Goal: Transaction & Acquisition: Book appointment/travel/reservation

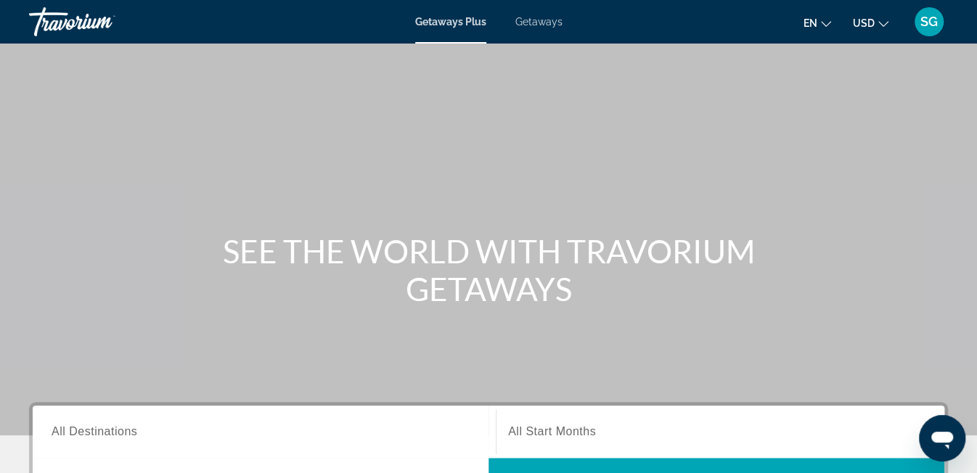
click at [520, 24] on span "Getaways" at bounding box center [538, 22] width 47 height 12
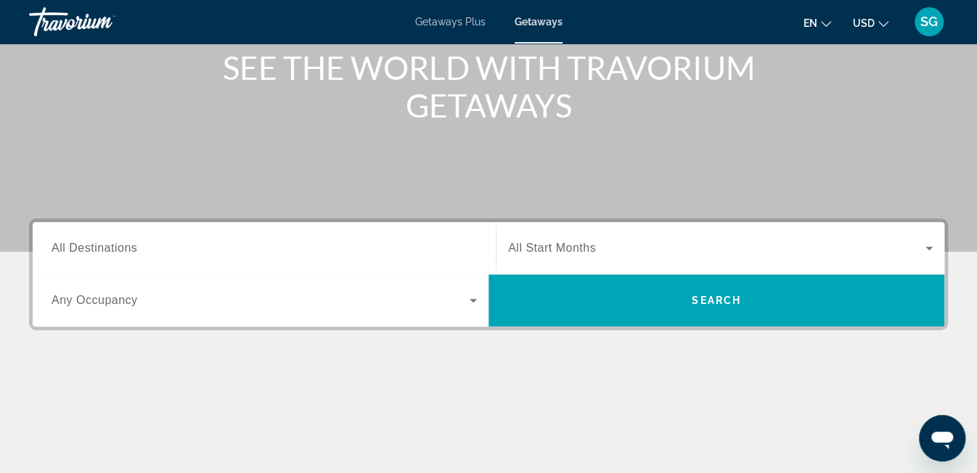
scroll to position [181, 0]
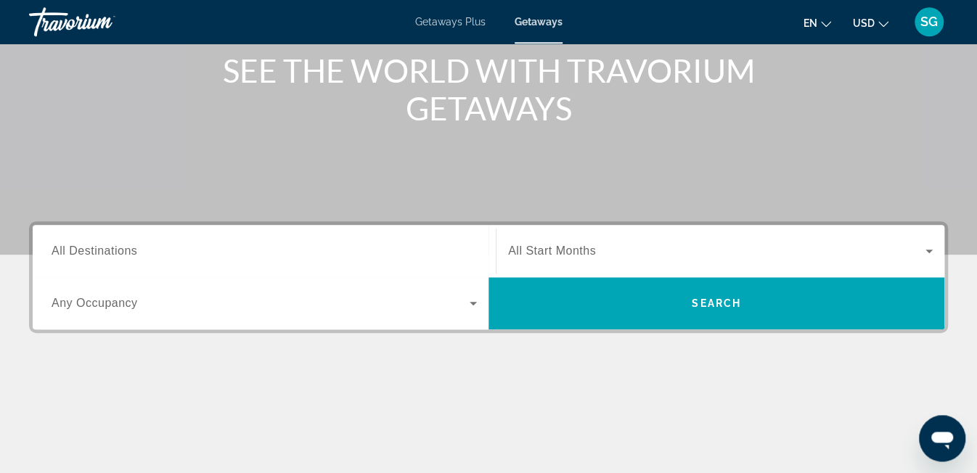
click at [135, 253] on span "All Destinations" at bounding box center [95, 251] width 86 height 12
click at [135, 253] on input "Destination All Destinations" at bounding box center [264, 251] width 425 height 17
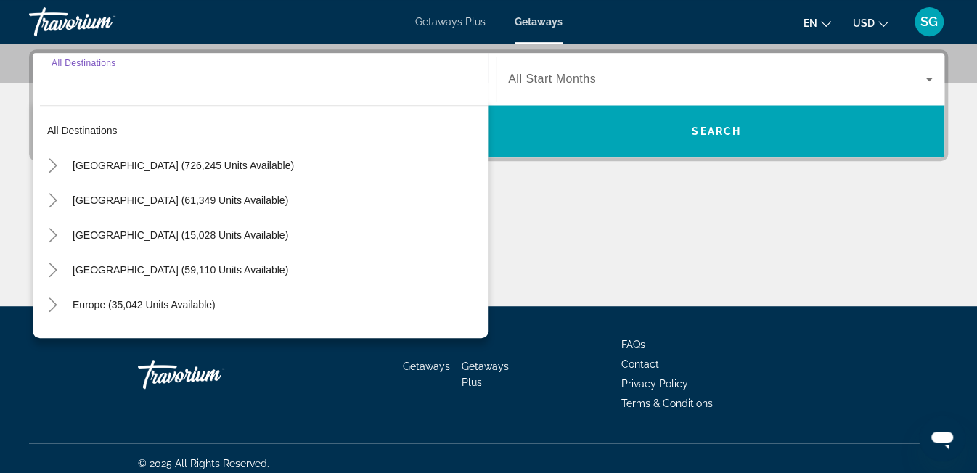
scroll to position [354, 0]
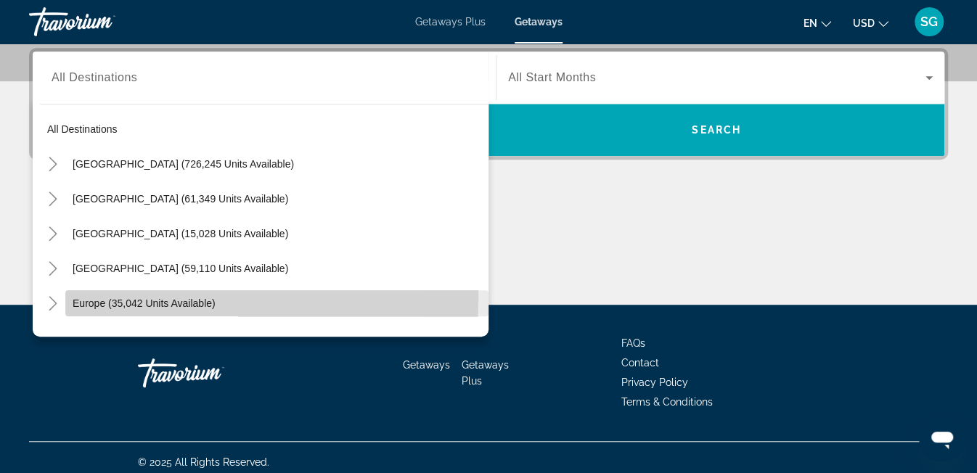
click at [81, 298] on span "Europe (35,042 units available)" at bounding box center [144, 304] width 143 height 12
type input "**********"
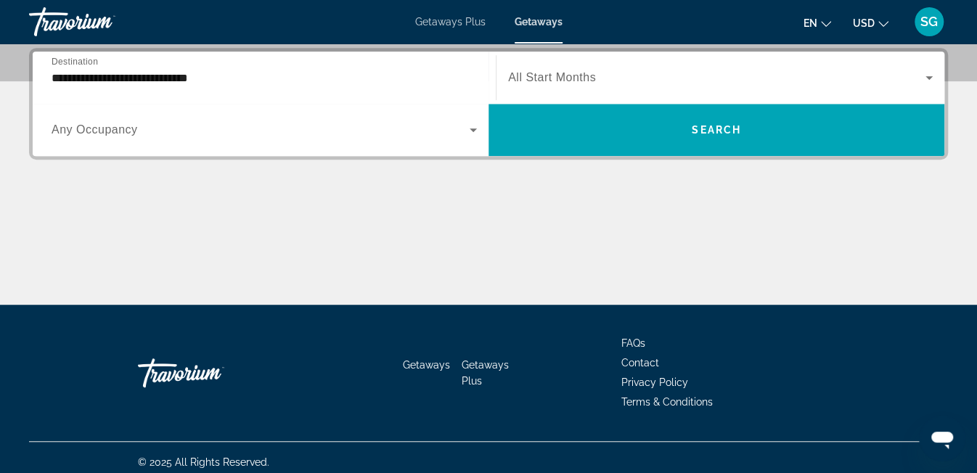
click at [554, 78] on span "All Start Months" at bounding box center [552, 77] width 88 height 12
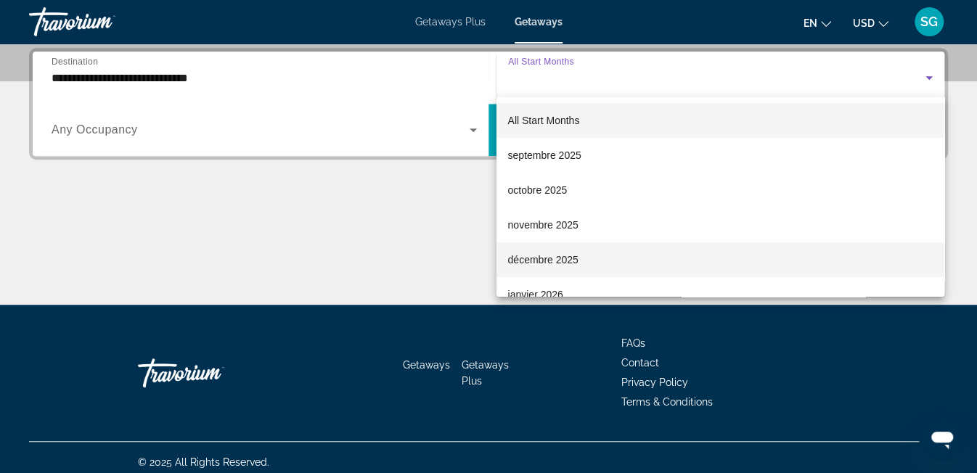
click at [544, 256] on span "décembre 2025" at bounding box center [543, 259] width 70 height 17
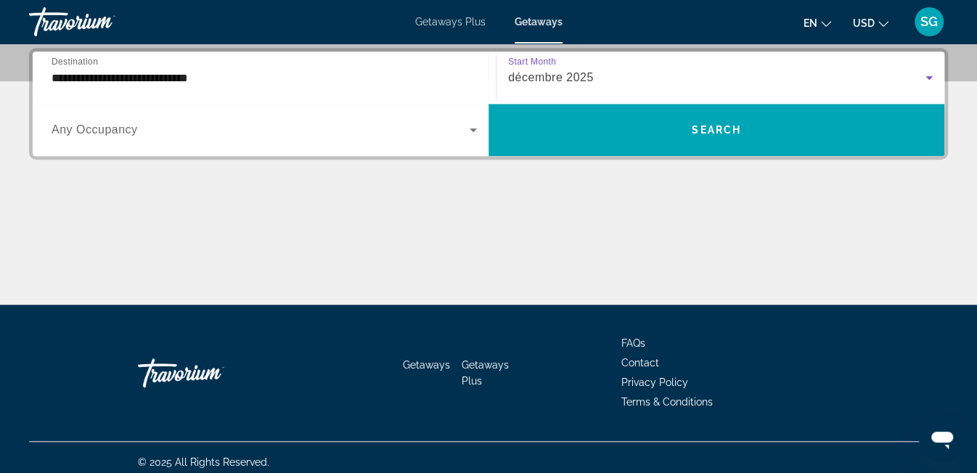
click at [229, 140] on div "Search widget" at bounding box center [264, 130] width 425 height 41
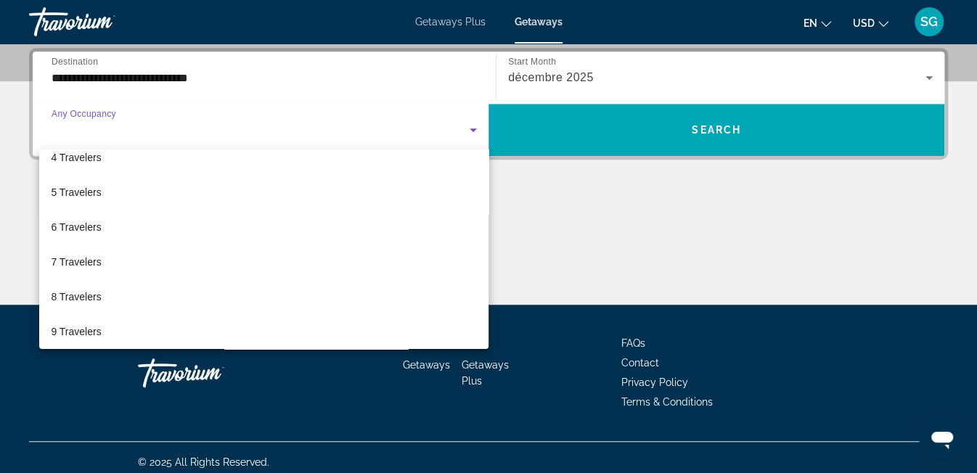
scroll to position [121, 0]
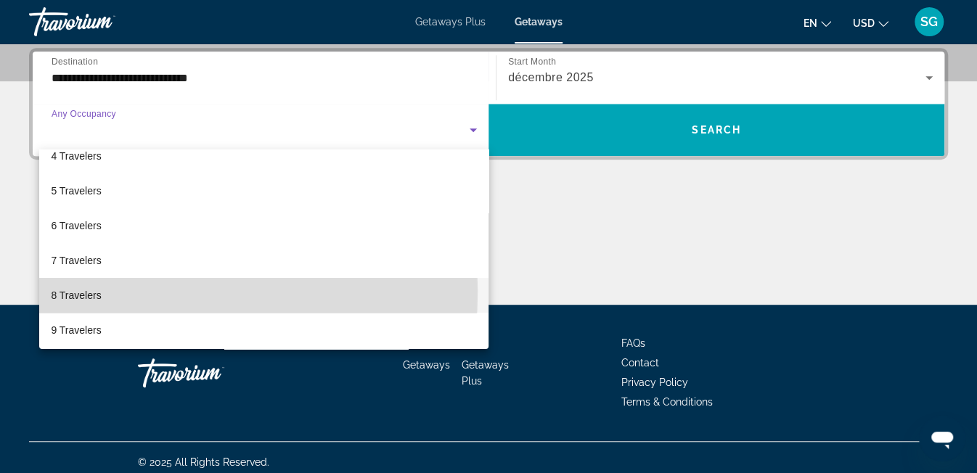
click at [105, 291] on mat-option "8 Travelers" at bounding box center [263, 295] width 449 height 35
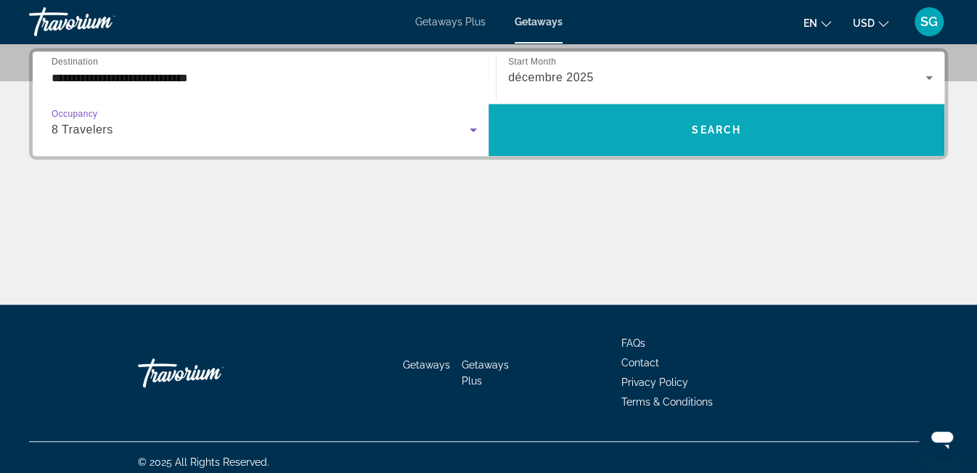
click at [544, 123] on span "Search widget" at bounding box center [717, 130] width 456 height 35
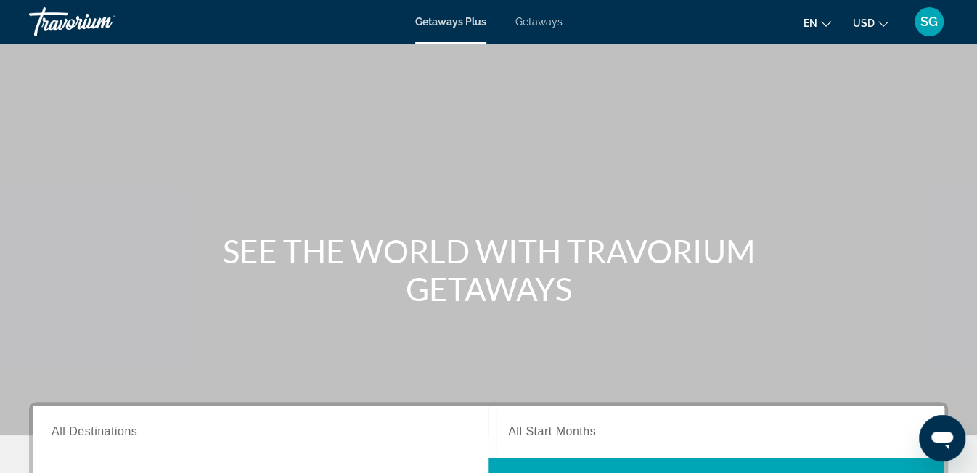
click at [532, 29] on div "Getaways Plus Getaways en English Español Français Italiano Português русский U…" at bounding box center [488, 22] width 977 height 38
click at [529, 20] on span "Getaways" at bounding box center [538, 22] width 47 height 12
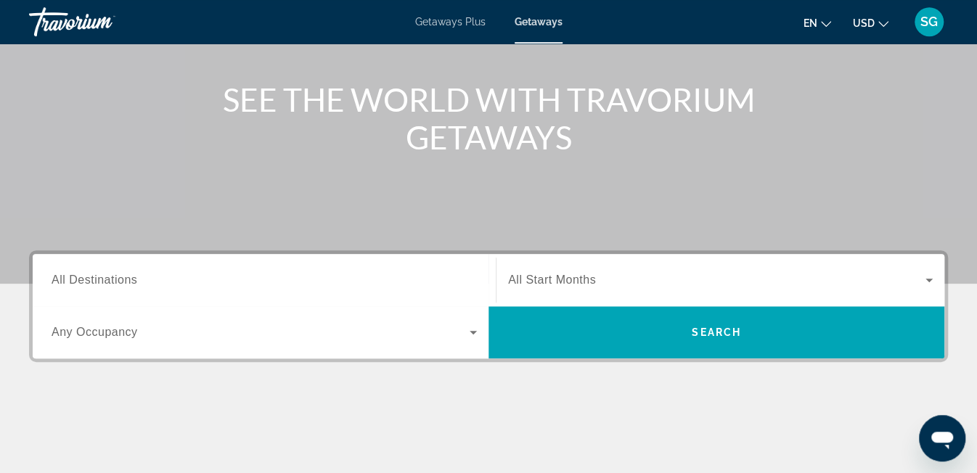
scroll to position [161, 0]
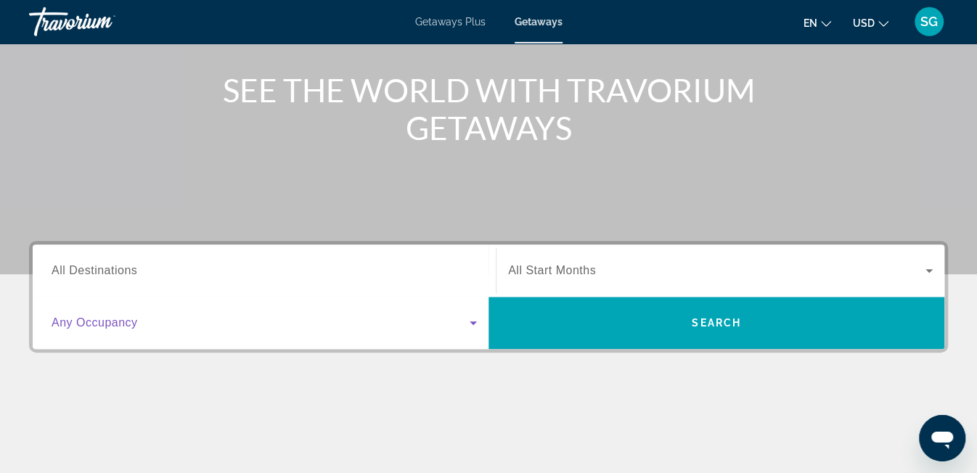
click at [261, 317] on span "Search widget" at bounding box center [261, 322] width 418 height 17
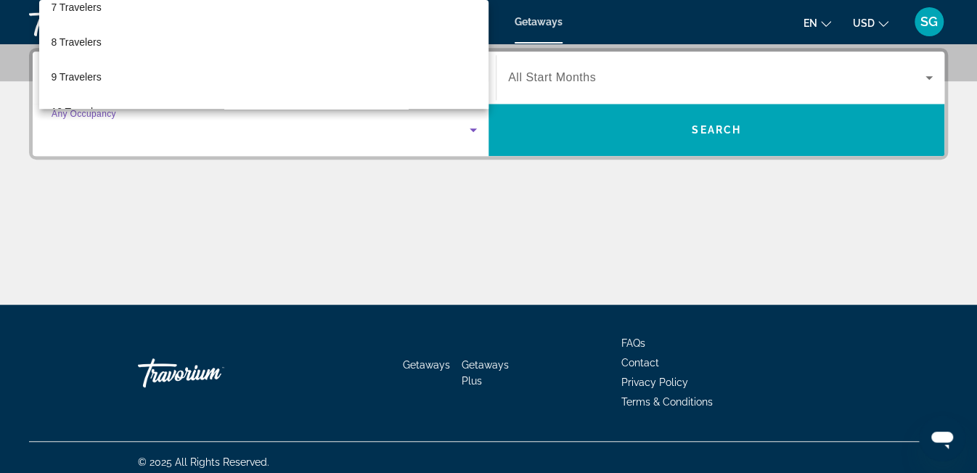
scroll to position [251, 0]
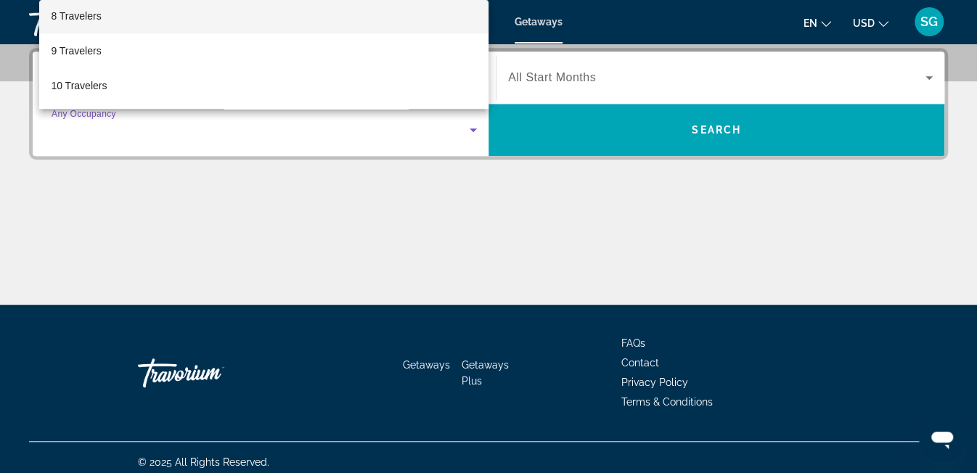
click at [142, 23] on mat-option "8 Travelers" at bounding box center [263, 16] width 449 height 35
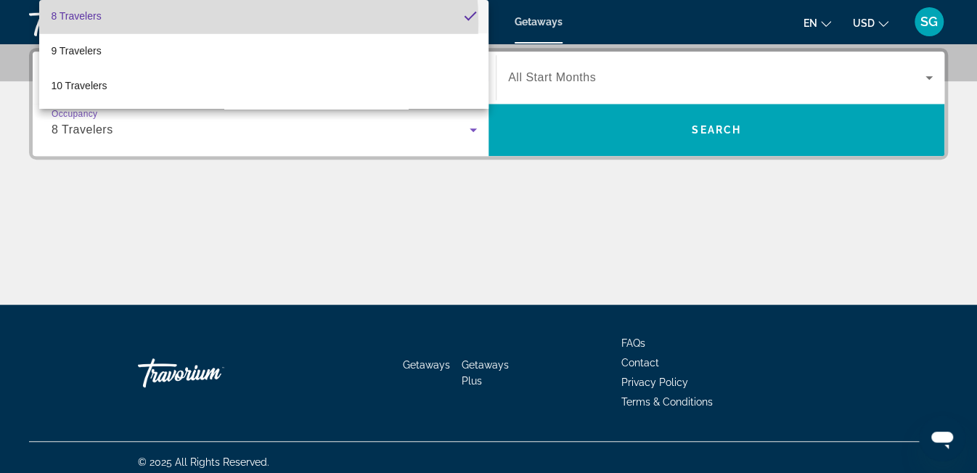
scroll to position [0, 0]
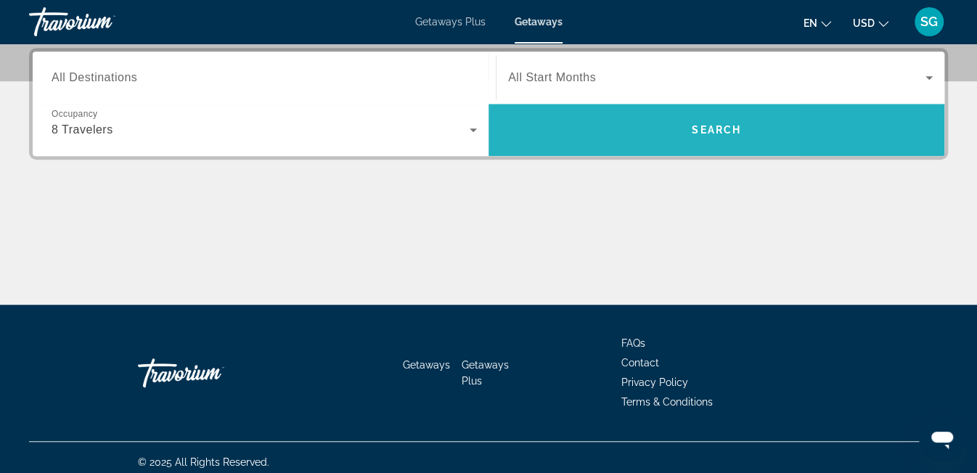
click at [597, 139] on span "Search widget" at bounding box center [717, 130] width 456 height 35
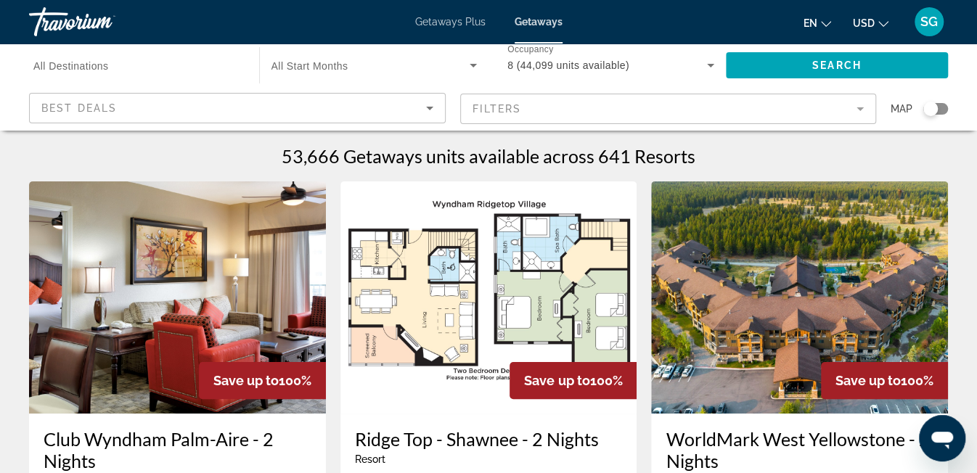
click at [145, 77] on div "Search widget" at bounding box center [136, 65] width 207 height 41
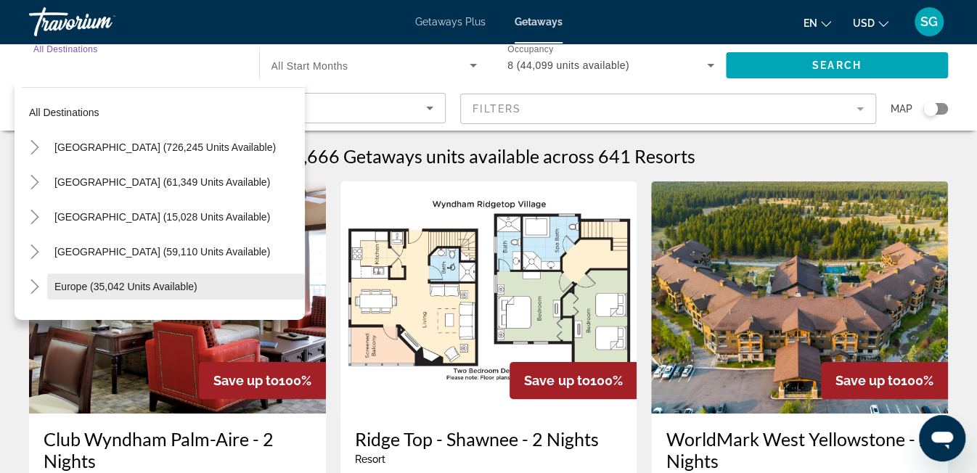
click at [60, 286] on span "Europe (35,042 units available)" at bounding box center [125, 287] width 143 height 12
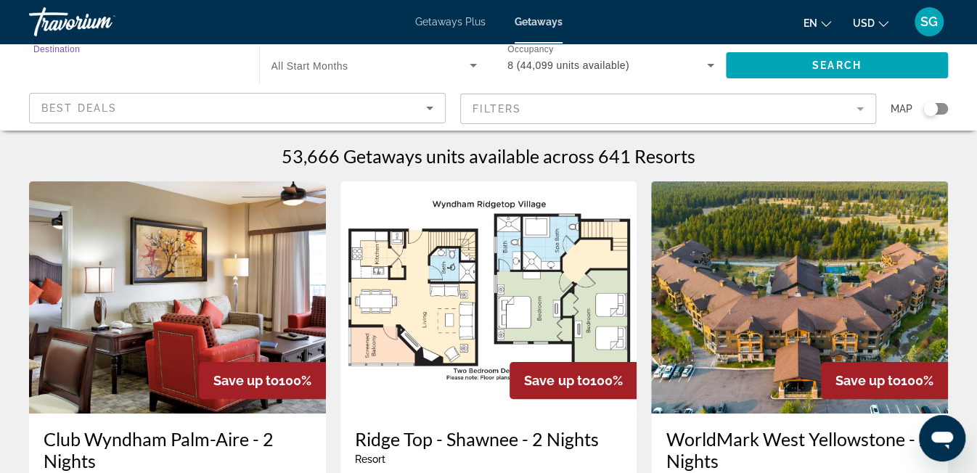
type input "**********"
click at [774, 71] on span "Search widget" at bounding box center [837, 65] width 223 height 35
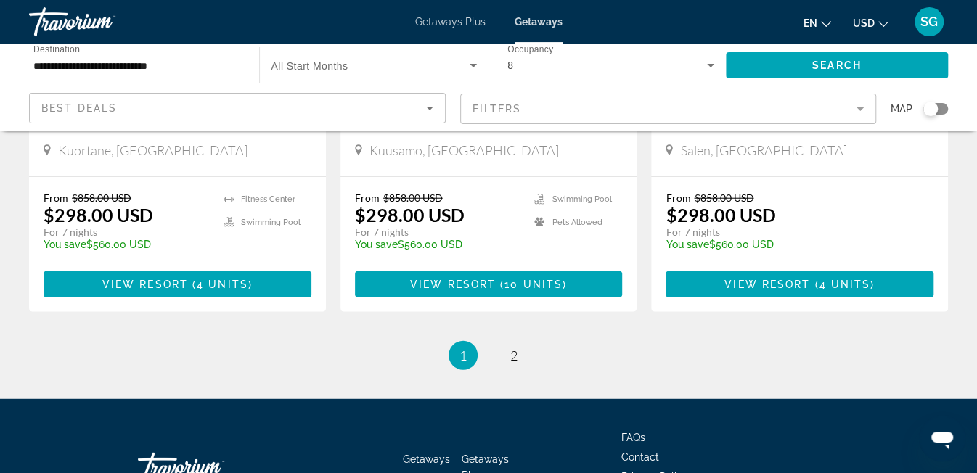
scroll to position [1892, 0]
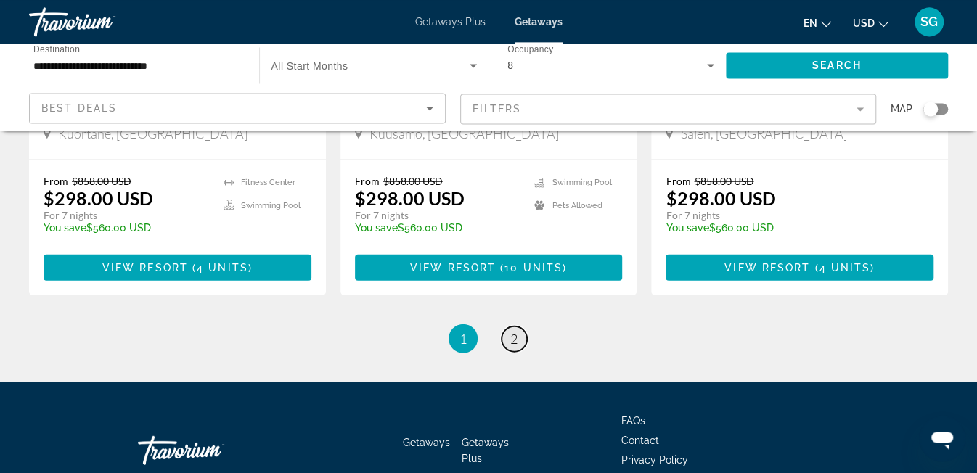
click at [512, 330] on span "2" at bounding box center [513, 338] width 7 height 16
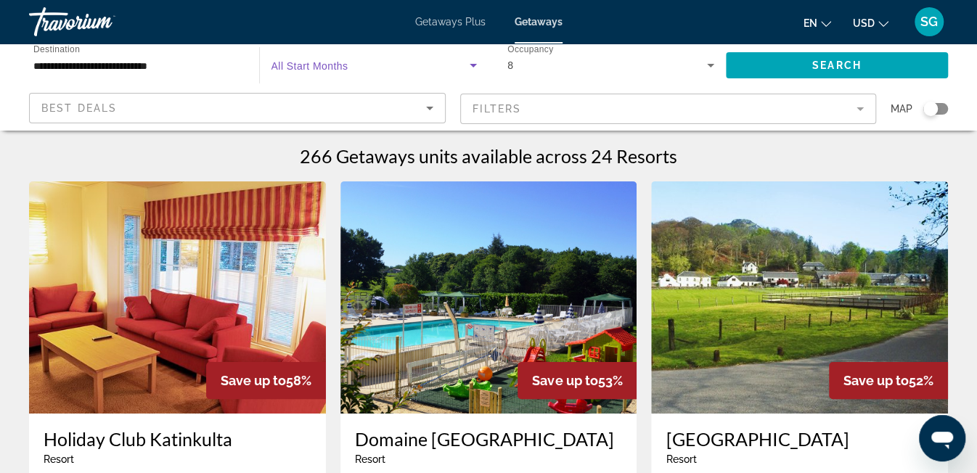
click at [390, 63] on span "Search widget" at bounding box center [370, 65] width 199 height 17
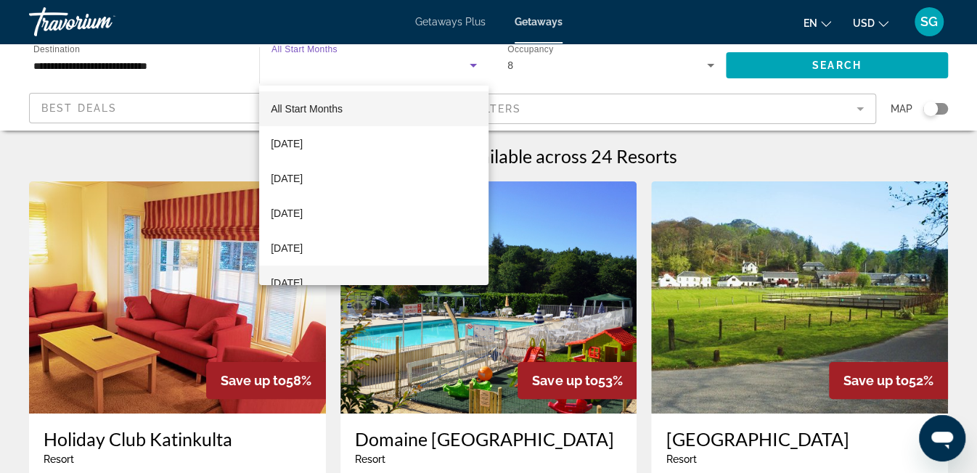
click at [457, 277] on mat-option "[DATE]" at bounding box center [373, 283] width 229 height 35
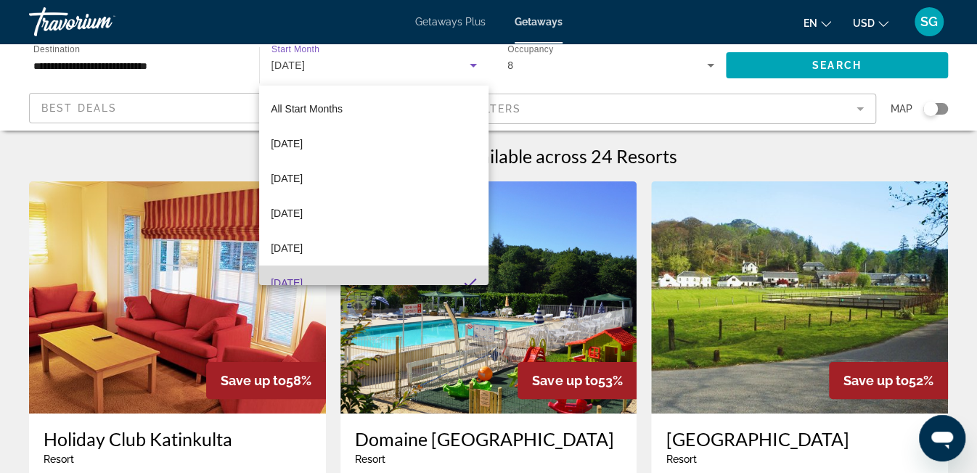
scroll to position [15, 0]
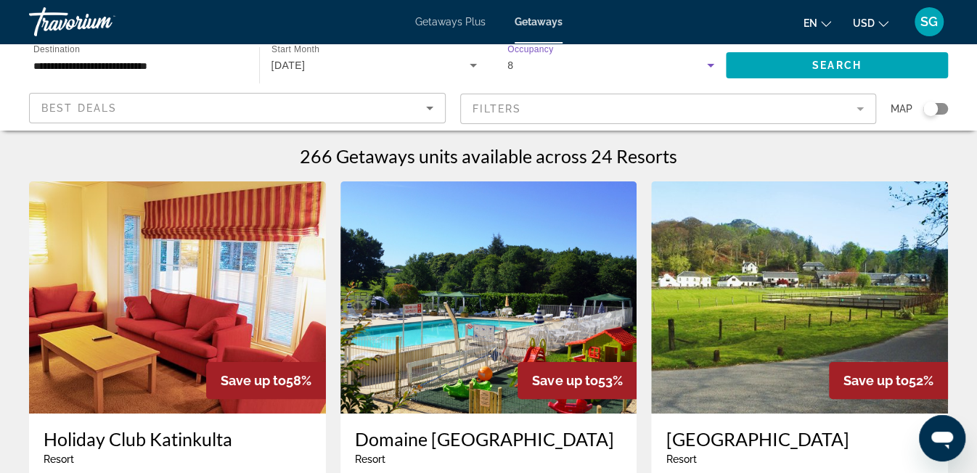
click at [626, 61] on div "8" at bounding box center [607, 65] width 200 height 17
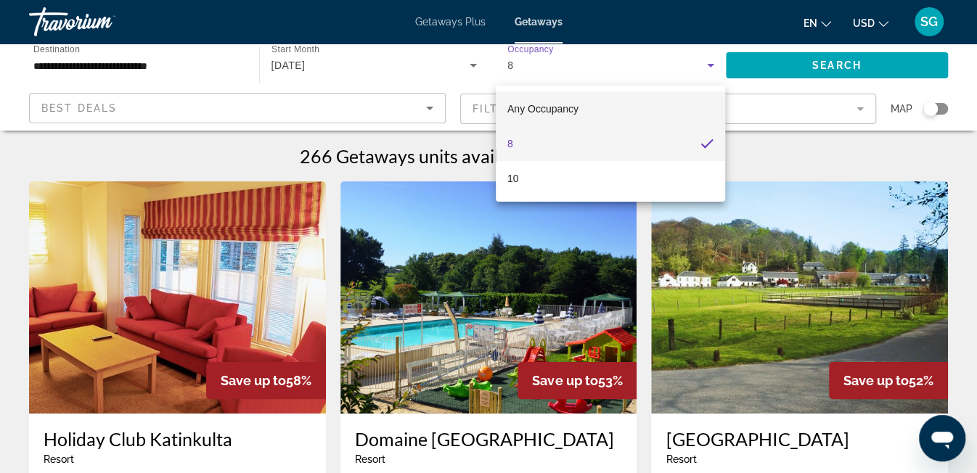
click at [586, 115] on mat-option "Any Occupancy" at bounding box center [610, 108] width 229 height 35
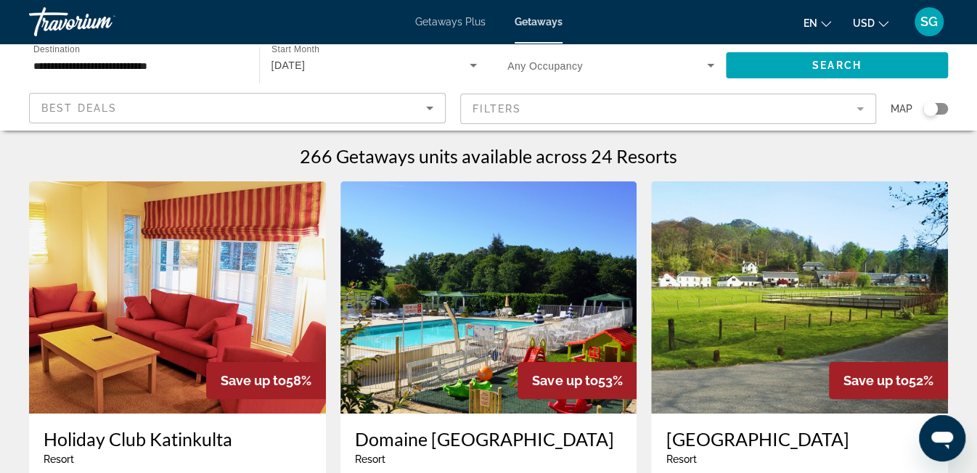
click at [582, 67] on span "Any Occupancy" at bounding box center [544, 66] width 75 height 12
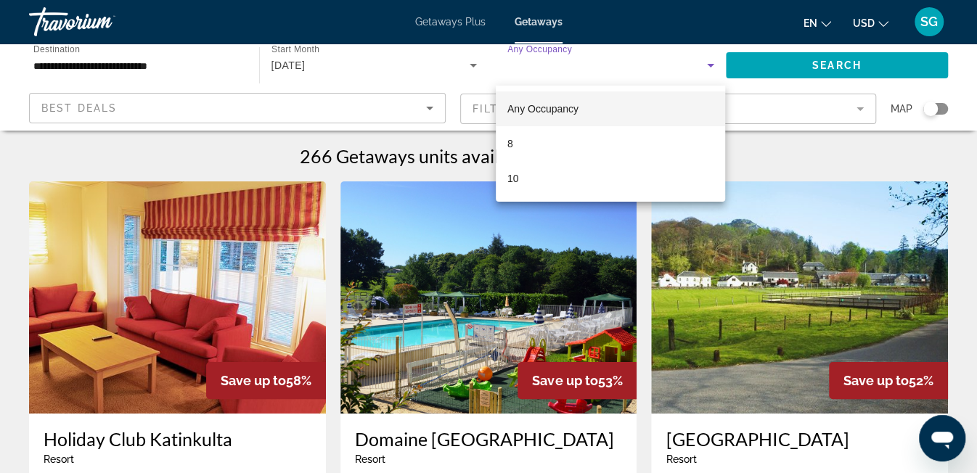
click at [776, 70] on div at bounding box center [488, 236] width 977 height 473
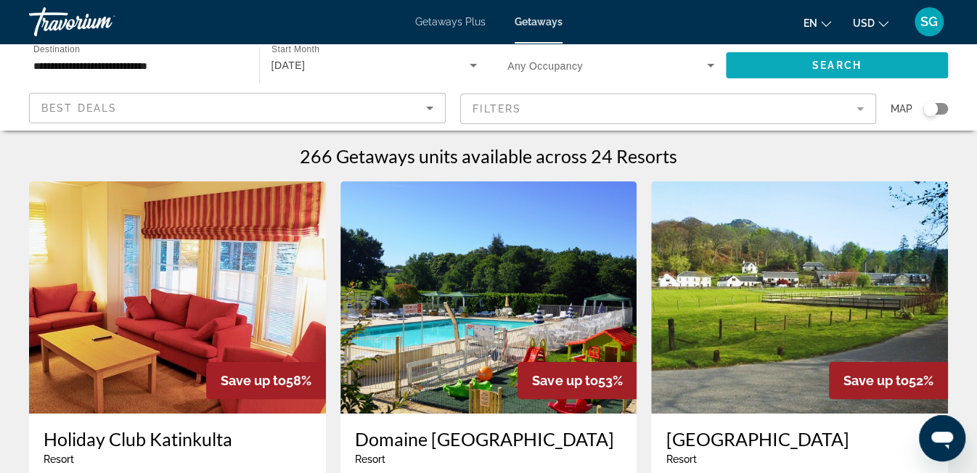
click at [759, 67] on span "Search widget" at bounding box center [837, 65] width 223 height 35
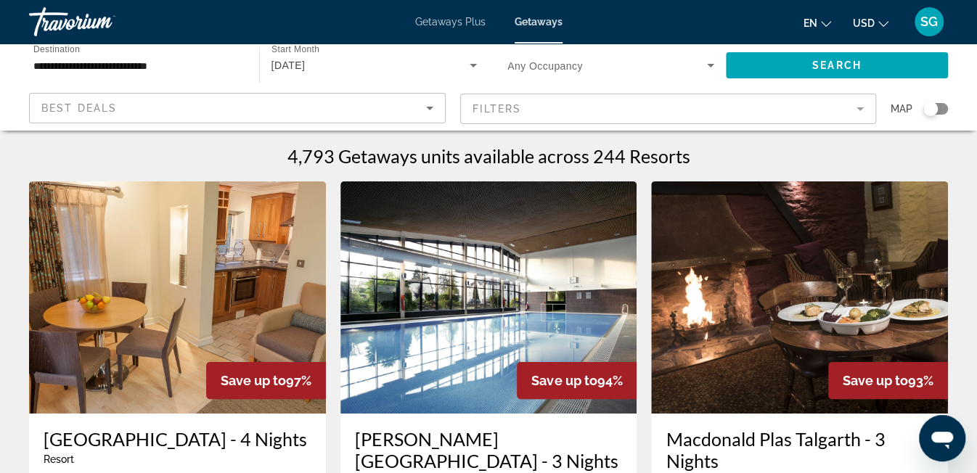
click at [551, 68] on span "Any Occupancy" at bounding box center [544, 66] width 75 height 12
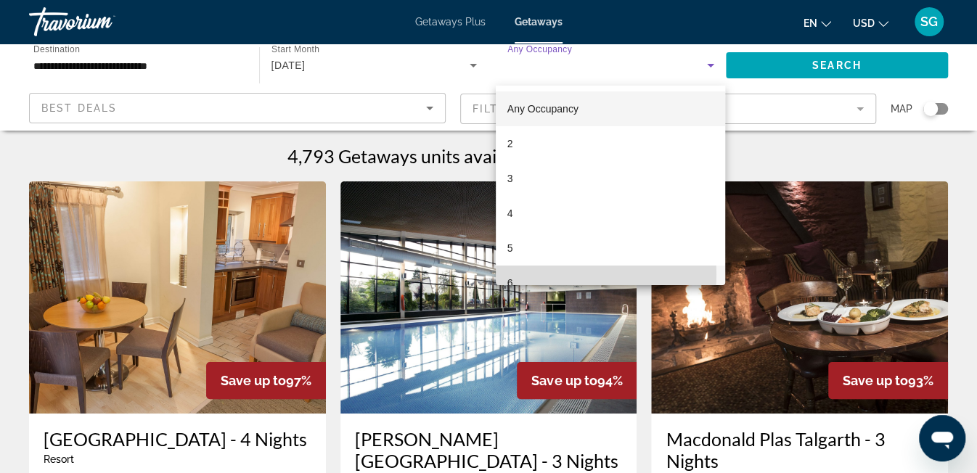
click at [558, 274] on mat-option "6" at bounding box center [610, 283] width 229 height 35
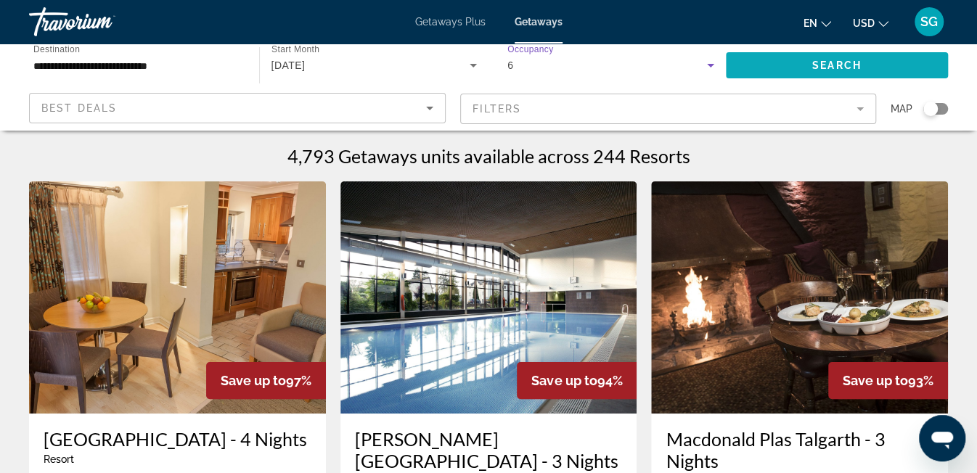
click at [757, 57] on span "Search widget" at bounding box center [837, 65] width 223 height 35
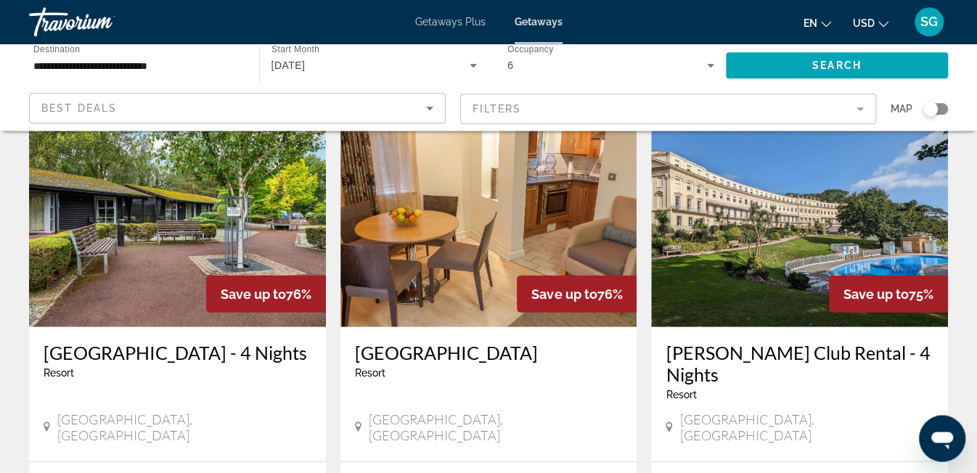
scroll to position [1915, 0]
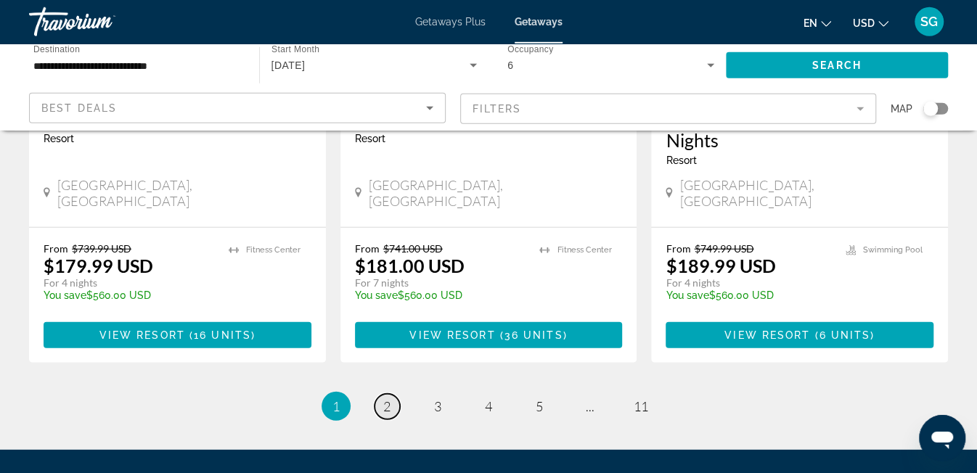
click at [385, 399] on span "2" at bounding box center [386, 407] width 7 height 16
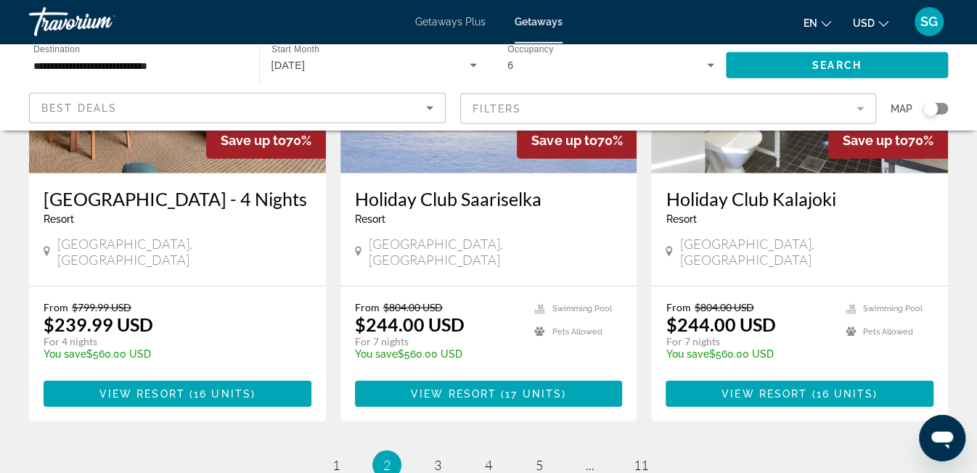
scroll to position [1917, 0]
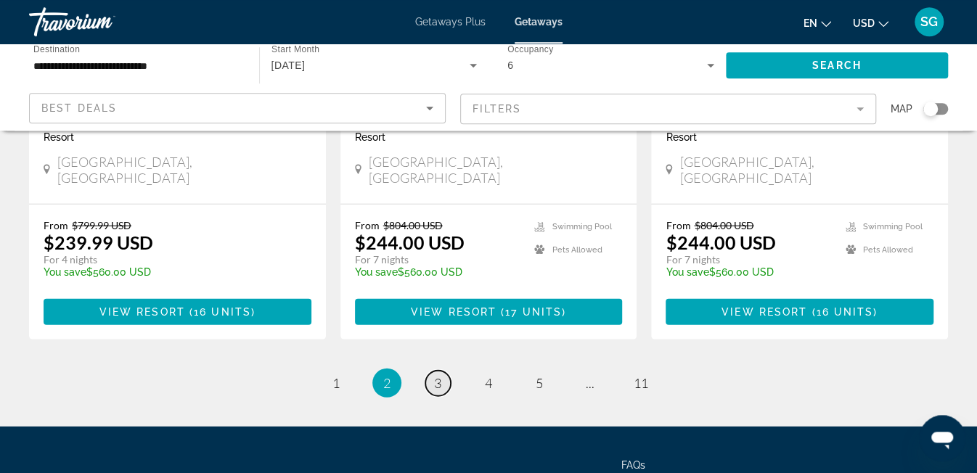
click at [442, 370] on link "page 3" at bounding box center [437, 382] width 25 height 25
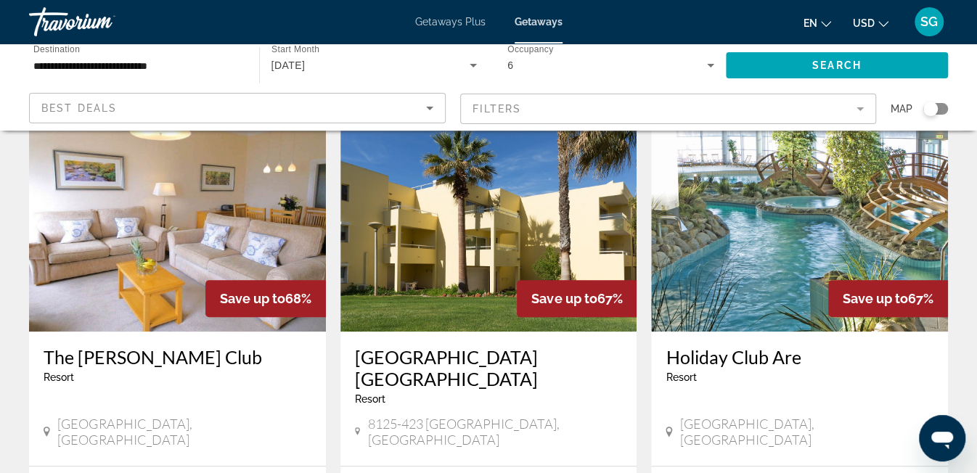
scroll to position [572, 0]
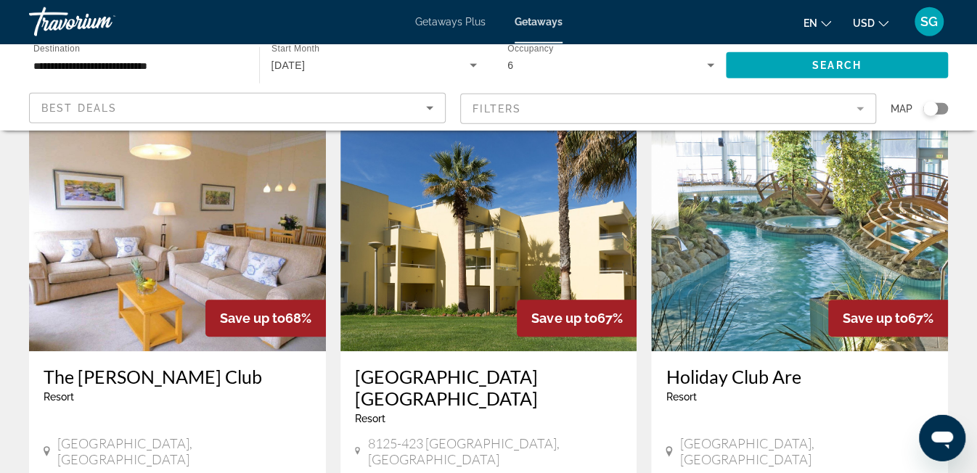
click at [401, 366] on h3 "[GEOGRAPHIC_DATA] [GEOGRAPHIC_DATA]" at bounding box center [489, 388] width 268 height 44
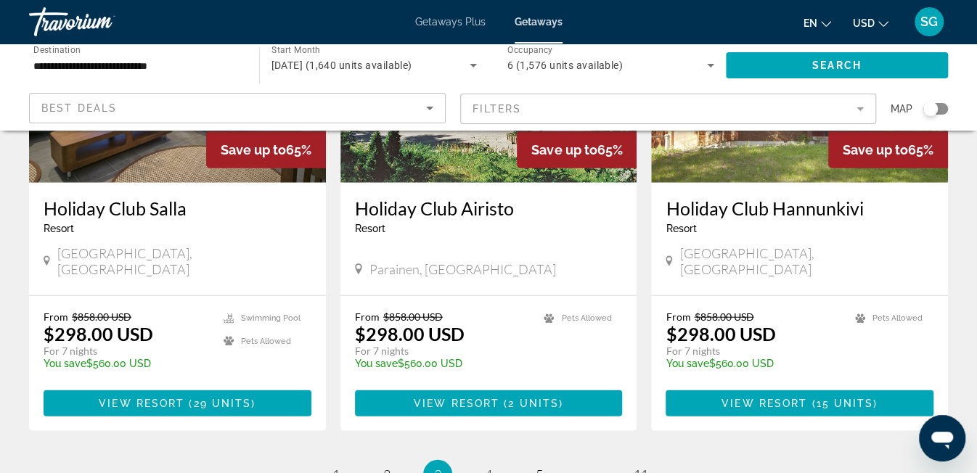
scroll to position [1820, 0]
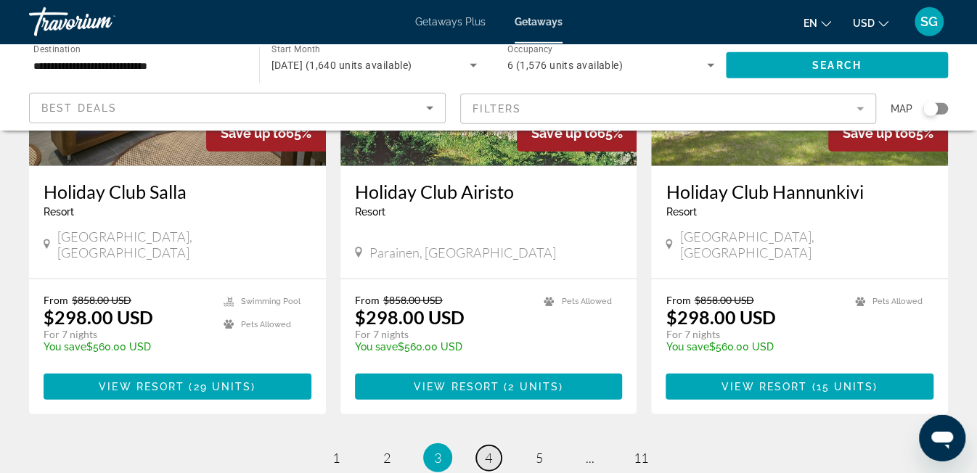
click at [489, 450] on span "4" at bounding box center [488, 458] width 7 height 16
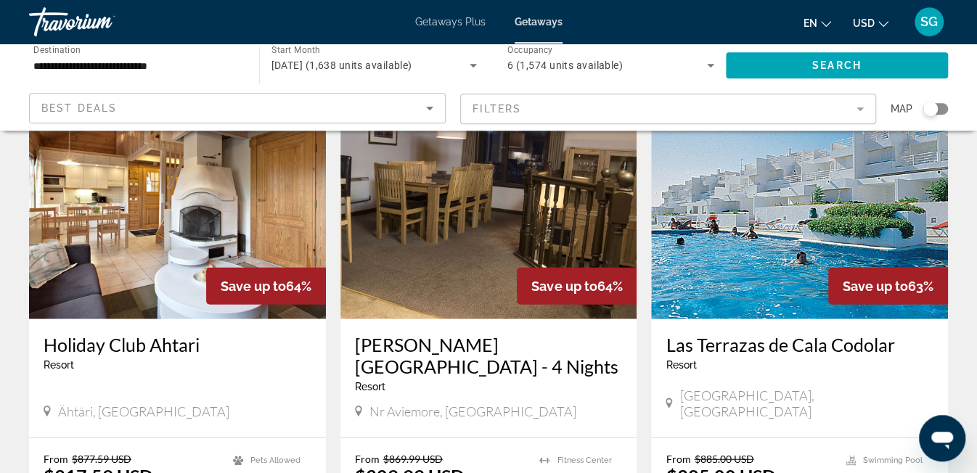
scroll to position [1664, 0]
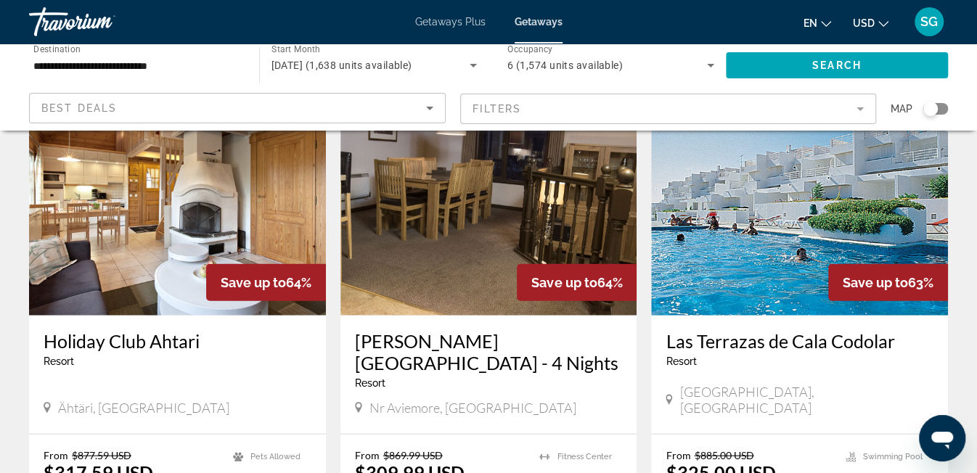
click at [708, 330] on h3 "Las Terrazas de Cala Codolar" at bounding box center [800, 341] width 268 height 22
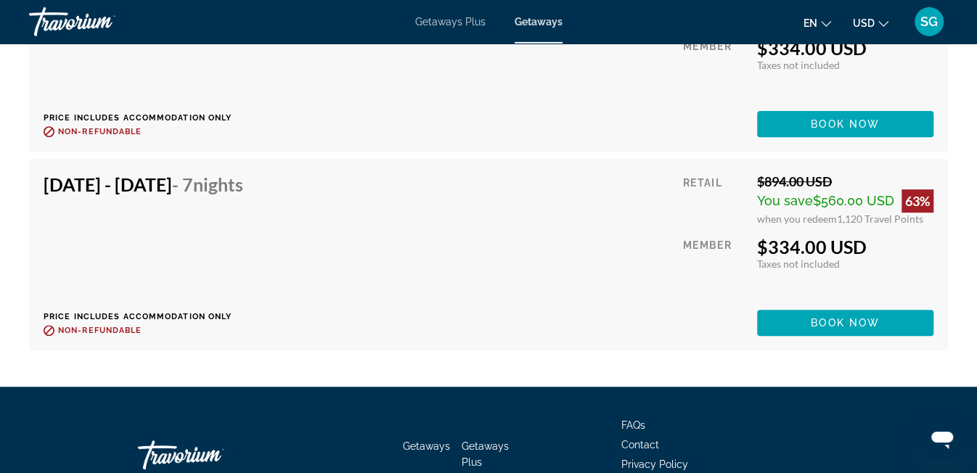
scroll to position [3169, 0]
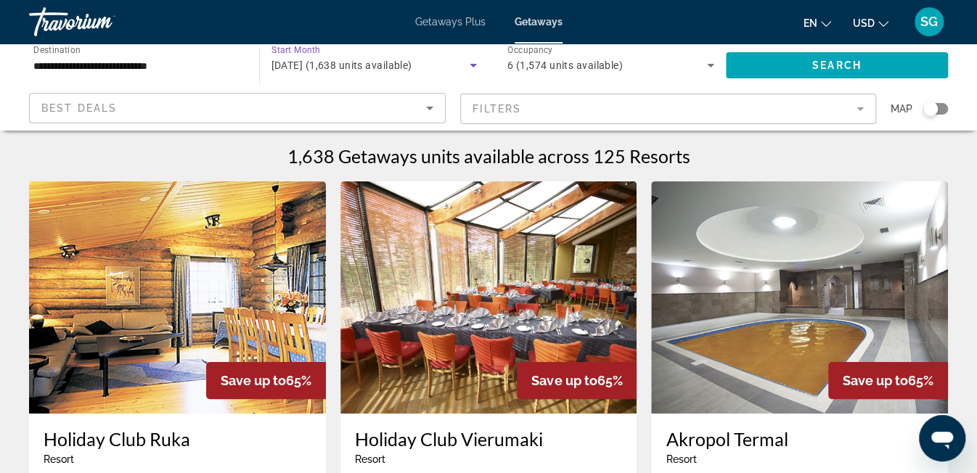
click at [468, 65] on icon "Search widget" at bounding box center [473, 65] width 17 height 17
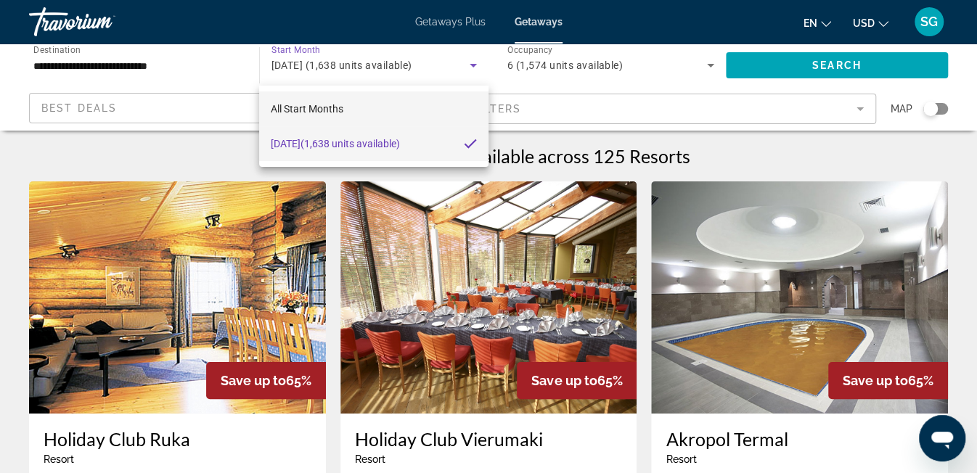
click at [295, 102] on span "All Start Months" at bounding box center [307, 108] width 73 height 17
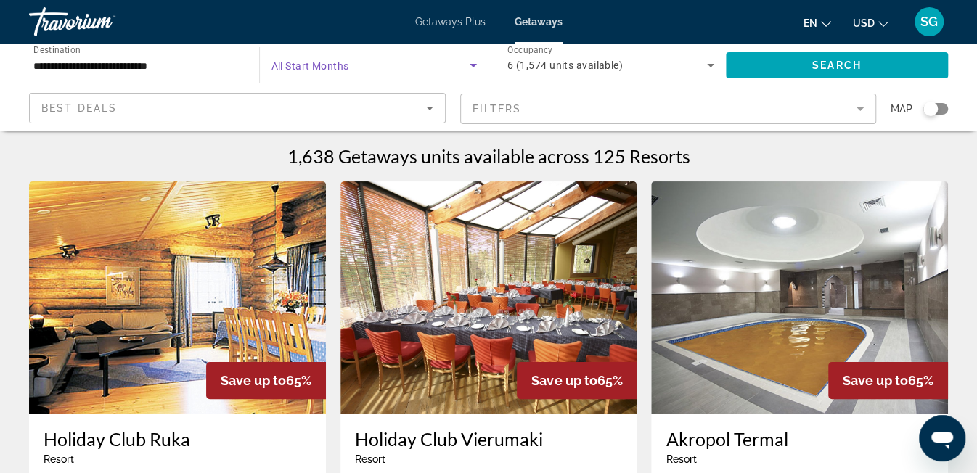
click at [466, 67] on icon "Search widget" at bounding box center [473, 65] width 17 height 17
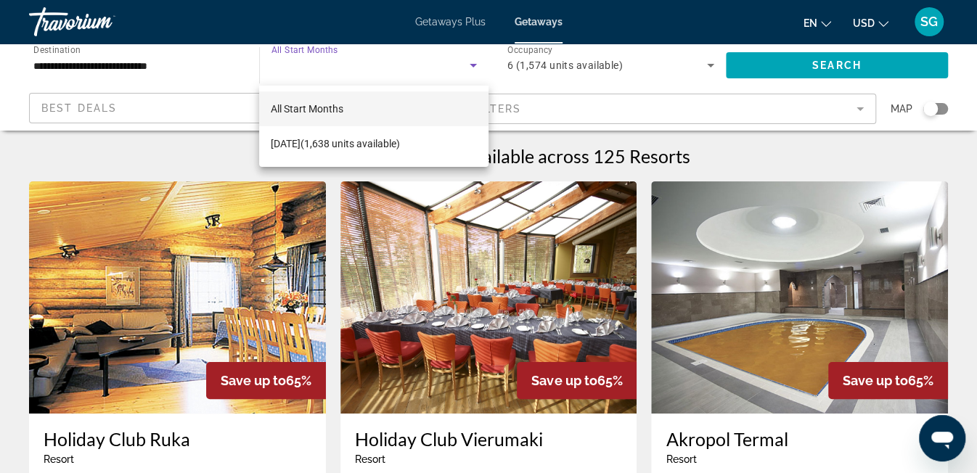
click at [466, 62] on div at bounding box center [488, 236] width 977 height 473
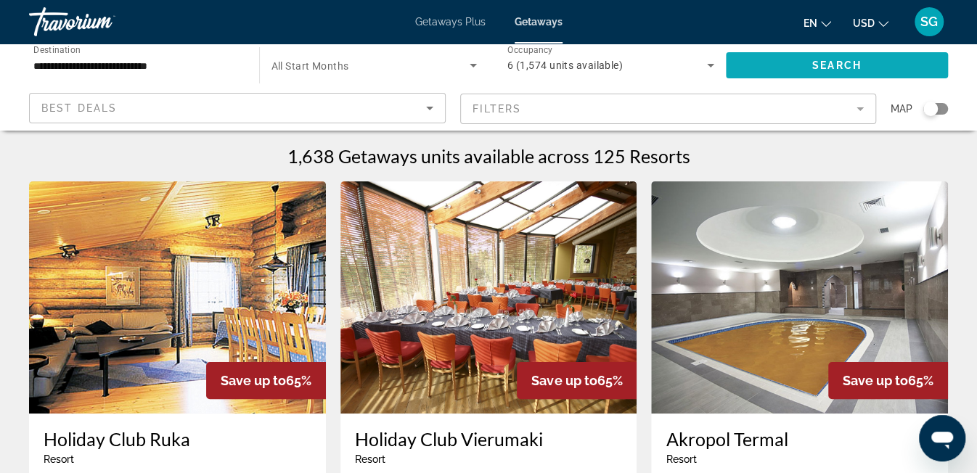
click at [750, 63] on span "Search widget" at bounding box center [837, 65] width 223 height 35
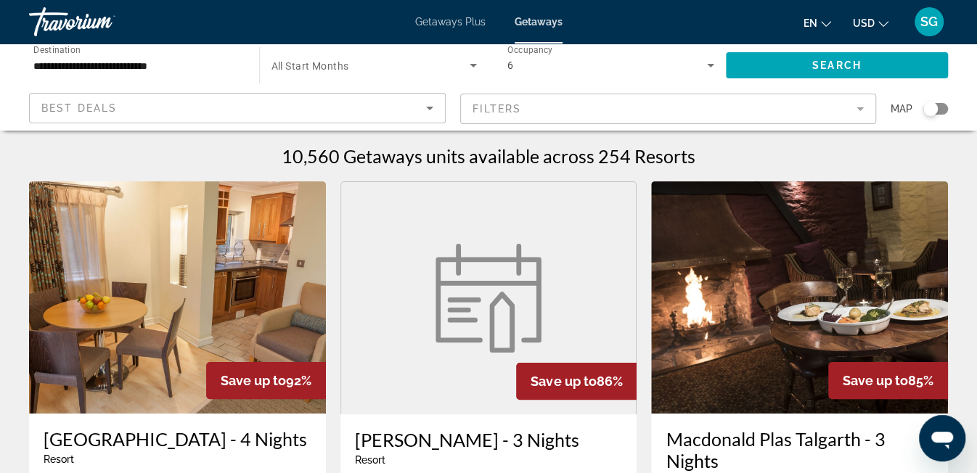
click at [462, 59] on span "Search widget" at bounding box center [370, 65] width 199 height 17
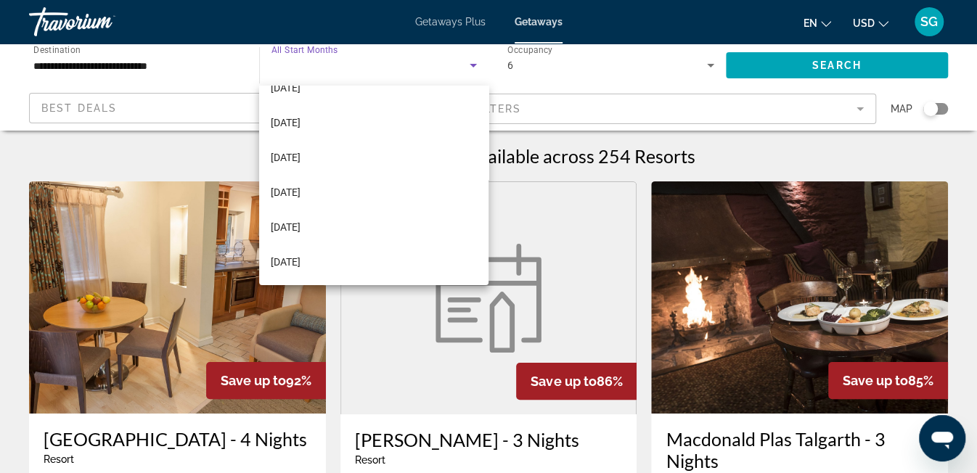
scroll to position [105, 0]
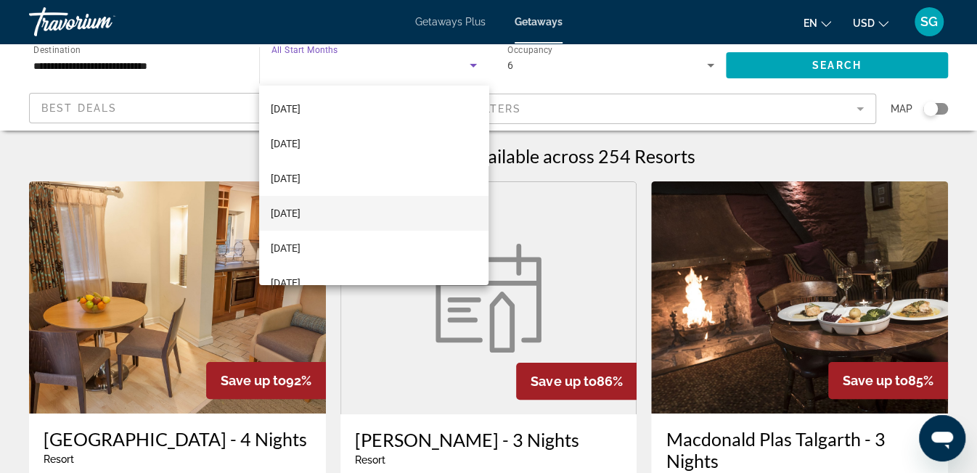
click at [311, 197] on mat-option "[DATE]" at bounding box center [373, 213] width 229 height 35
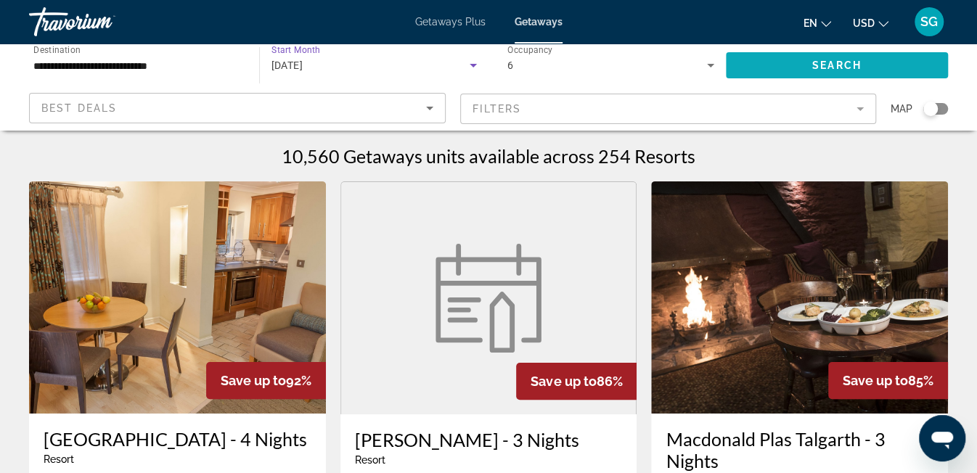
click at [820, 68] on span "Search" at bounding box center [836, 66] width 49 height 12
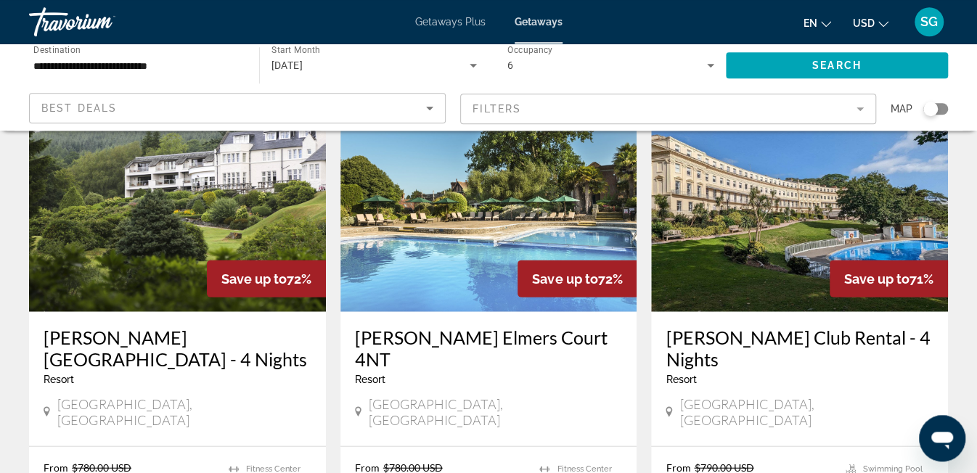
scroll to position [2005, 0]
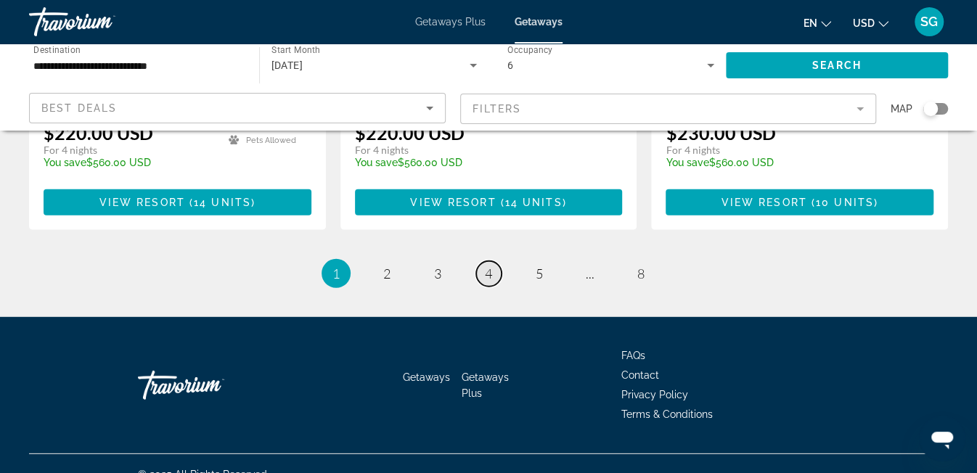
click at [489, 266] on span "4" at bounding box center [488, 274] width 7 height 16
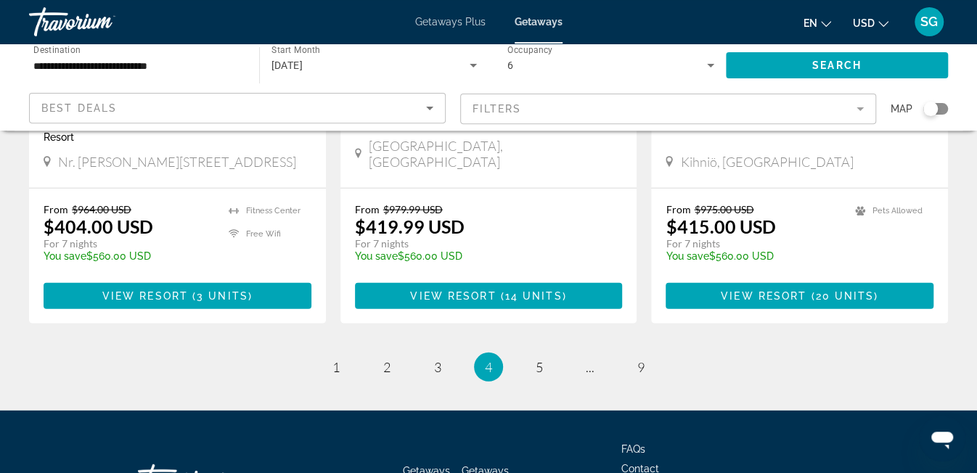
scroll to position [1939, 0]
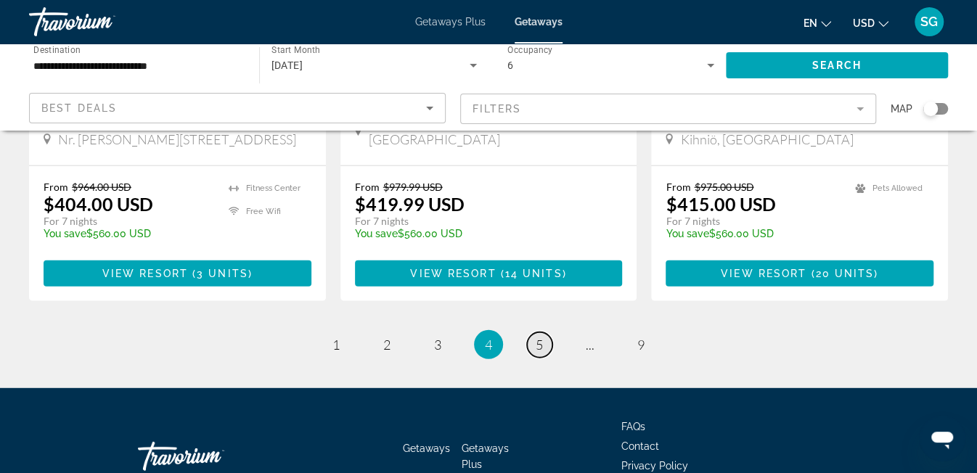
click at [534, 332] on link "page 5" at bounding box center [539, 344] width 25 height 25
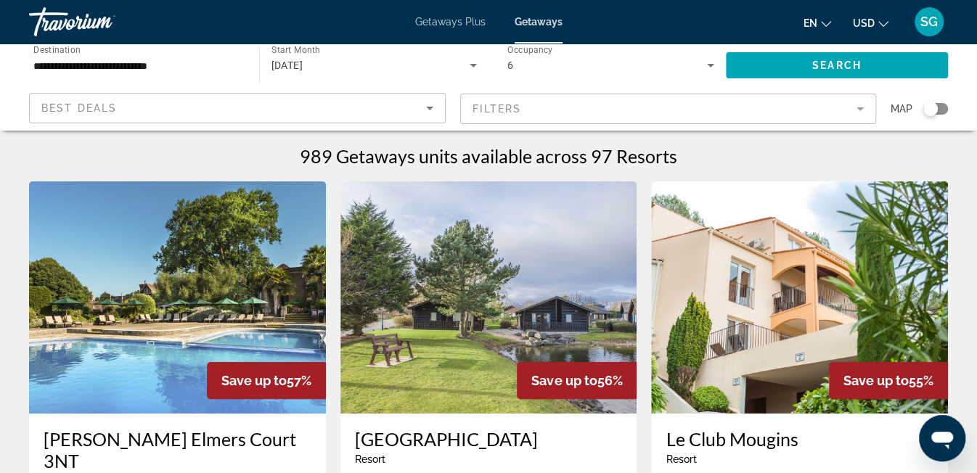
click at [934, 107] on div "Search widget" at bounding box center [930, 109] width 15 height 15
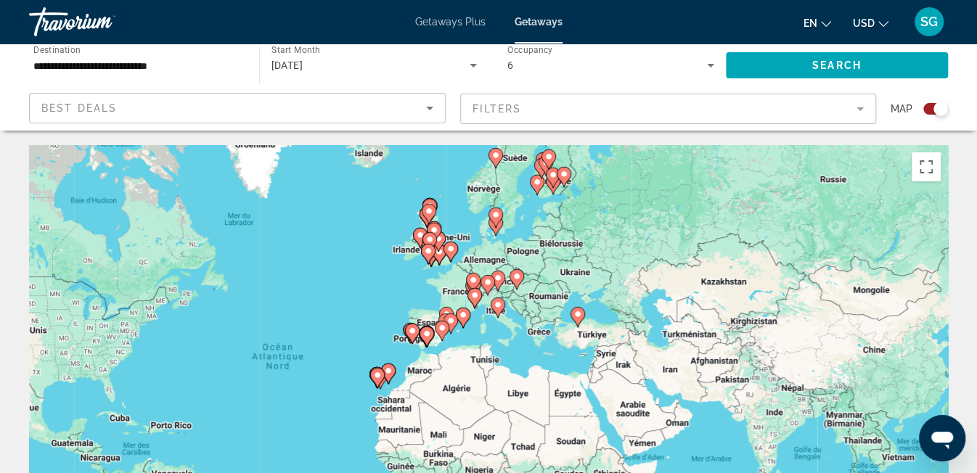
drag, startPoint x: 724, startPoint y: 348, endPoint x: 572, endPoint y: 353, distance: 152.5
click at [572, 353] on div "Pour activer le glissement avec le clavier, appuyez sur Alt+Entrée. Une fois ce…" at bounding box center [488, 363] width 919 height 436
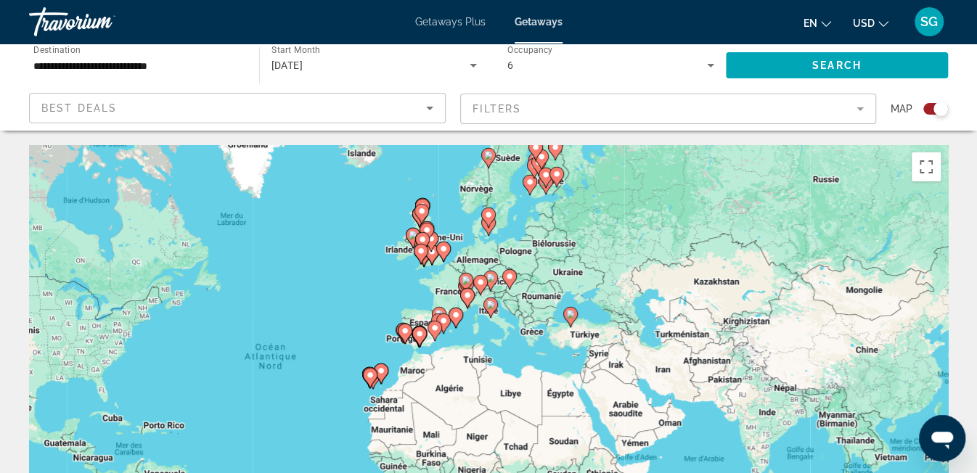
click at [391, 356] on div "Pour activer le glissement avec le clavier, appuyez sur Alt+Entrée. Une fois ce…" at bounding box center [488, 363] width 919 height 436
click at [360, 316] on div "Pour activer le glissement avec le clavier, appuyez sur Alt+Entrée. Une fois ce…" at bounding box center [488, 363] width 919 height 436
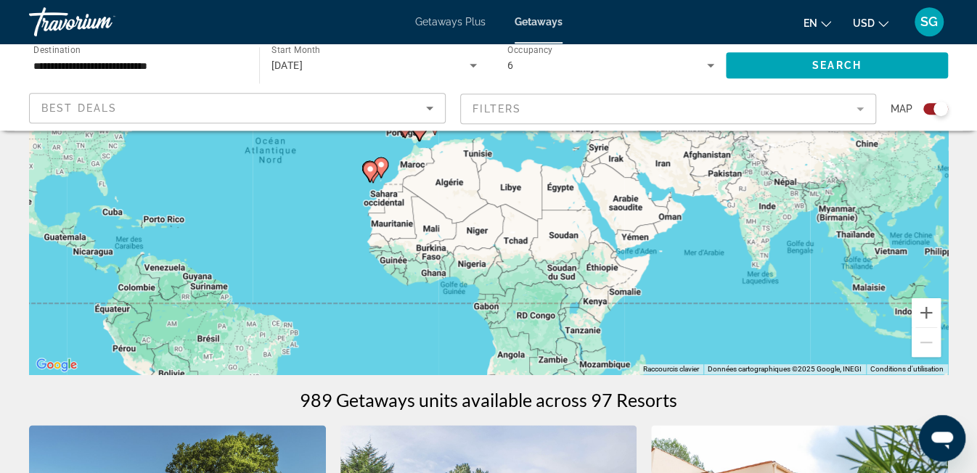
scroll to position [176, 0]
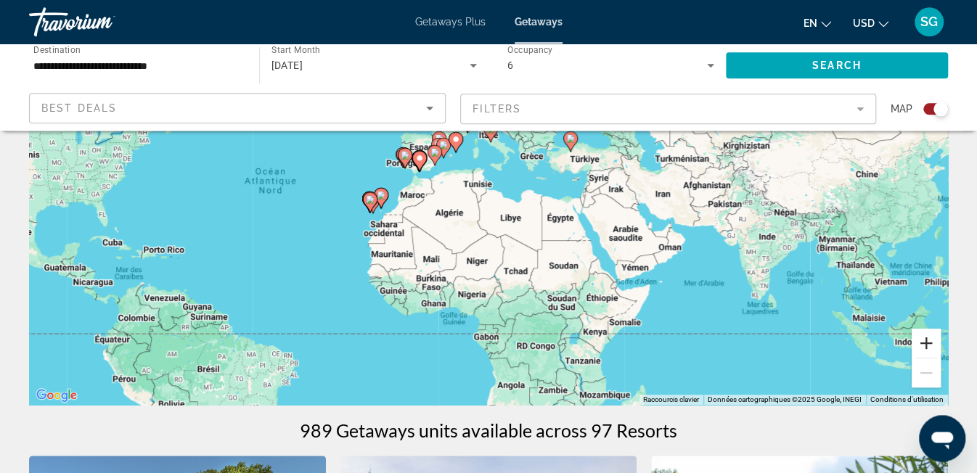
click at [927, 340] on button "Zoom avant" at bounding box center [926, 343] width 29 height 29
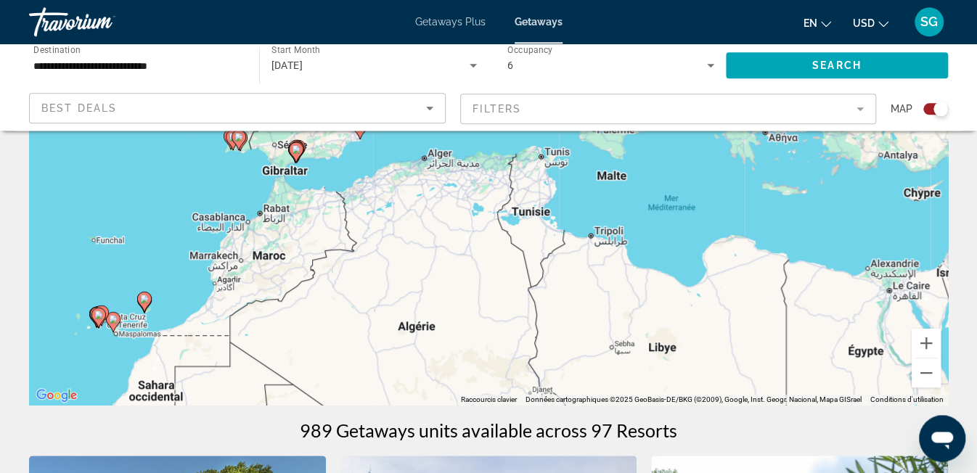
drag, startPoint x: 570, startPoint y: 223, endPoint x: 700, endPoint y: 239, distance: 130.9
click at [700, 239] on div "Pour activer le glissement avec le clavier, appuyez sur Alt+Entrée. Une fois ce…" at bounding box center [488, 188] width 919 height 436
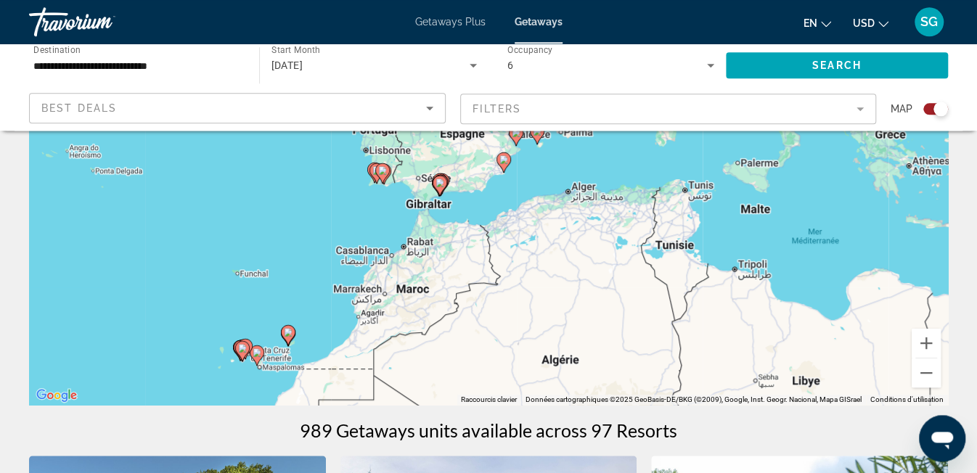
drag, startPoint x: 456, startPoint y: 250, endPoint x: 506, endPoint y: 277, distance: 56.8
click at [506, 277] on div "Pour activer le glissement avec le clavier, appuyez sur Alt+Entrée. Une fois ce…" at bounding box center [488, 188] width 919 height 436
click at [934, 337] on button "Zoom avant" at bounding box center [926, 343] width 29 height 29
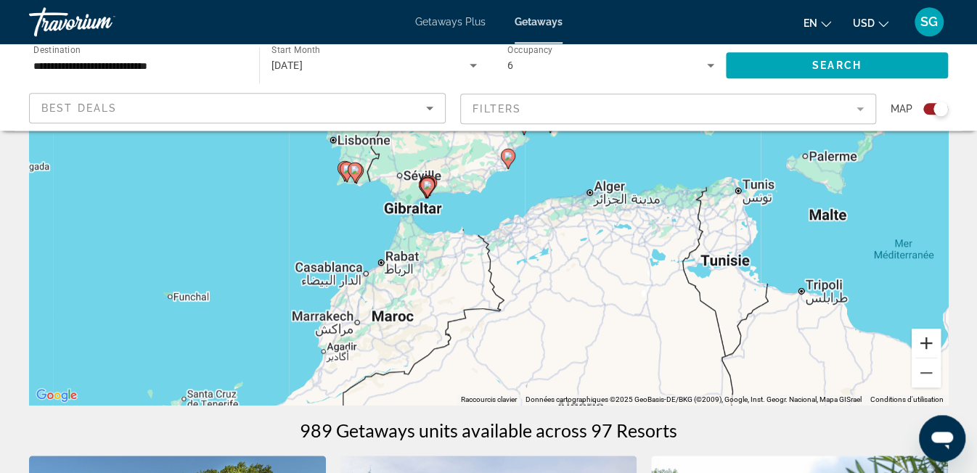
click at [934, 337] on button "Zoom avant" at bounding box center [926, 343] width 29 height 29
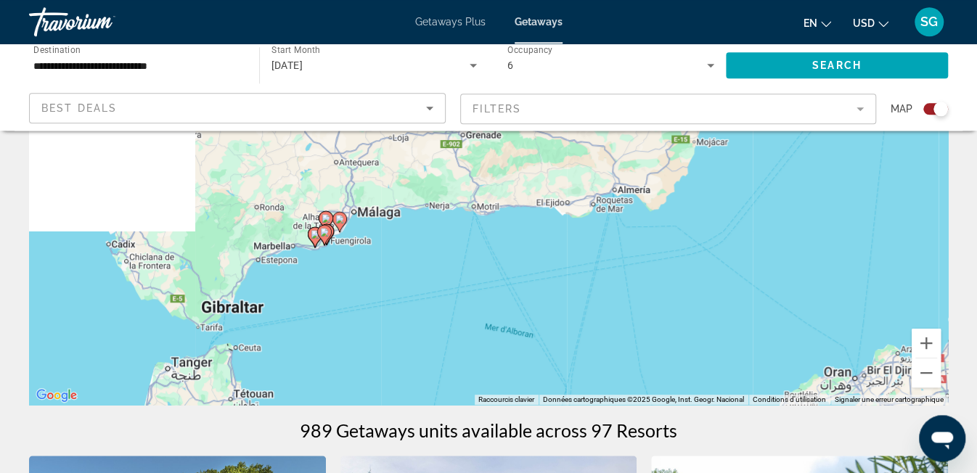
drag, startPoint x: 524, startPoint y: 283, endPoint x: 756, endPoint y: 270, distance: 231.9
click at [756, 270] on div "Pour activer le glissement avec le clavier, appuyez sur Alt+Entrée. Une fois ce…" at bounding box center [488, 188] width 919 height 436
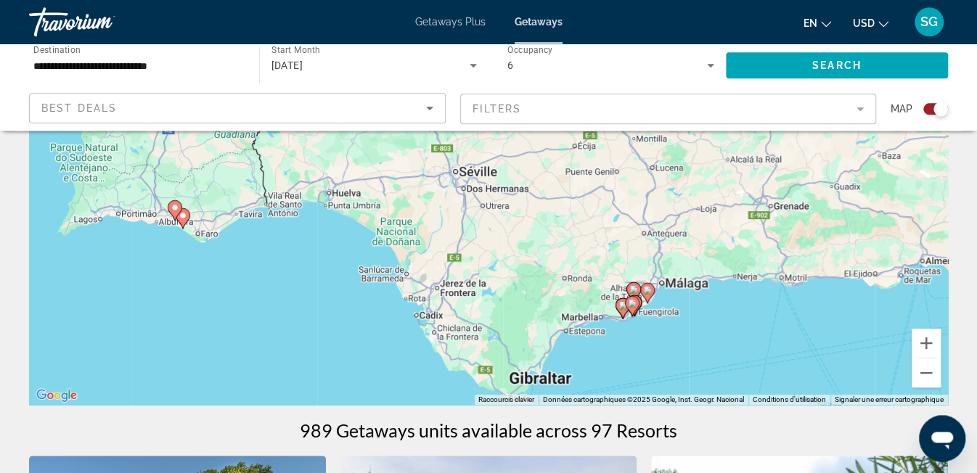
drag, startPoint x: 372, startPoint y: 237, endPoint x: 686, endPoint y: 311, distance: 322.9
click at [686, 311] on div "Pour activer le glissement avec le clavier, appuyez sur Alt+Entrée. Une fois ce…" at bounding box center [488, 188] width 919 height 436
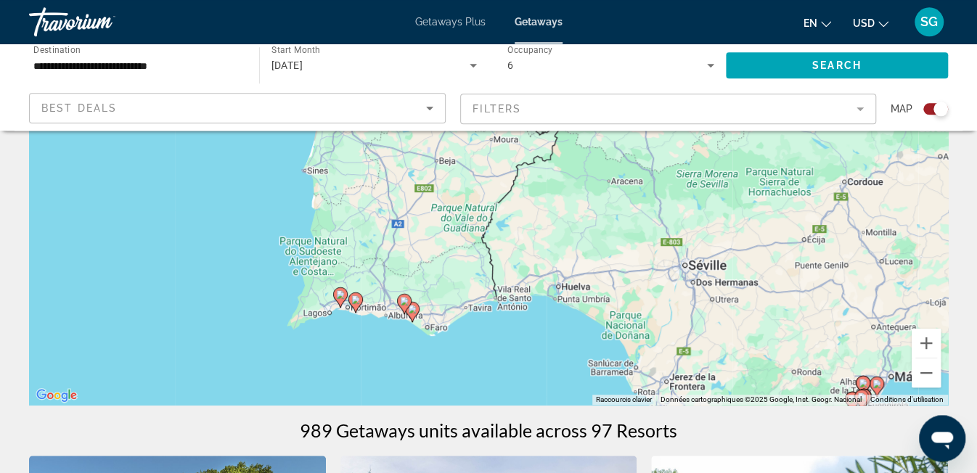
drag, startPoint x: 548, startPoint y: 310, endPoint x: 663, endPoint y: 353, distance: 123.1
click at [663, 353] on div "Pour activer le glissement avec le clavier, appuyez sur Alt+Entrée. Une fois ce…" at bounding box center [488, 188] width 919 height 436
click at [412, 311] on gmp-advanced-marker "Main content" at bounding box center [406, 304] width 15 height 22
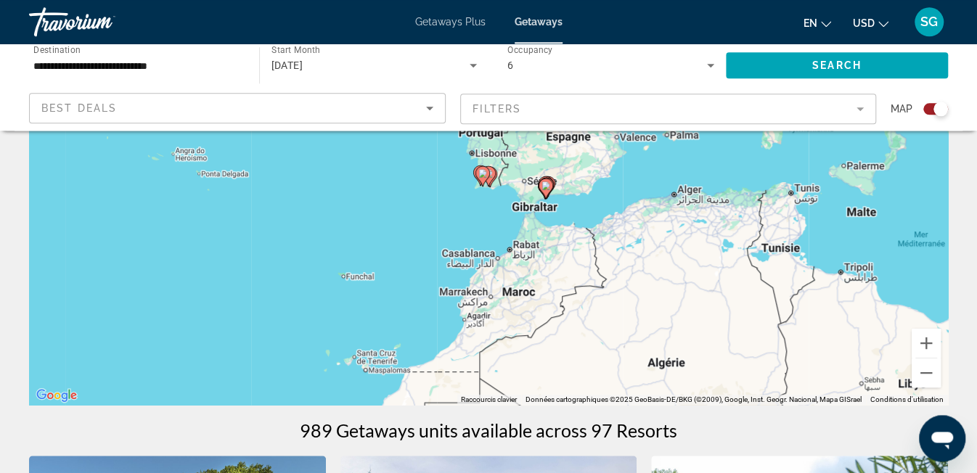
click at [482, 170] on image "Main content" at bounding box center [482, 173] width 9 height 9
type input "**********"
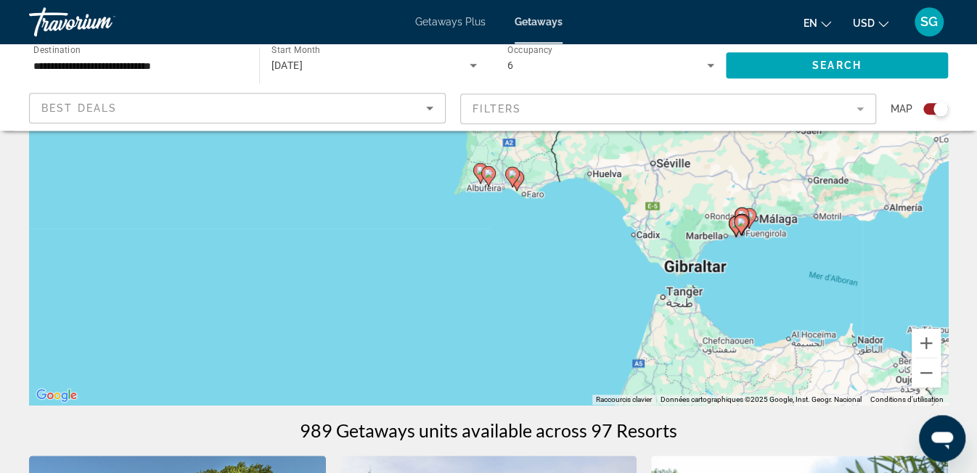
click at [489, 172] on image "Main content" at bounding box center [488, 173] width 9 height 9
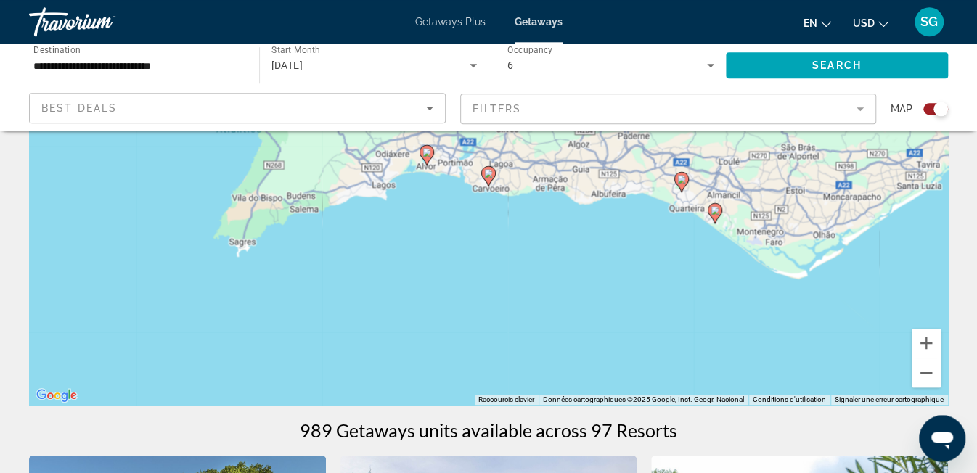
click at [489, 172] on image "Main content" at bounding box center [488, 173] width 9 height 9
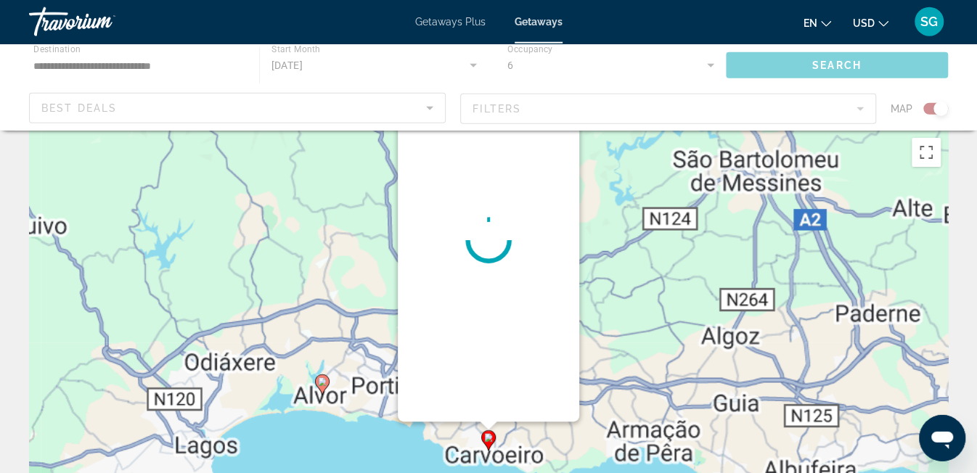
scroll to position [0, 0]
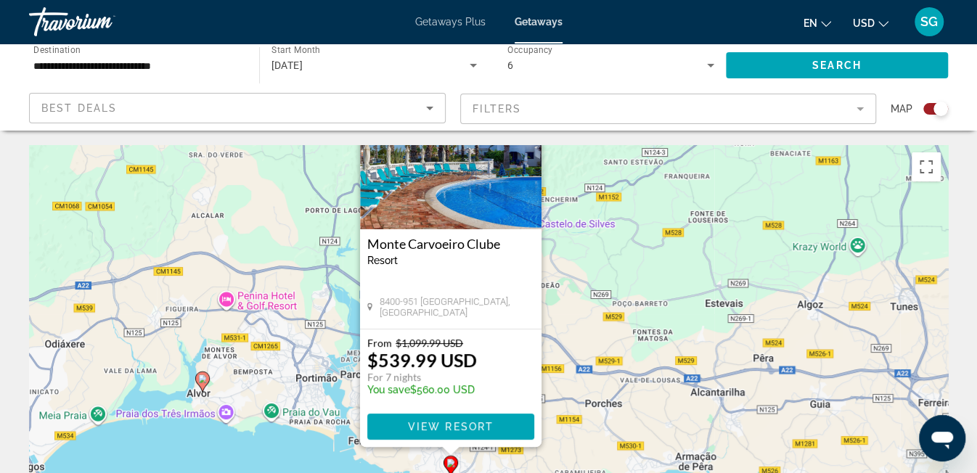
drag, startPoint x: 947, startPoint y: 191, endPoint x: 910, endPoint y: 108, distance: 91.0
click at [910, 145] on div "Pour activer le glissement avec le clavier, appuyez sur Alt+Entrée. Une fois ce…" at bounding box center [488, 363] width 919 height 436
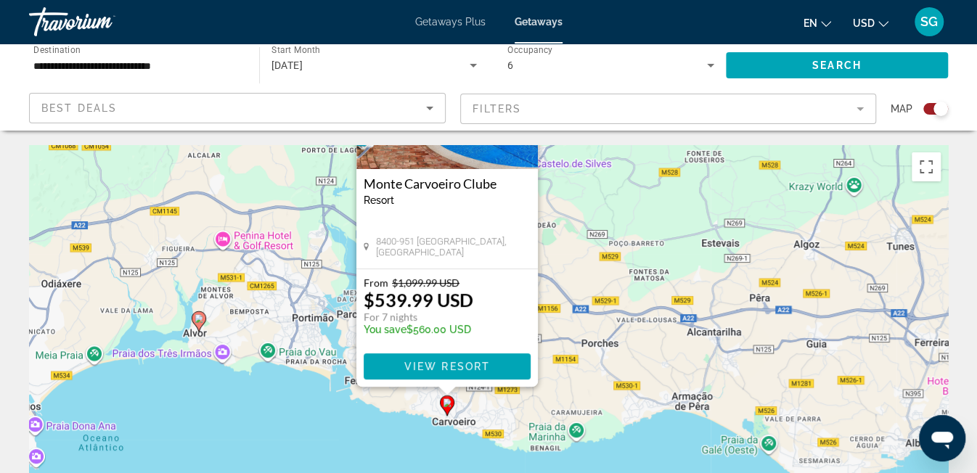
drag, startPoint x: 730, startPoint y: 355, endPoint x: 727, endPoint y: 293, distance: 61.8
click at [727, 293] on div "Pour activer le glissement avec le clavier, appuyez sur Alt+Entrée. Une fois ce…" at bounding box center [488, 363] width 919 height 436
click at [197, 322] on image "Main content" at bounding box center [199, 318] width 9 height 9
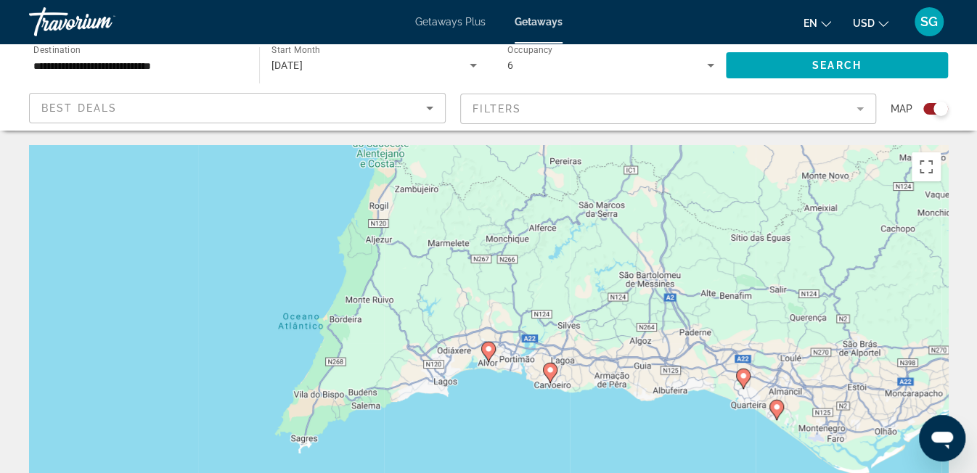
click at [491, 346] on image "Main content" at bounding box center [488, 349] width 9 height 9
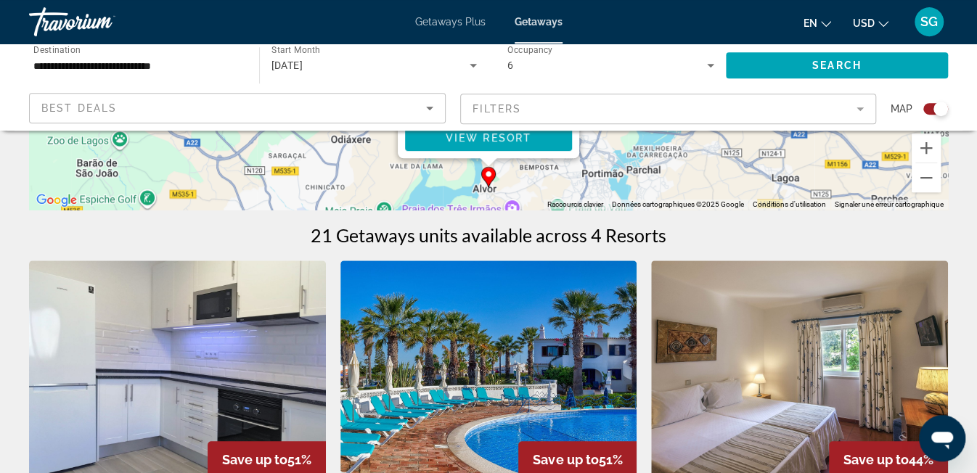
scroll to position [367, 0]
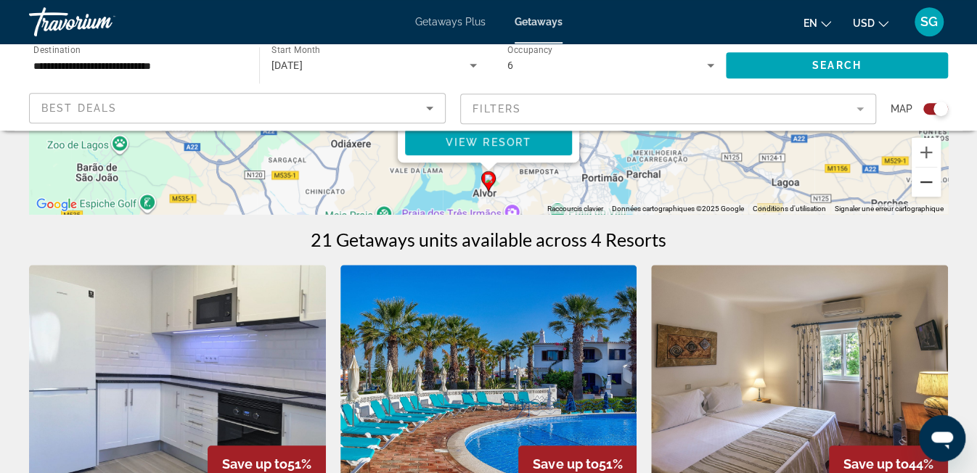
click at [928, 187] on button "Zoom arrière" at bounding box center [926, 182] width 29 height 29
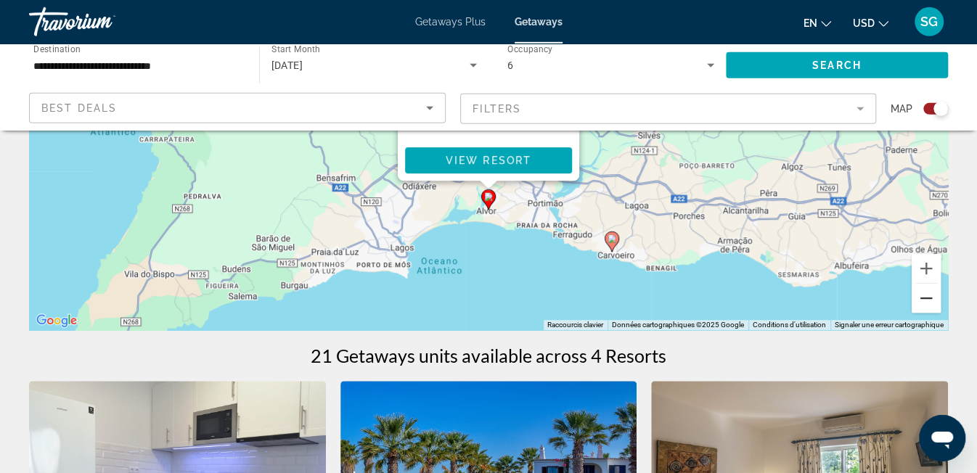
scroll to position [248, 0]
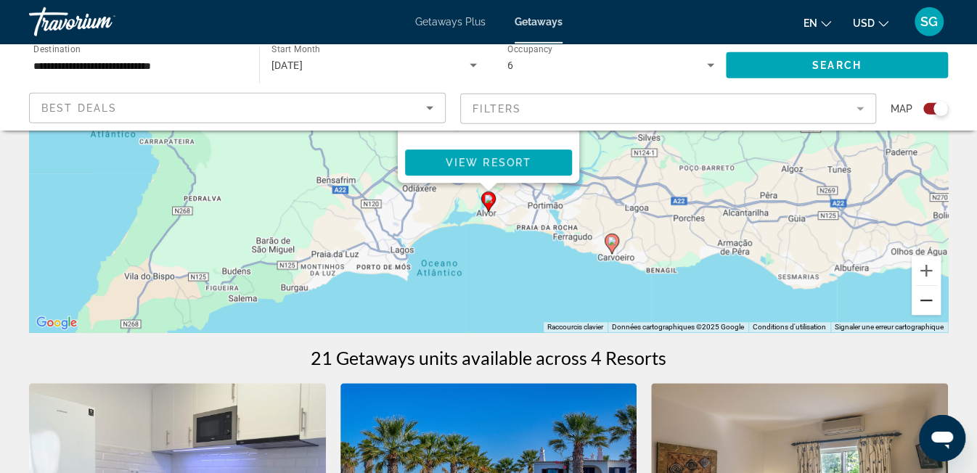
click at [924, 296] on button "Zoom arrière" at bounding box center [926, 300] width 29 height 29
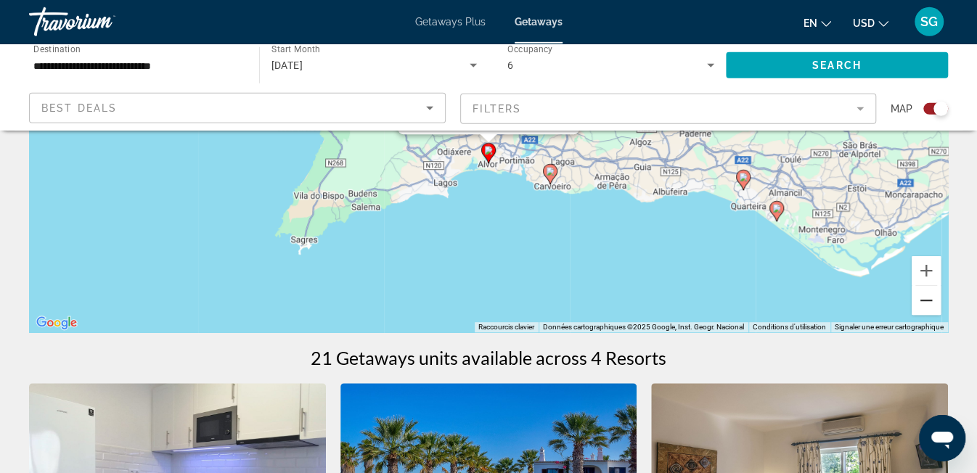
click at [924, 296] on button "Zoom arrière" at bounding box center [926, 300] width 29 height 29
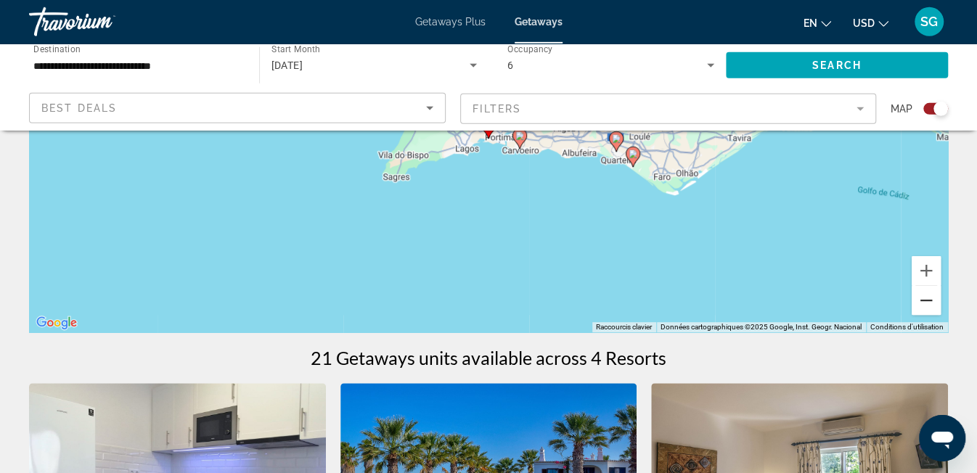
click at [924, 296] on button "Zoom arrière" at bounding box center [926, 300] width 29 height 29
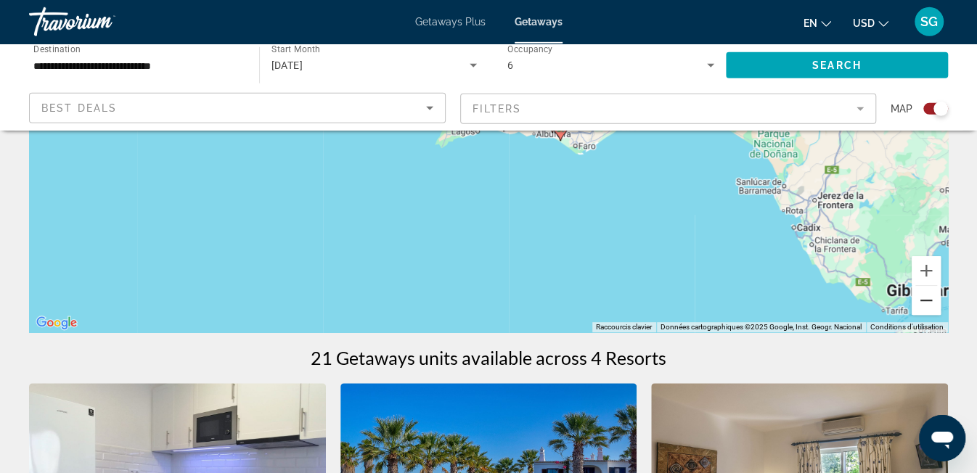
click at [924, 296] on button "Zoom arrière" at bounding box center [926, 300] width 29 height 29
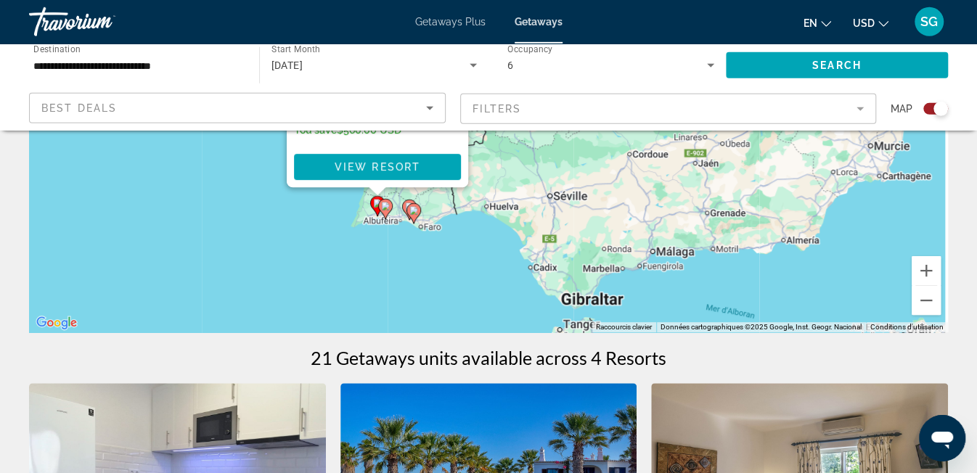
drag, startPoint x: 915, startPoint y: 170, endPoint x: 783, endPoint y: 261, distance: 160.7
click at [783, 261] on div "Pour activer le glissement avec le clavier, appuyez sur Alt+Entrée. Une fois ce…" at bounding box center [488, 115] width 919 height 436
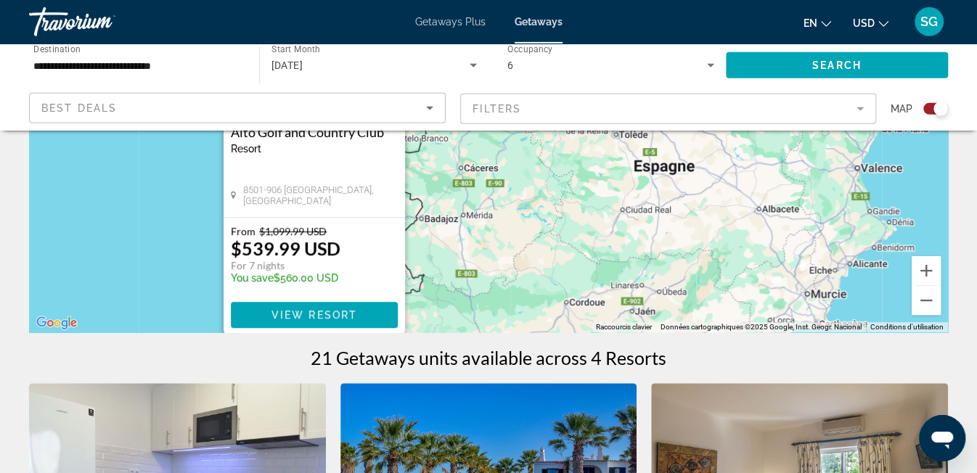
drag, startPoint x: 825, startPoint y: 213, endPoint x: 788, endPoint y: 363, distance: 154.9
click at [788, 332] on div "Pour activer le glissement avec le clavier, appuyez sur Alt+Entrée. Une fois ce…" at bounding box center [488, 115] width 919 height 436
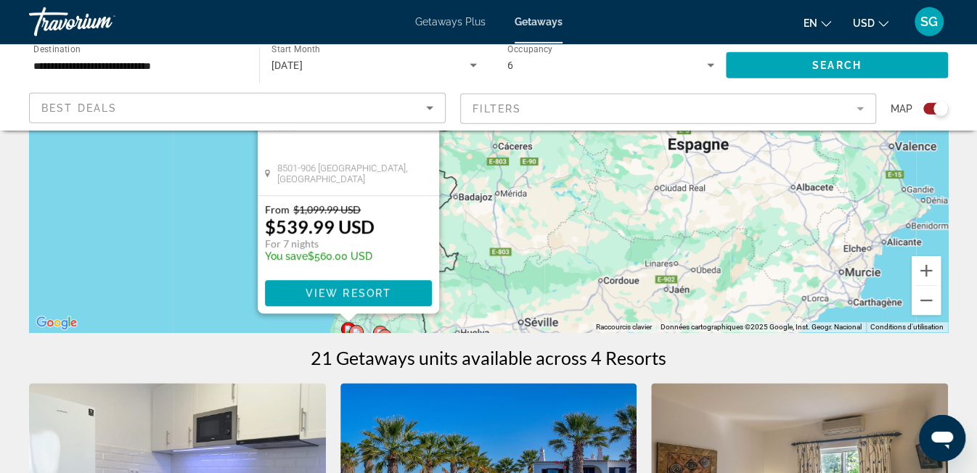
drag, startPoint x: 714, startPoint y: 239, endPoint x: 740, endPoint y: 57, distance: 184.0
click at [740, 57] on div "Pour activer le glissement avec le clavier, appuyez sur Alt+Entrée. Une fois ce…" at bounding box center [488, 115] width 919 height 436
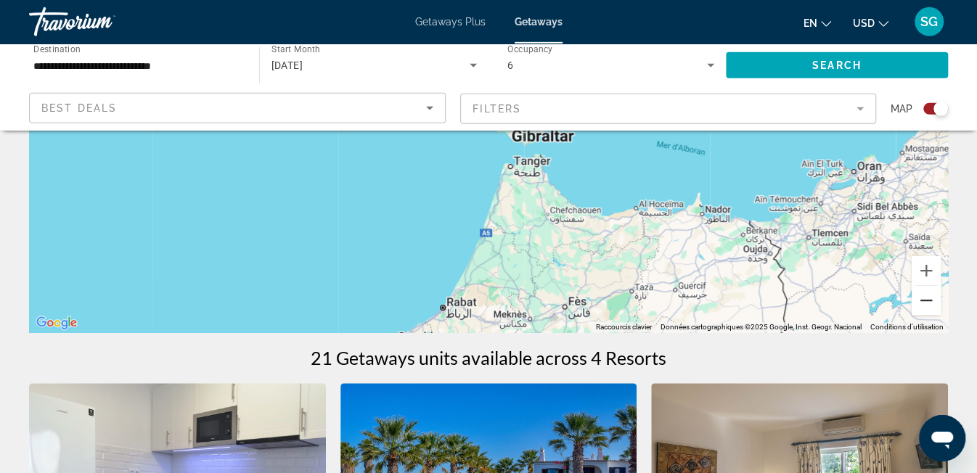
click at [919, 303] on button "Zoom arrière" at bounding box center [926, 300] width 29 height 29
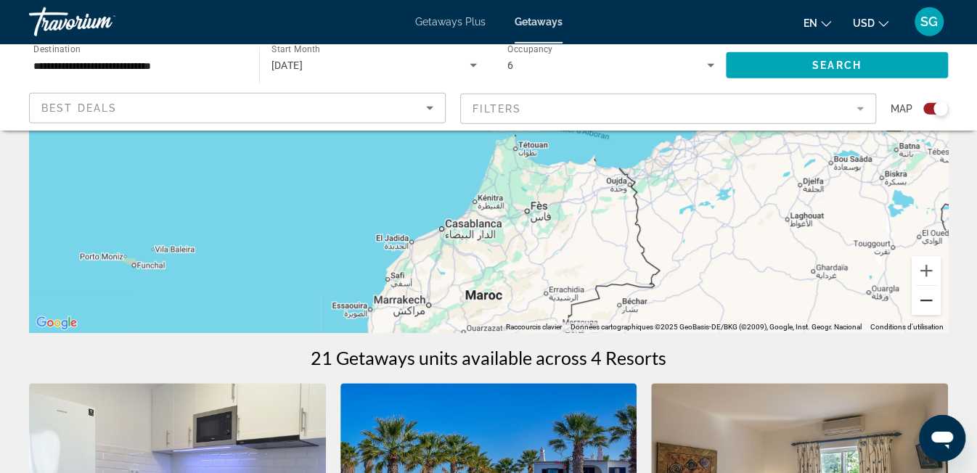
click at [919, 303] on button "Zoom arrière" at bounding box center [926, 300] width 29 height 29
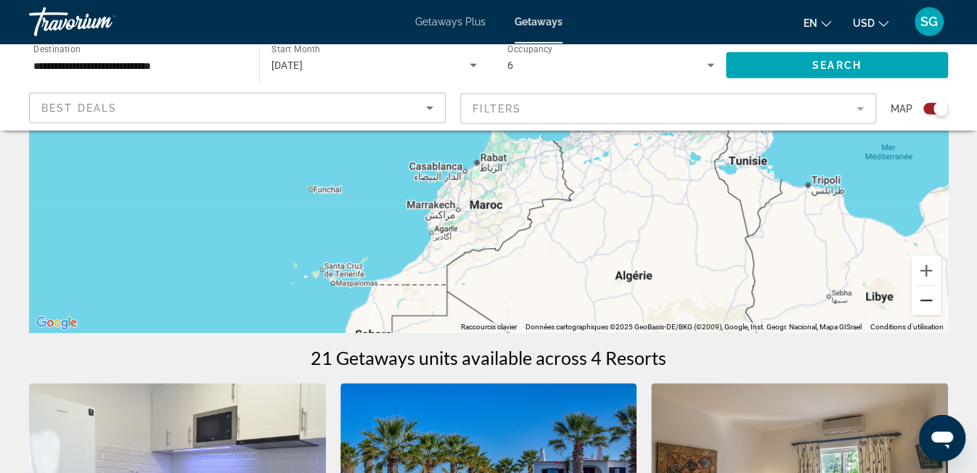
click at [919, 303] on button "Zoom arrière" at bounding box center [926, 300] width 29 height 29
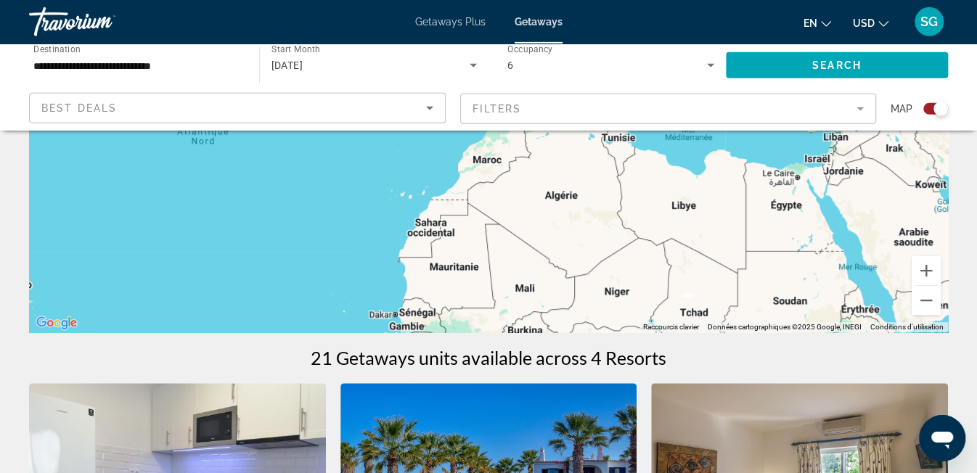
click at [938, 107] on div "Search widget" at bounding box center [941, 109] width 15 height 15
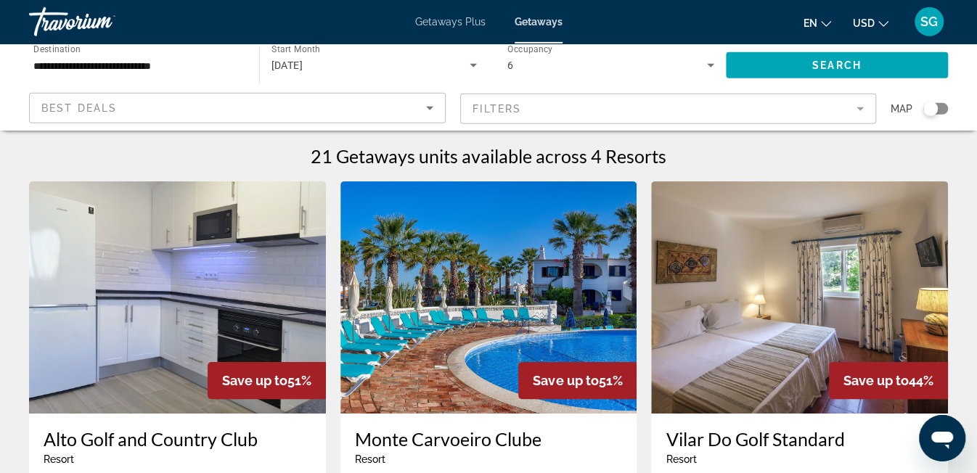
click at [938, 107] on div "Search widget" at bounding box center [935, 109] width 25 height 12
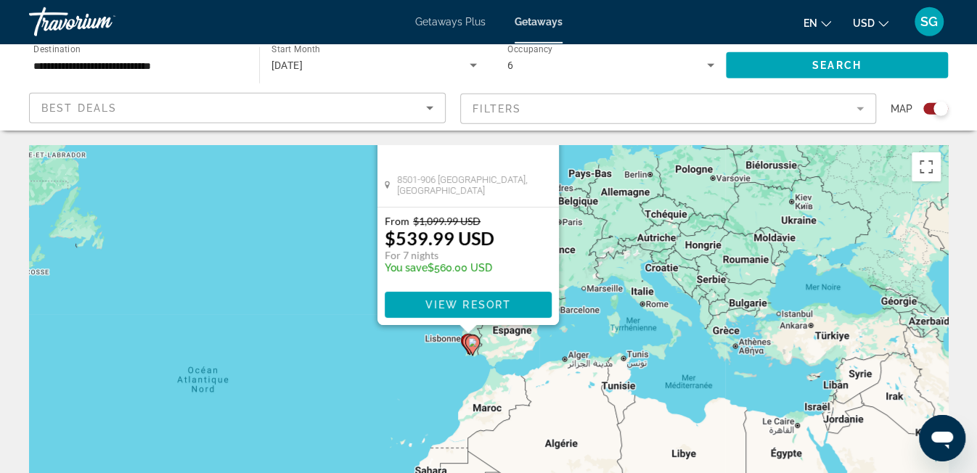
click at [319, 349] on div "Pour activer le glissement avec le clavier, appuyez sur Alt+Entrée. Une fois ce…" at bounding box center [488, 363] width 919 height 436
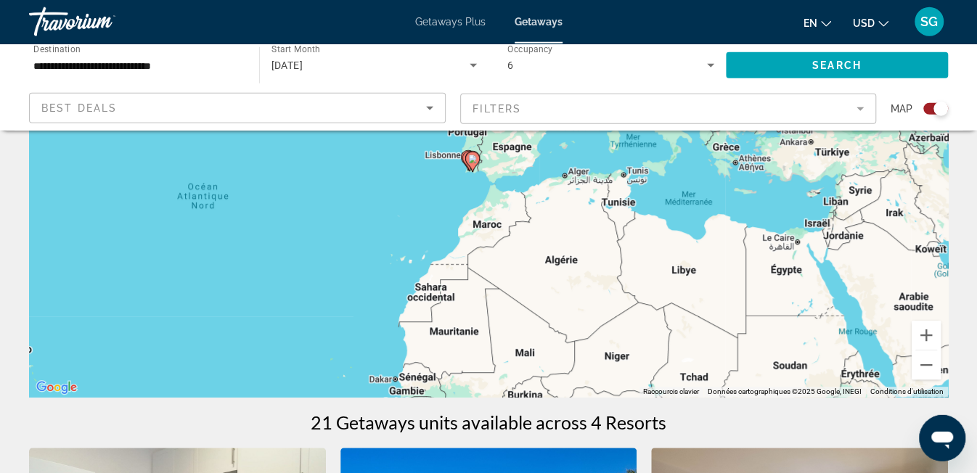
scroll to position [32, 0]
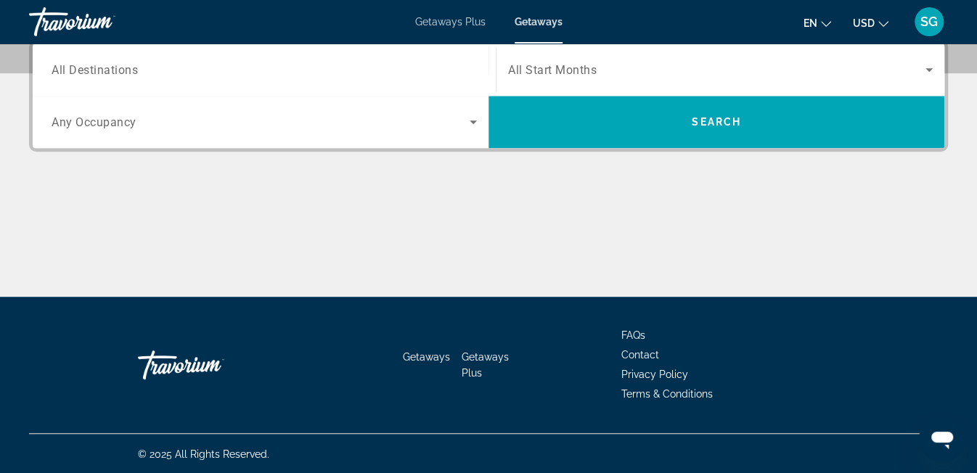
scroll to position [91, 0]
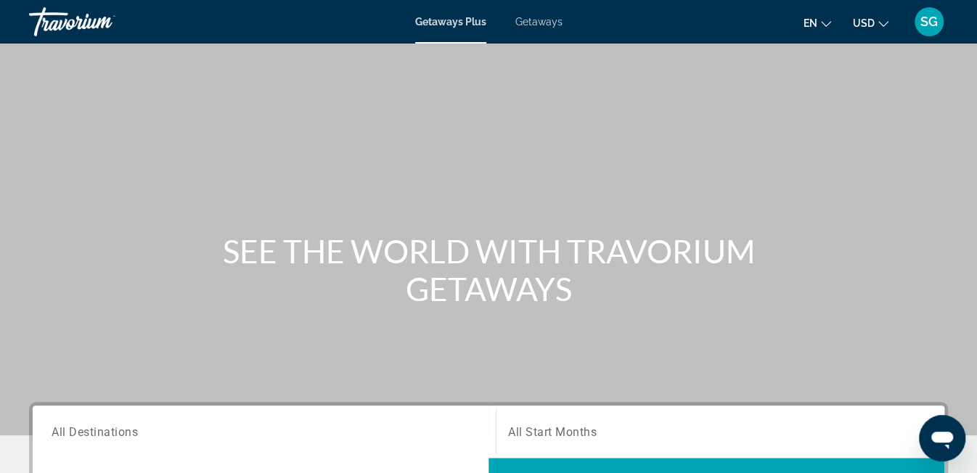
click at [548, 24] on span "Getaways" at bounding box center [538, 22] width 47 height 12
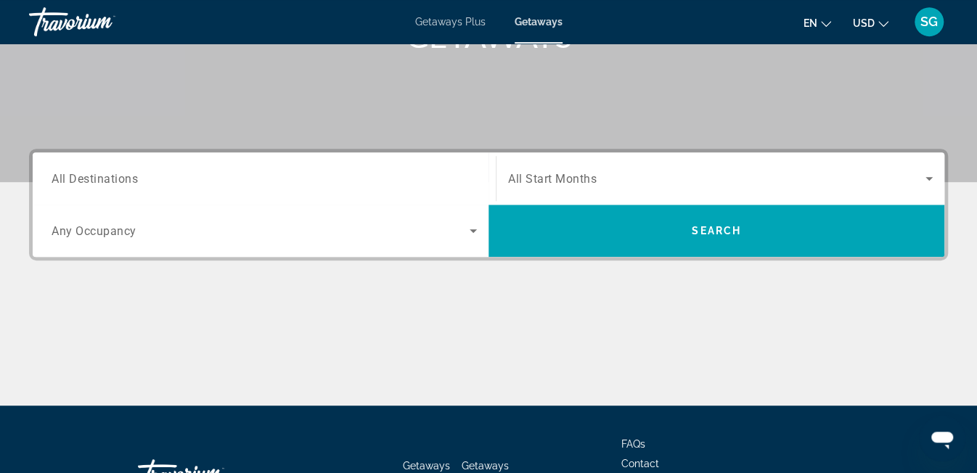
scroll to position [254, 0]
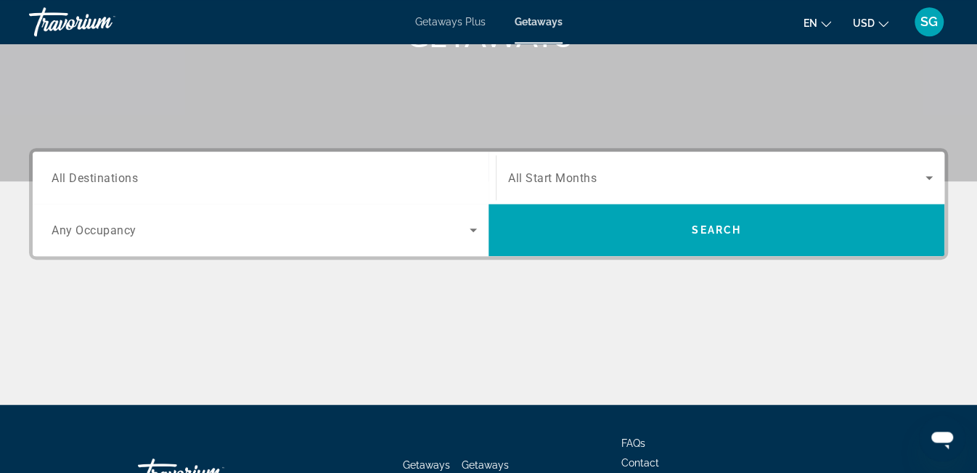
click at [274, 179] on input "Destination All Destinations" at bounding box center [264, 178] width 425 height 17
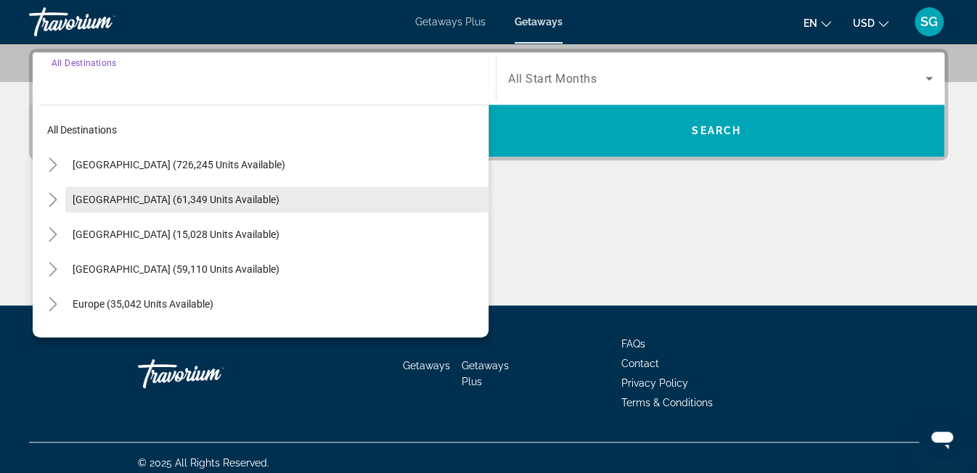
scroll to position [354, 0]
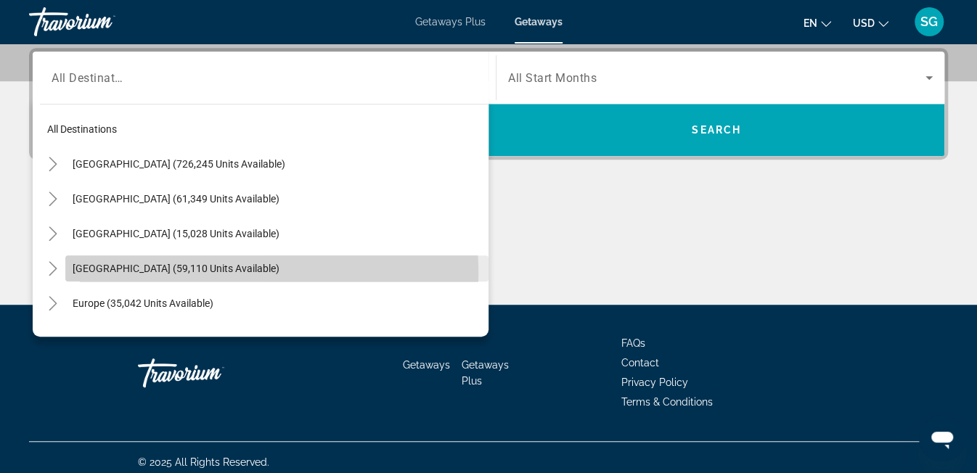
click at [94, 274] on span "[GEOGRAPHIC_DATA] (59,110 units available)" at bounding box center [176, 269] width 207 height 12
type input "**********"
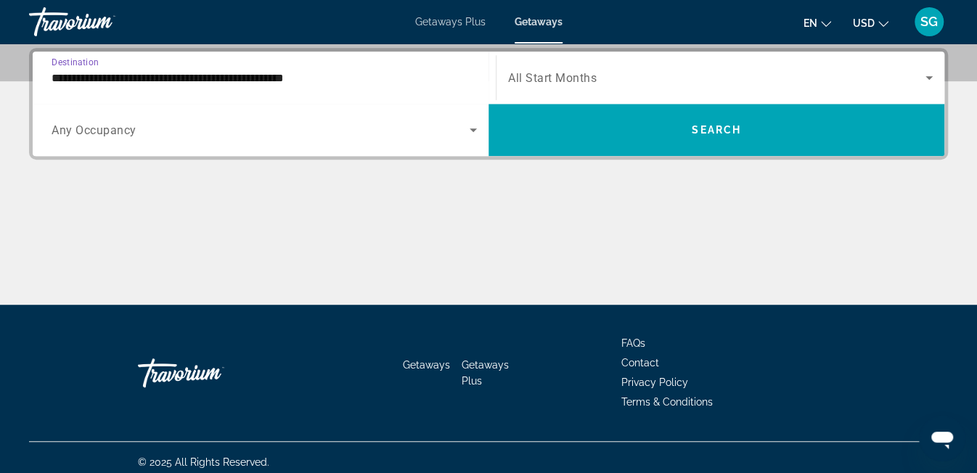
click at [105, 131] on span "Any Occupancy" at bounding box center [94, 130] width 85 height 14
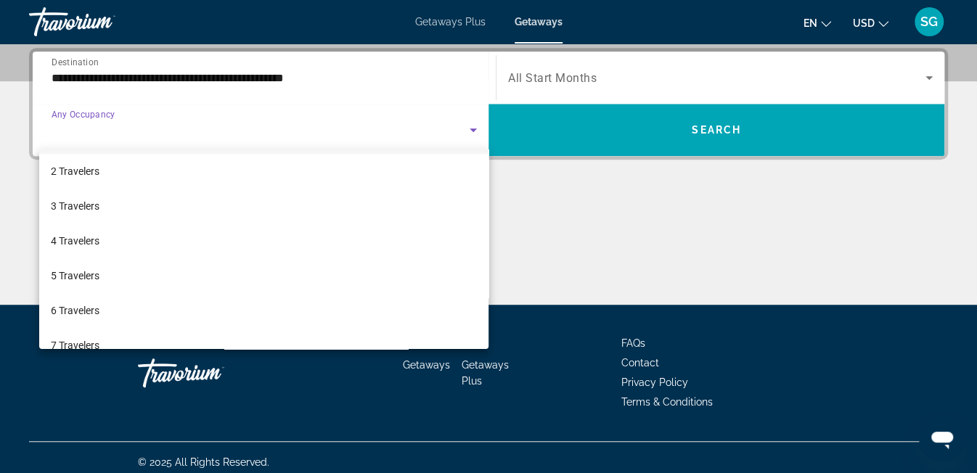
scroll to position [37, 0]
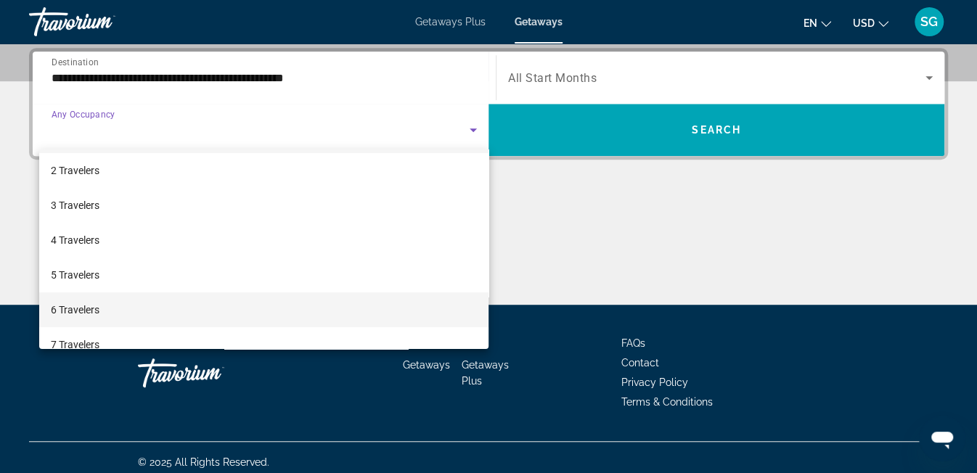
click at [197, 305] on mat-option "6 Travelers" at bounding box center [263, 310] width 449 height 35
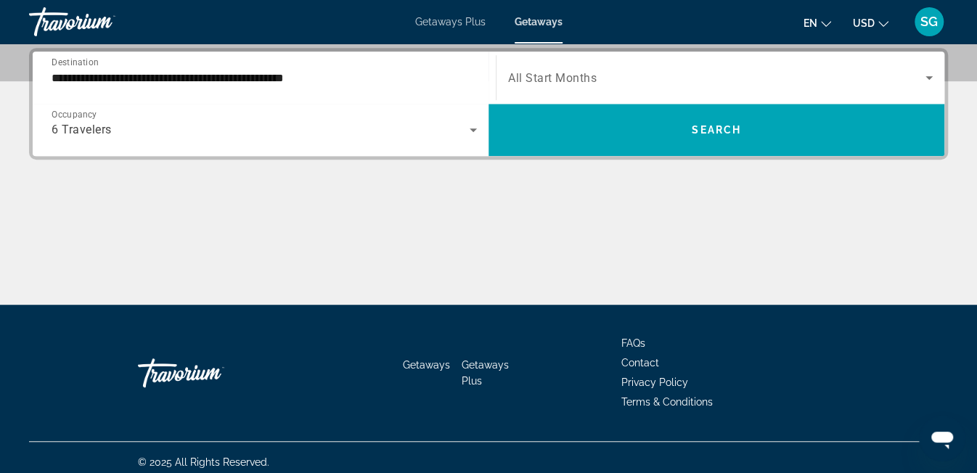
click at [542, 73] on span "All Start Months" at bounding box center [552, 78] width 89 height 14
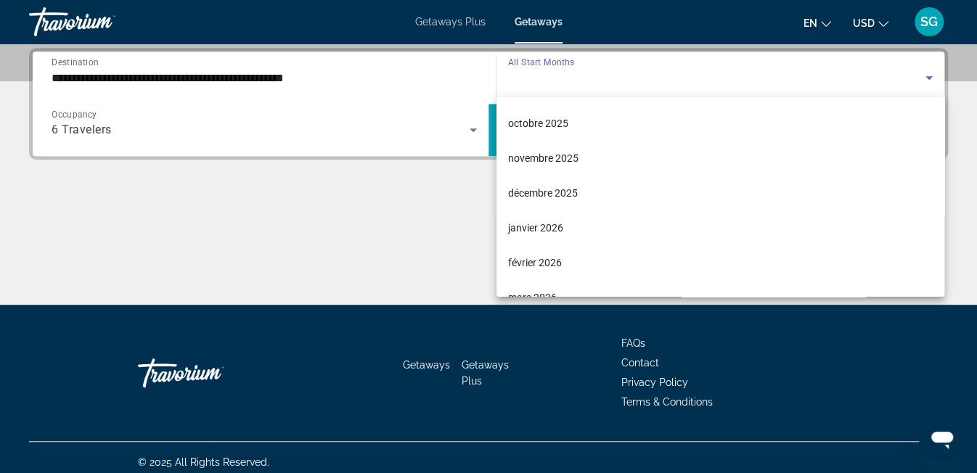
scroll to position [92, 0]
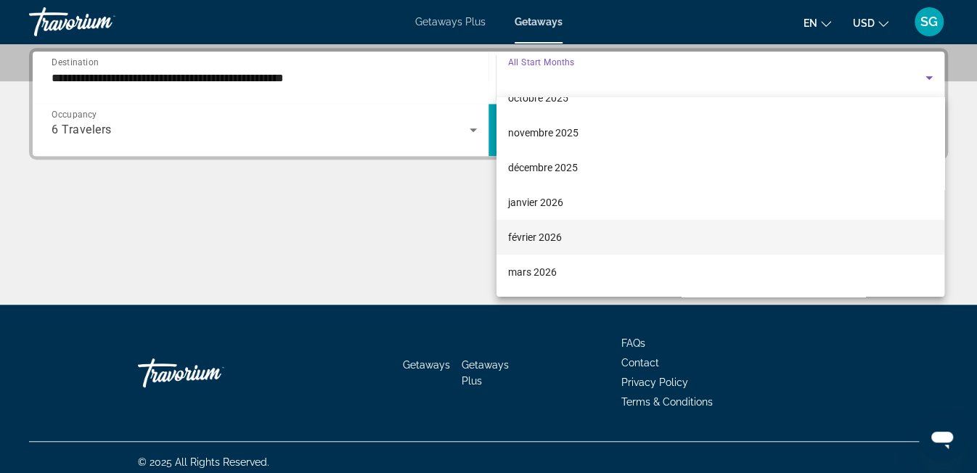
click at [662, 237] on mat-option "février 2026" at bounding box center [721, 237] width 449 height 35
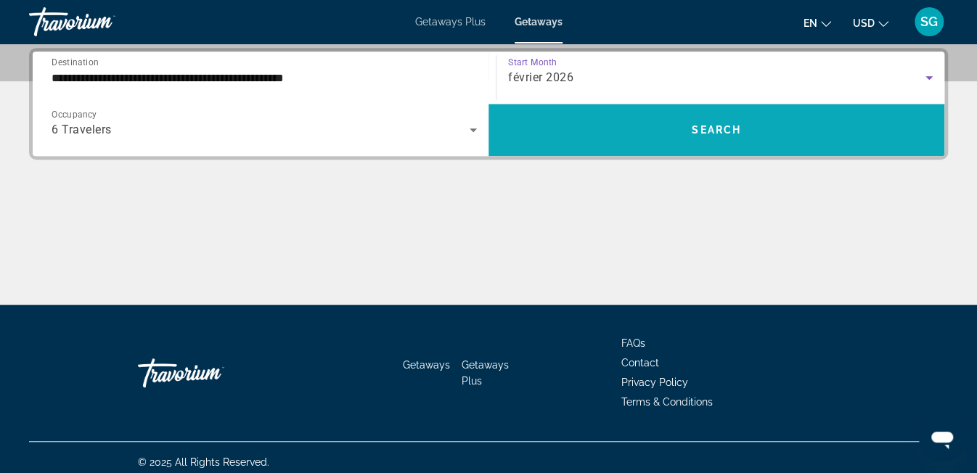
click at [558, 128] on span "Search widget" at bounding box center [717, 130] width 456 height 35
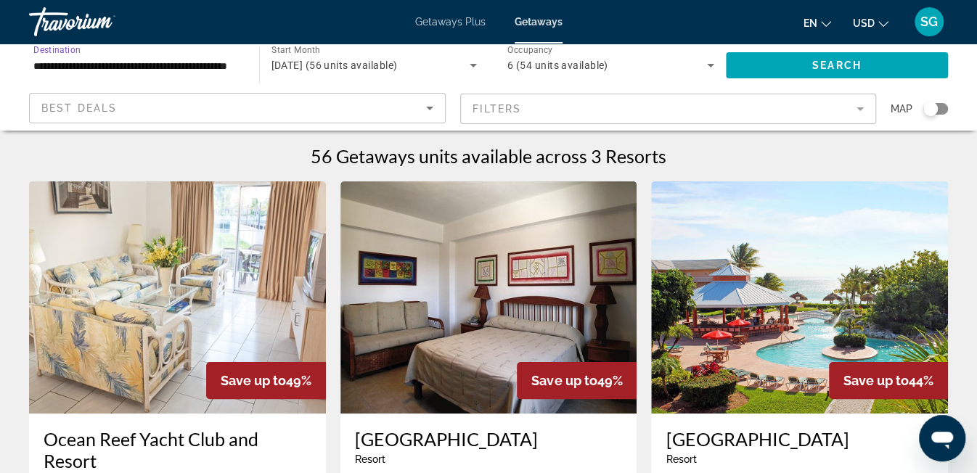
click at [152, 66] on input "**********" at bounding box center [136, 65] width 207 height 17
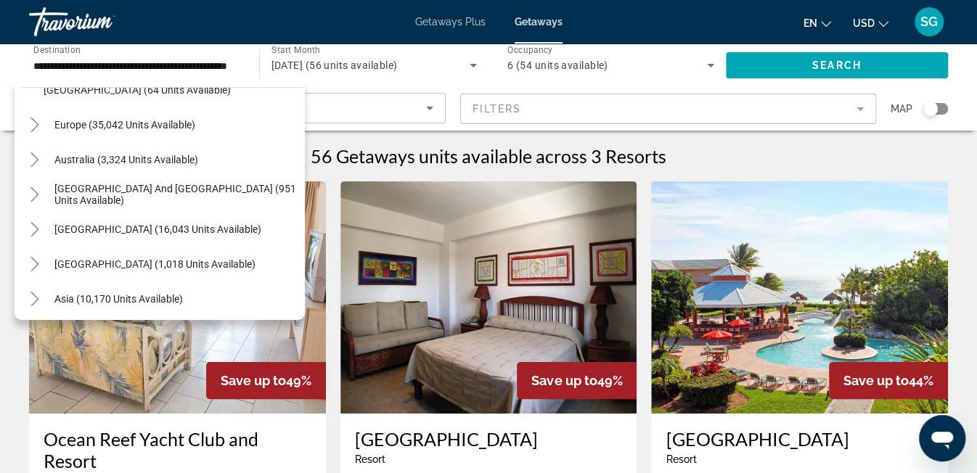
scroll to position [661, 0]
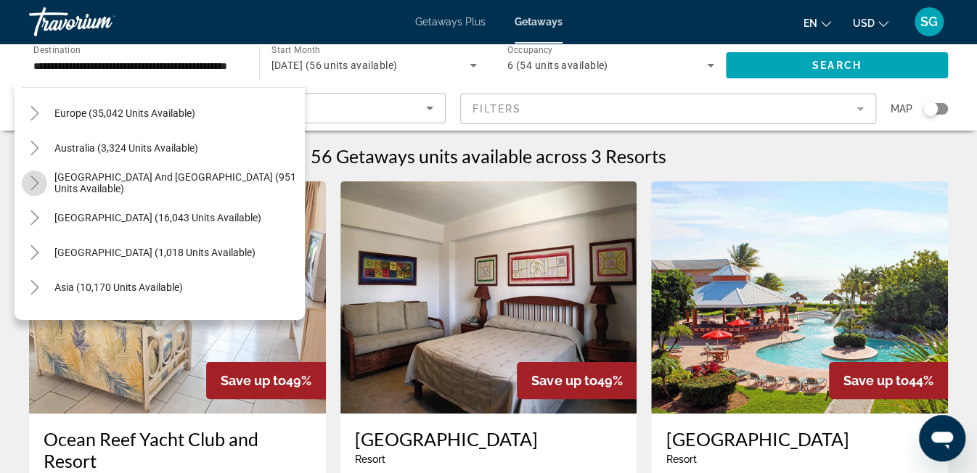
click at [36, 184] on icon "Toggle South Pacific and Oceania (951 units available)" at bounding box center [34, 183] width 8 height 15
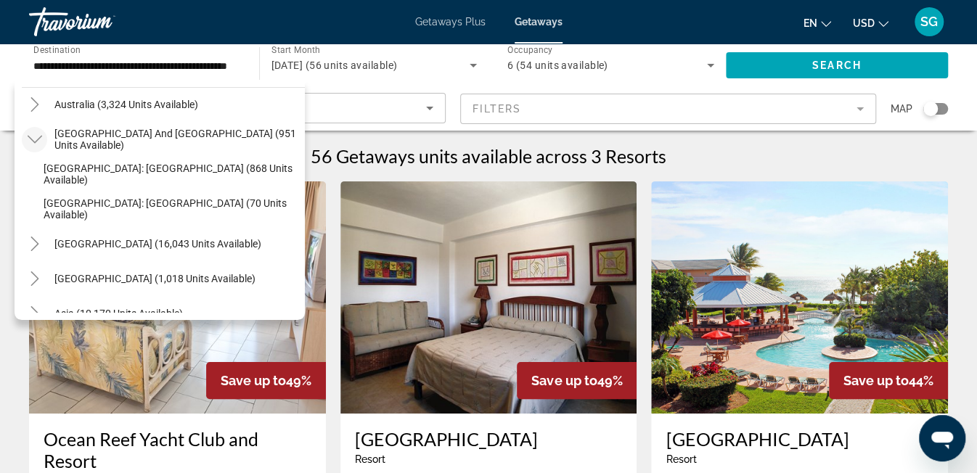
scroll to position [775, 0]
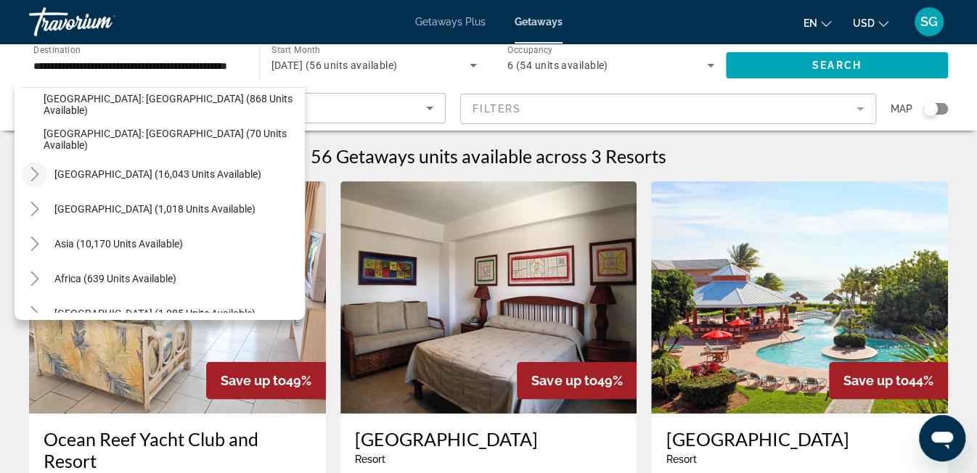
click at [32, 179] on icon "Toggle South America (16,043 units available)" at bounding box center [34, 174] width 8 height 15
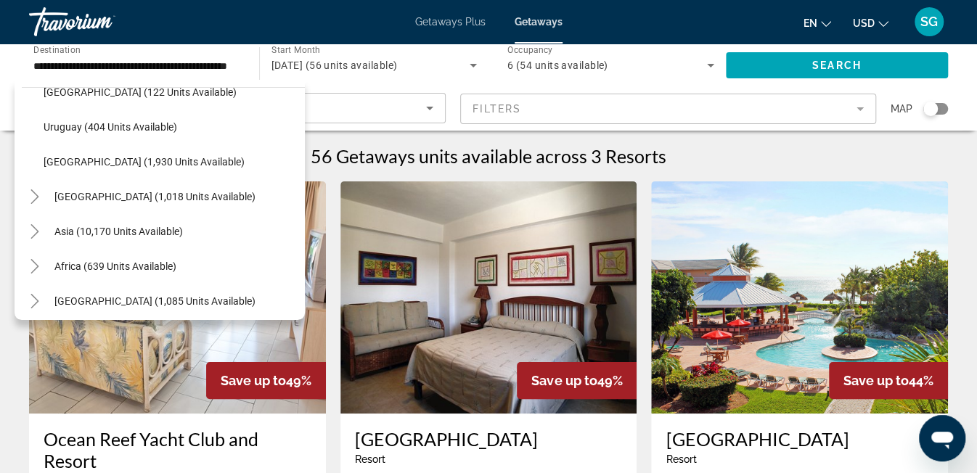
scroll to position [1071, 0]
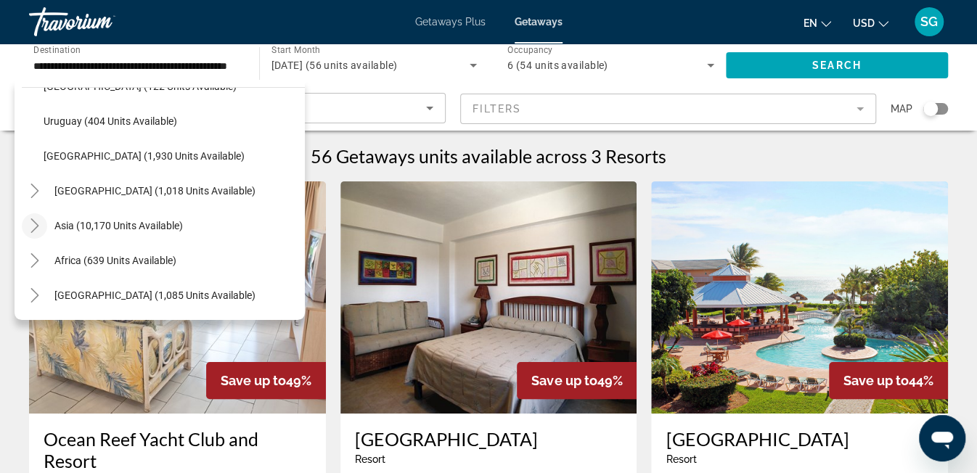
click at [36, 222] on icon "Toggle Asia (10,170 units available)" at bounding box center [35, 225] width 15 height 15
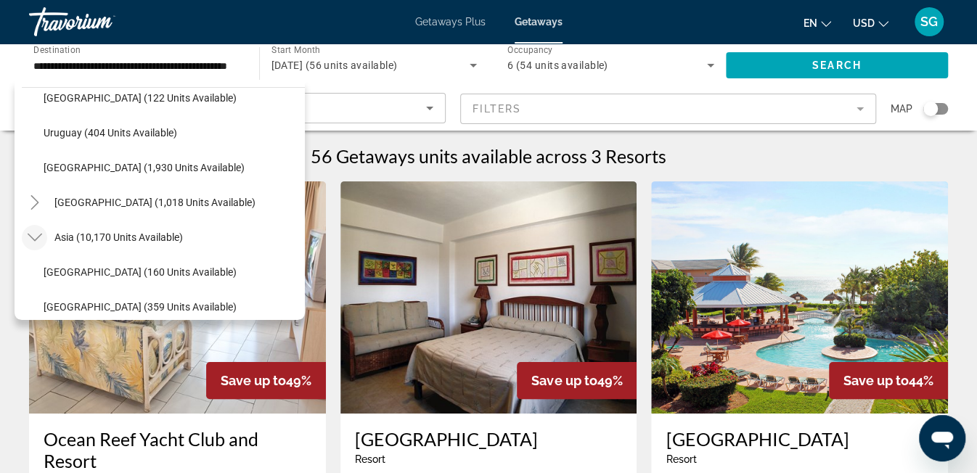
scroll to position [1055, 0]
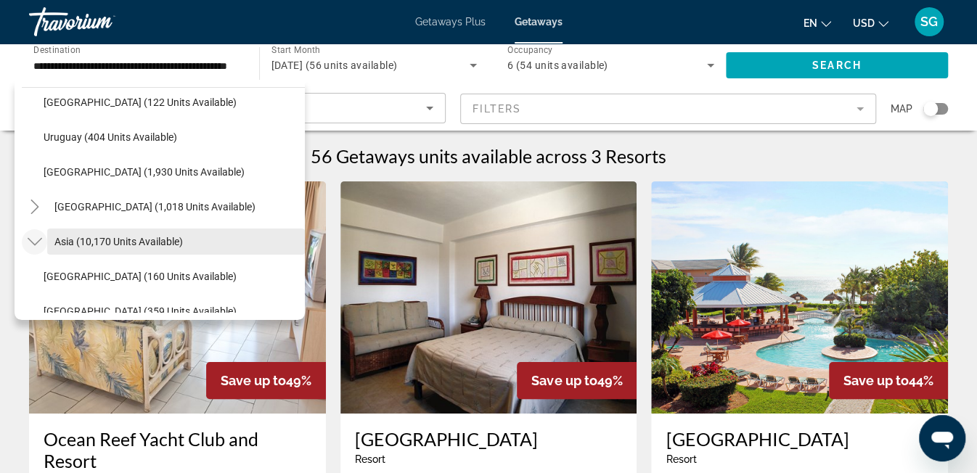
click at [120, 242] on span "Asia (10,170 units available)" at bounding box center [118, 242] width 128 height 12
type input "**********"
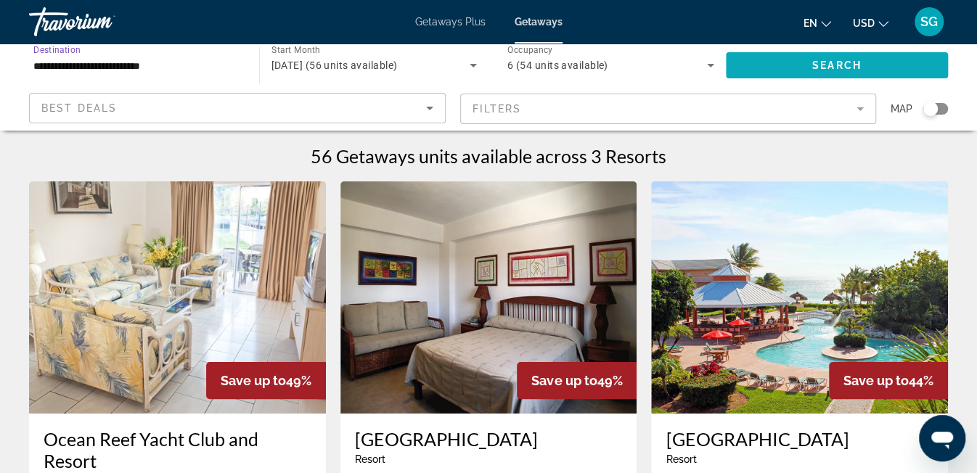
click at [758, 55] on span "Search widget" at bounding box center [837, 65] width 223 height 35
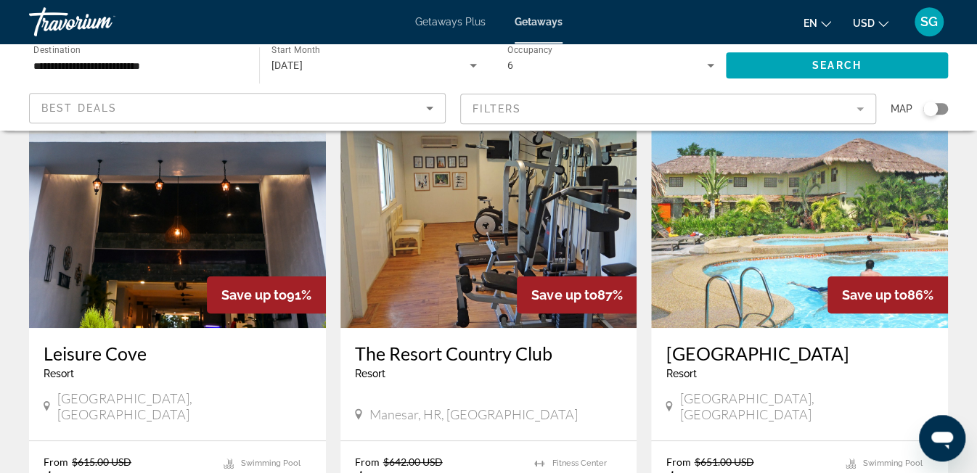
scroll to position [82, 0]
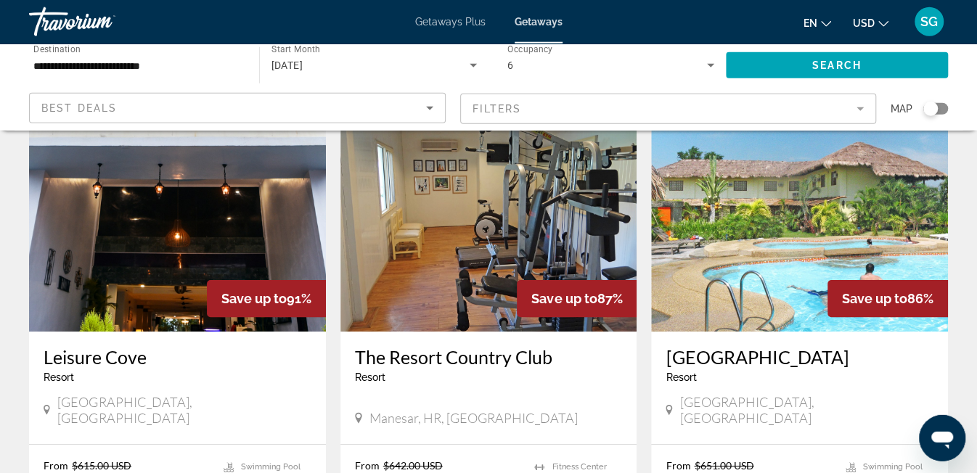
click at [727, 353] on h3 "[GEOGRAPHIC_DATA]" at bounding box center [800, 357] width 268 height 22
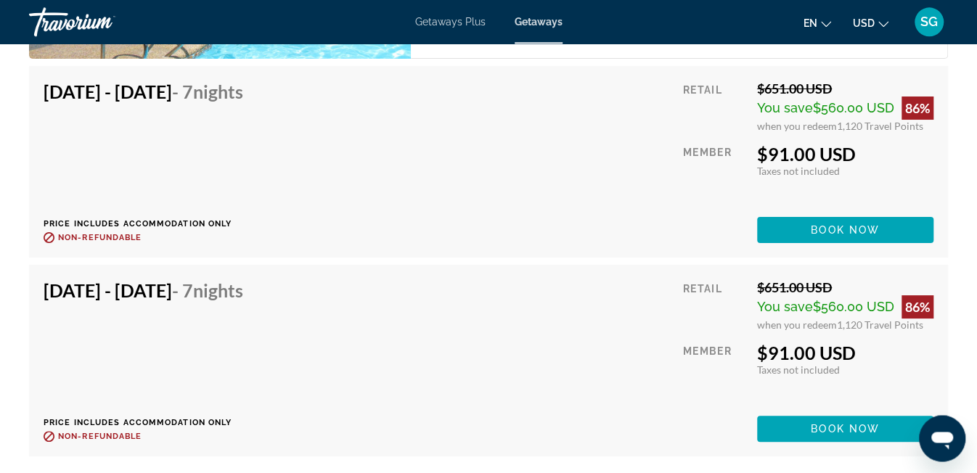
scroll to position [2912, 0]
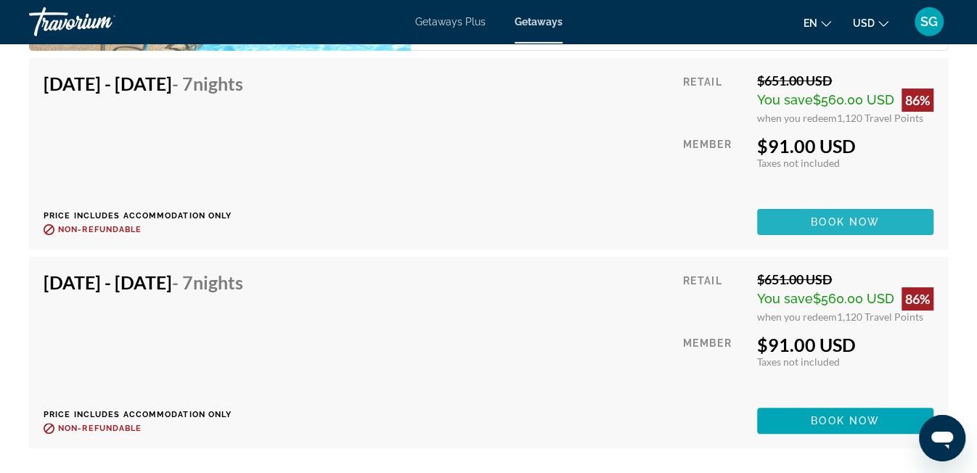
click at [781, 229] on span "Main content" at bounding box center [845, 222] width 176 height 35
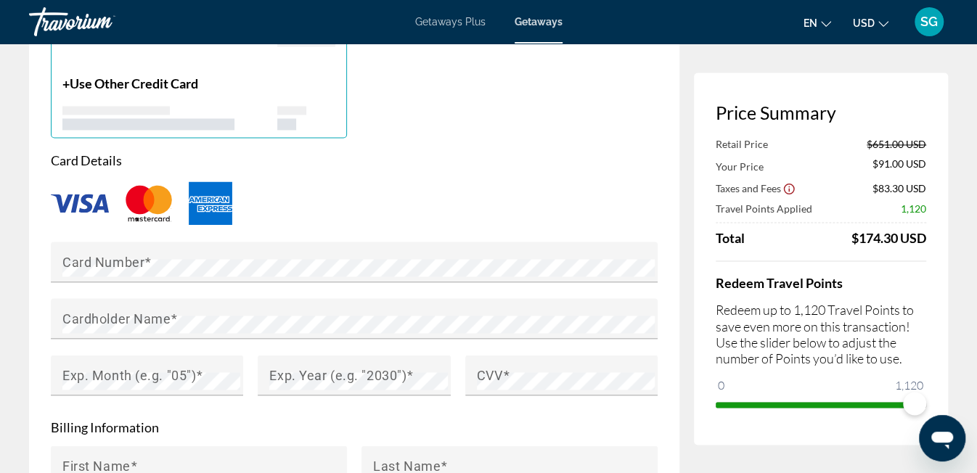
scroll to position [1394, 0]
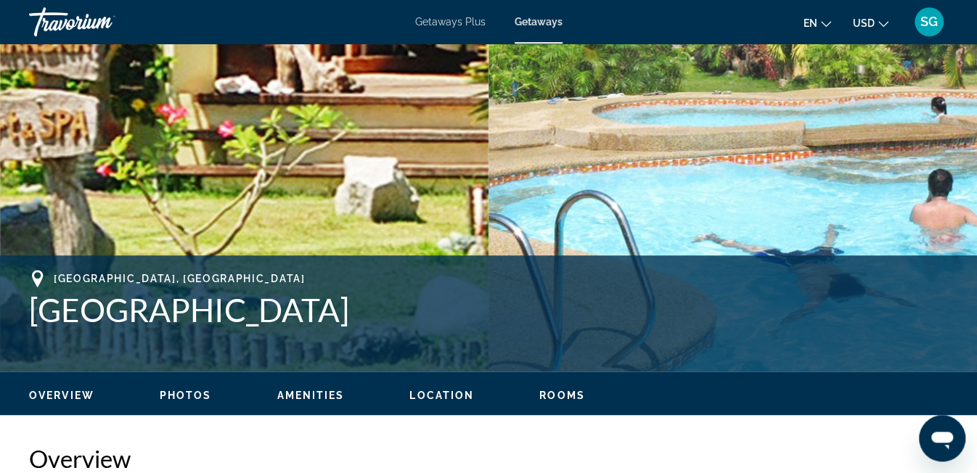
scroll to position [404, 0]
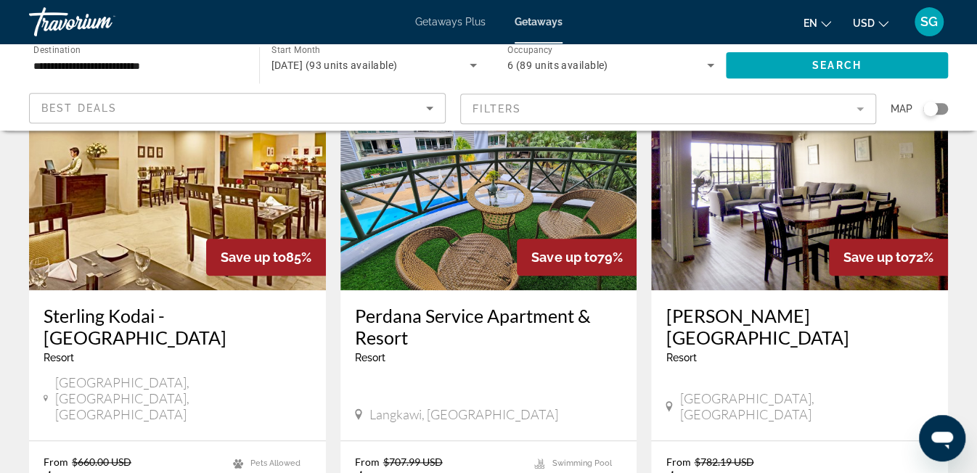
scroll to position [636, 0]
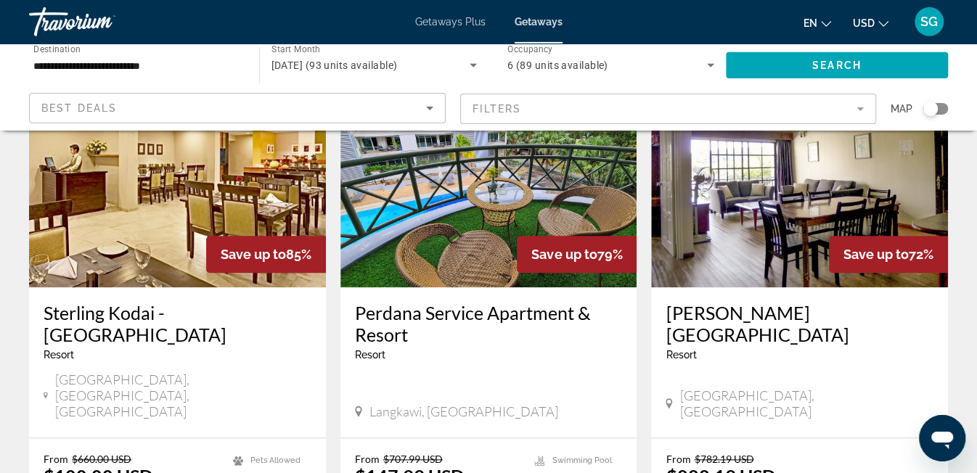
click at [439, 302] on h3 "Perdana Service Apartment & Resort" at bounding box center [489, 324] width 268 height 44
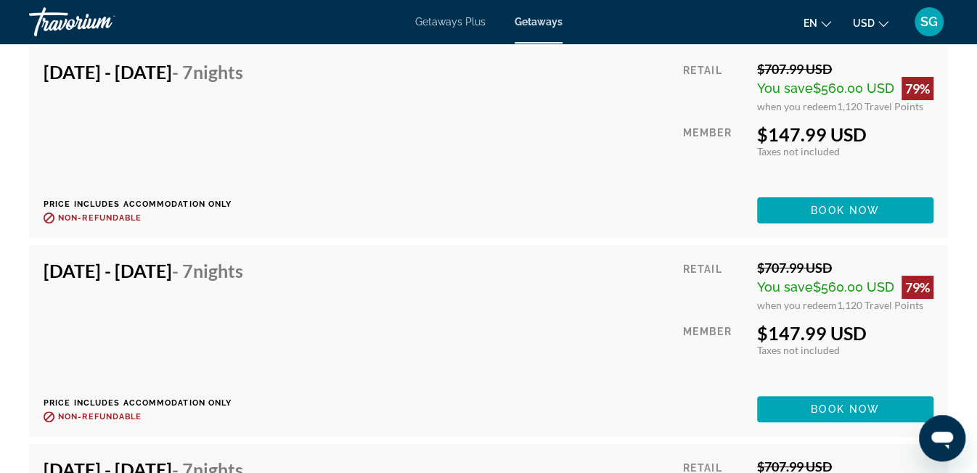
scroll to position [1849, 0]
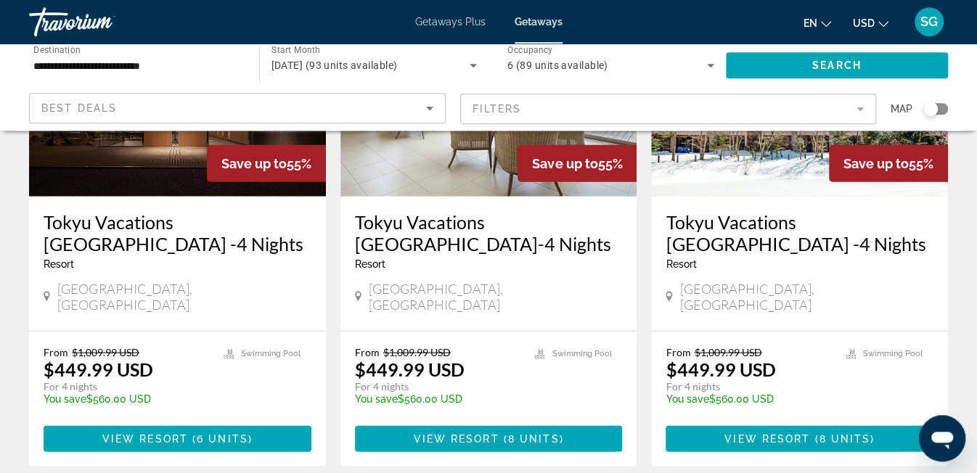
scroll to position [1789, 0]
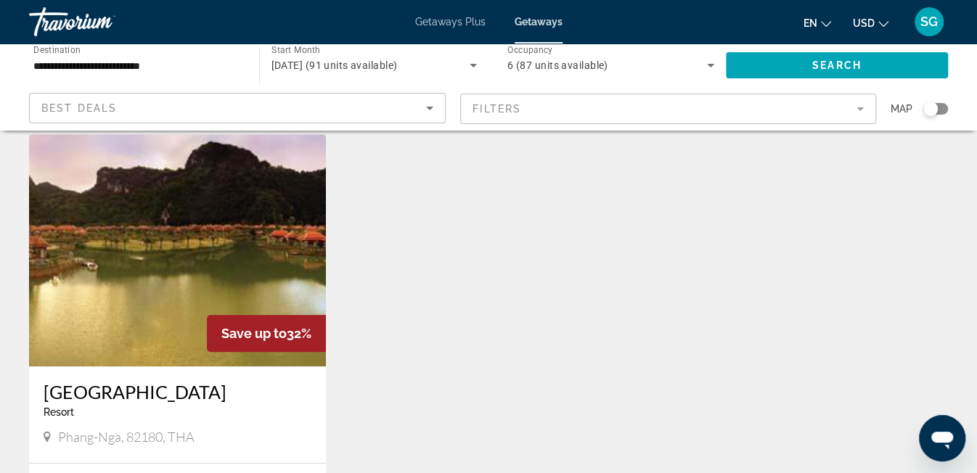
scroll to position [576, 0]
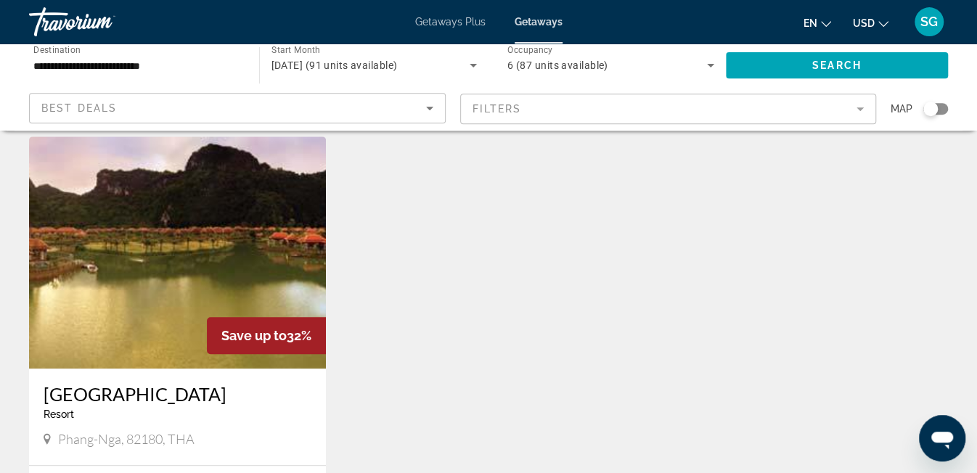
click at [104, 383] on h3 "[GEOGRAPHIC_DATA]" at bounding box center [178, 394] width 268 height 22
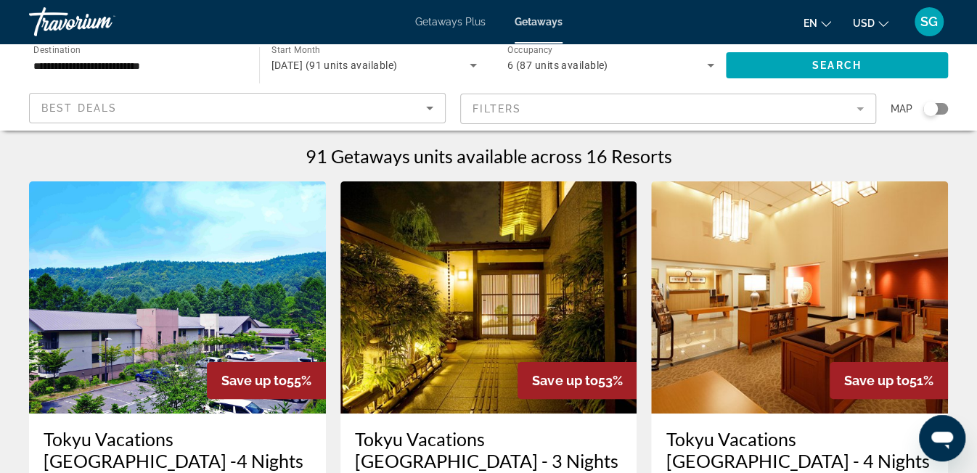
click at [589, 59] on div "6 (87 units available)" at bounding box center [607, 65] width 200 height 17
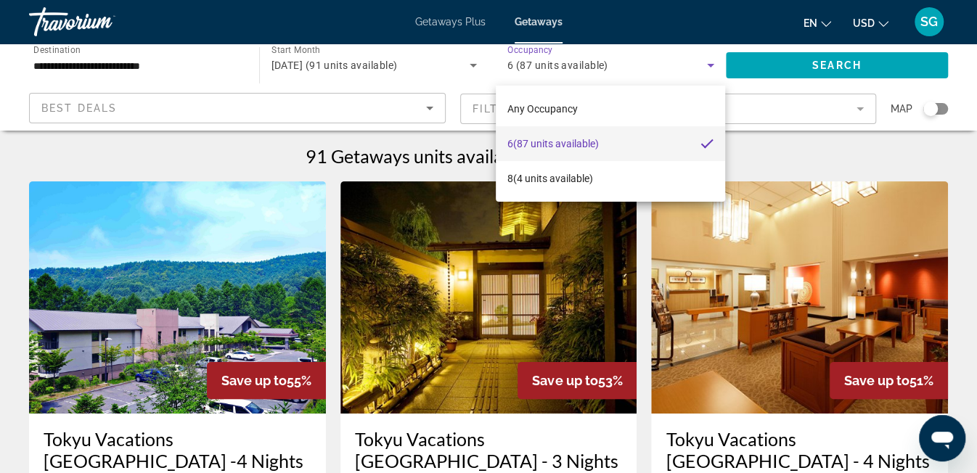
click at [676, 89] on div "Any Occupancy 6 (87 units available) 8 (4 units available)" at bounding box center [610, 144] width 229 height 116
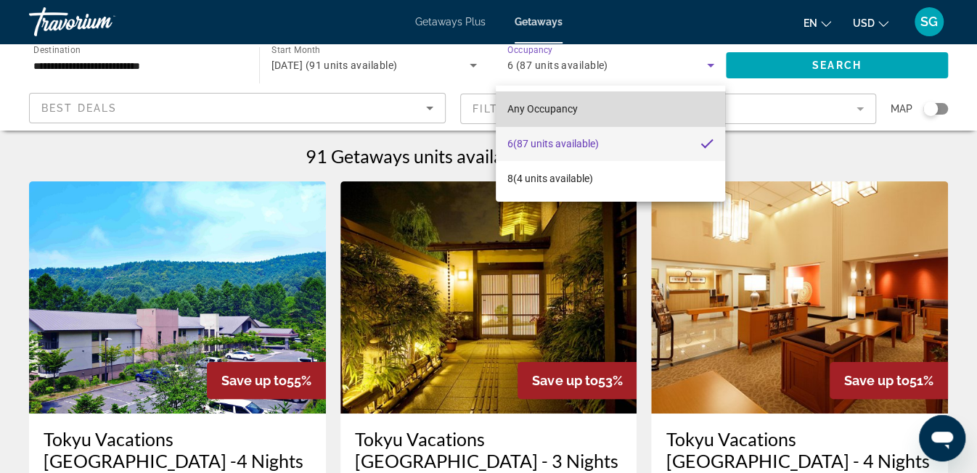
click at [666, 94] on mat-option "Any Occupancy" at bounding box center [610, 108] width 229 height 35
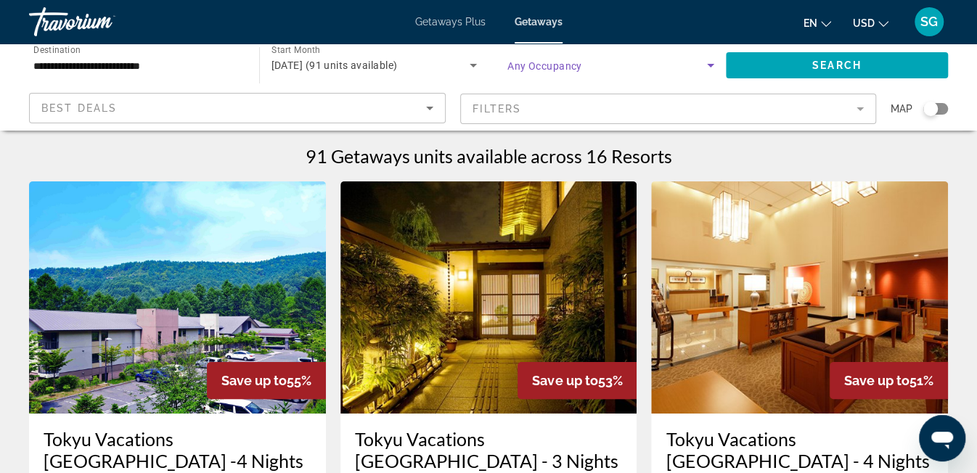
click at [636, 67] on span "Search widget" at bounding box center [607, 65] width 200 height 17
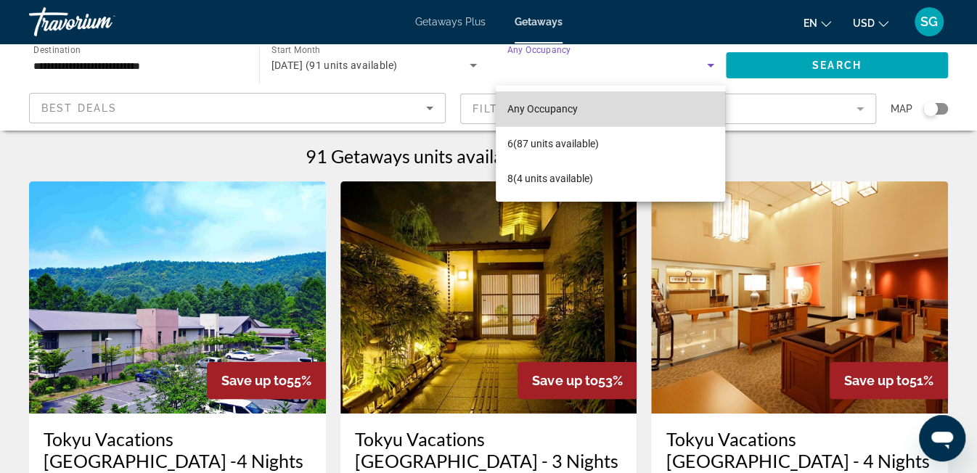
click at [550, 116] on span "Any Occupancy" at bounding box center [542, 108] width 70 height 17
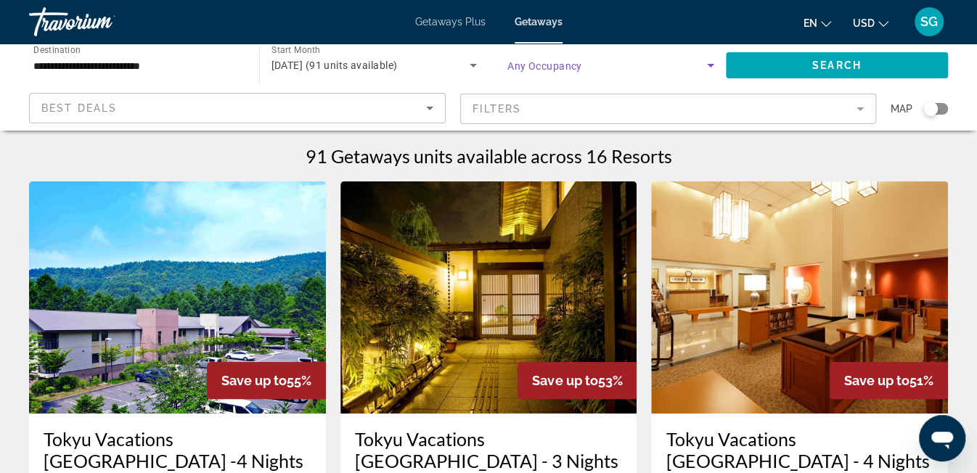
click at [643, 65] on span "Search widget" at bounding box center [607, 65] width 200 height 17
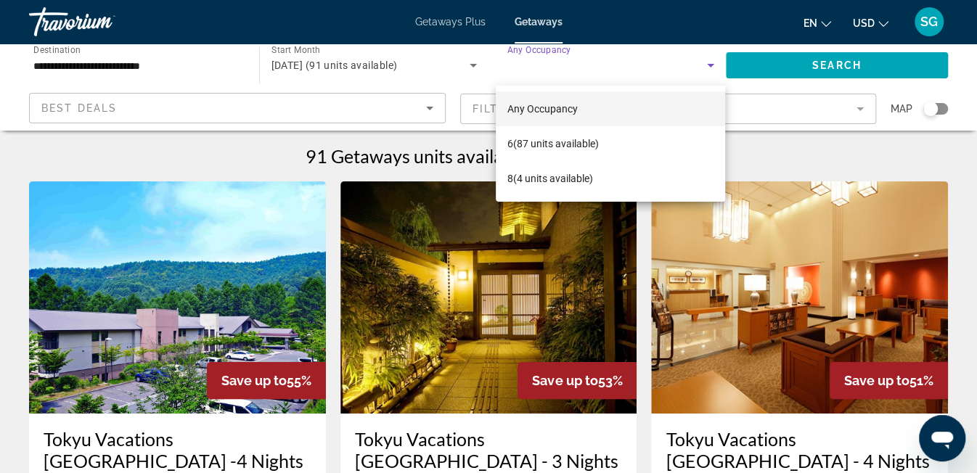
click at [797, 64] on div at bounding box center [488, 236] width 977 height 473
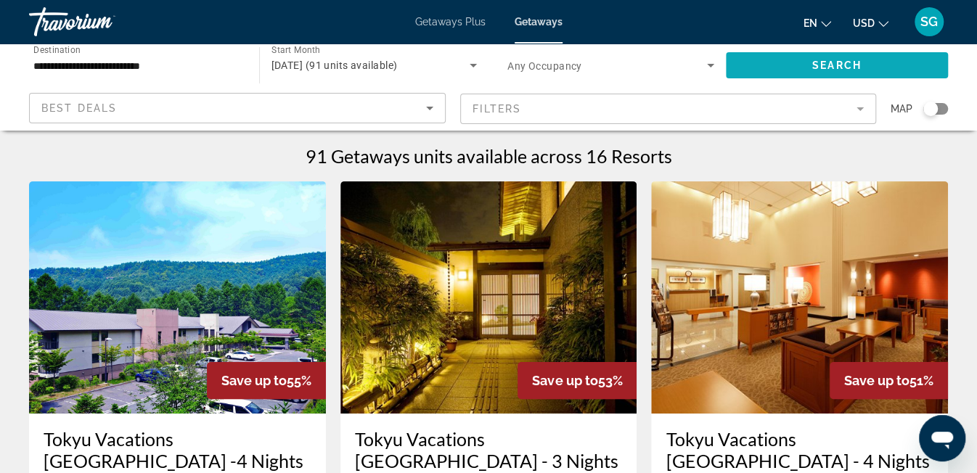
click at [809, 63] on span "Search widget" at bounding box center [837, 65] width 223 height 35
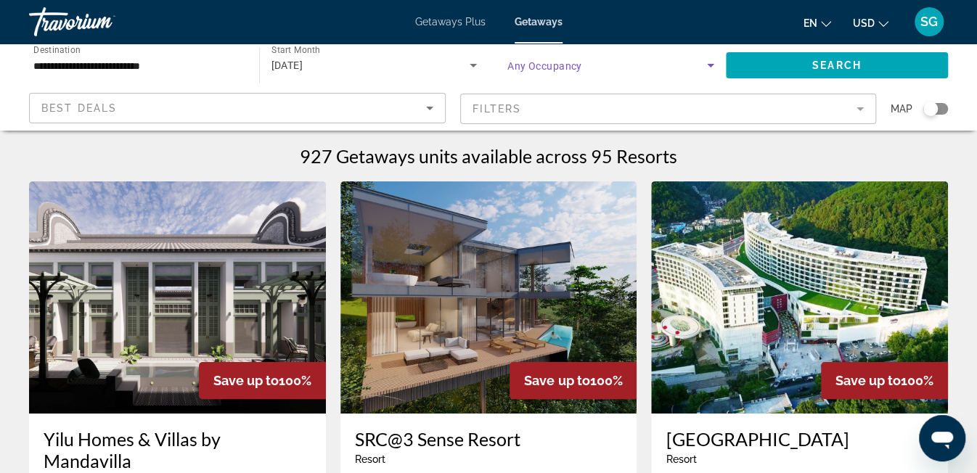
click at [666, 68] on span "Search widget" at bounding box center [607, 65] width 200 height 17
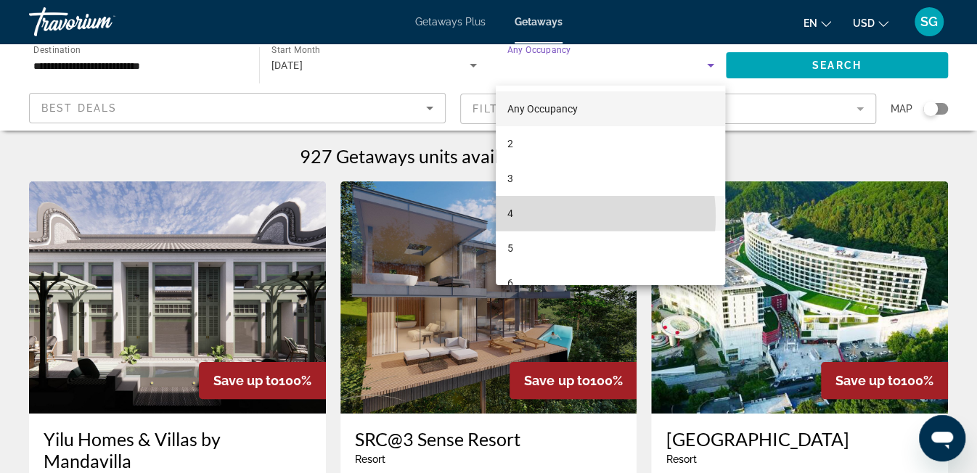
click at [550, 216] on mat-option "4" at bounding box center [610, 213] width 229 height 35
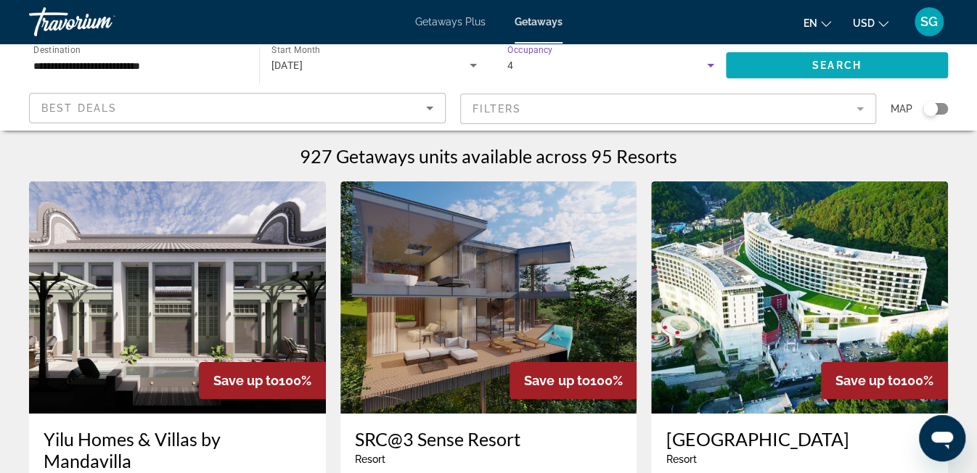
click at [793, 62] on span "Search widget" at bounding box center [837, 65] width 223 height 35
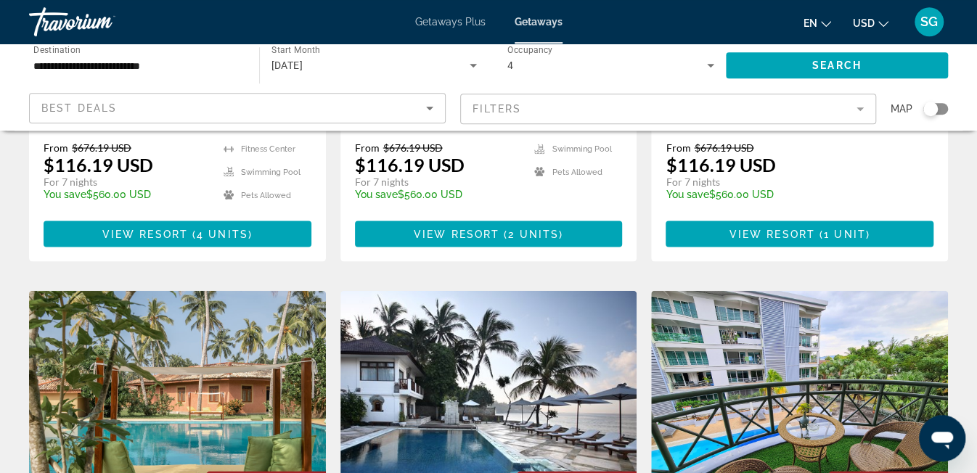
scroll to position [1566, 0]
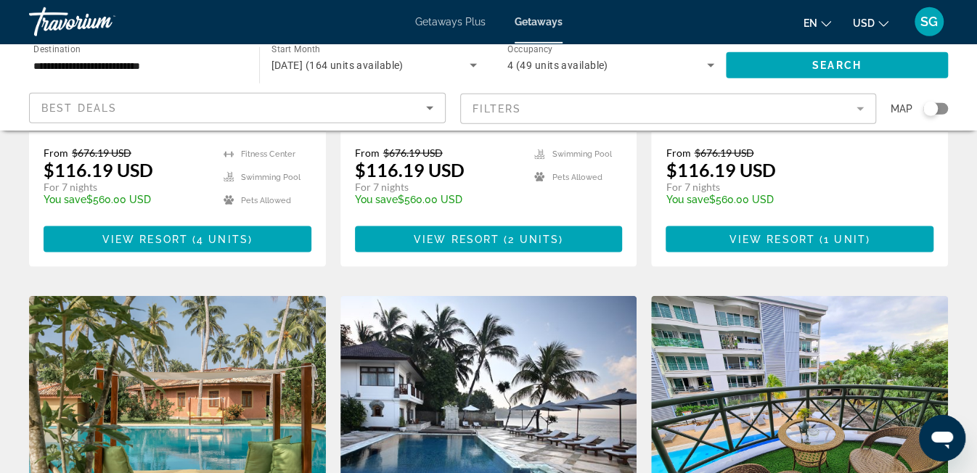
scroll to position [1830, 0]
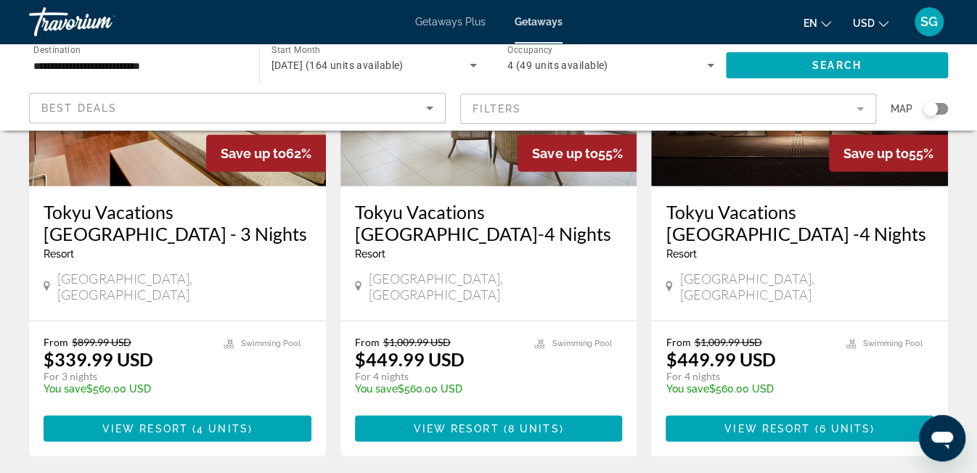
scroll to position [1802, 0]
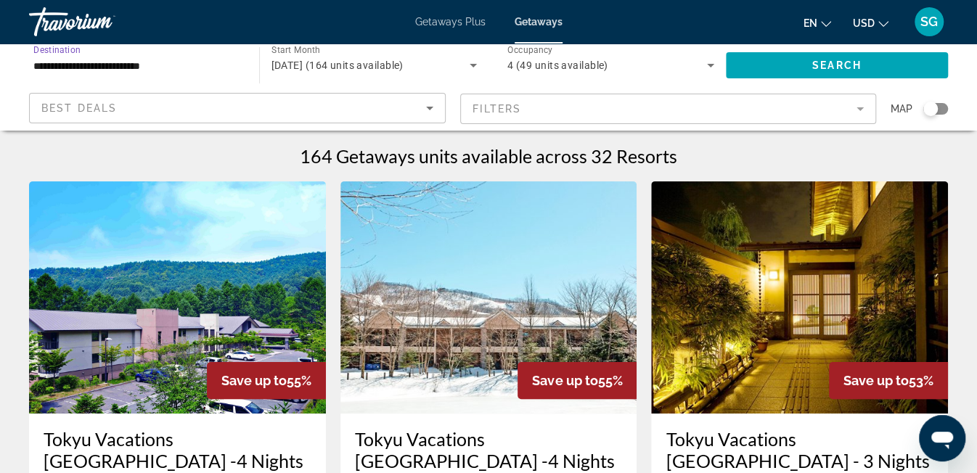
click at [55, 72] on input "**********" at bounding box center [136, 65] width 207 height 17
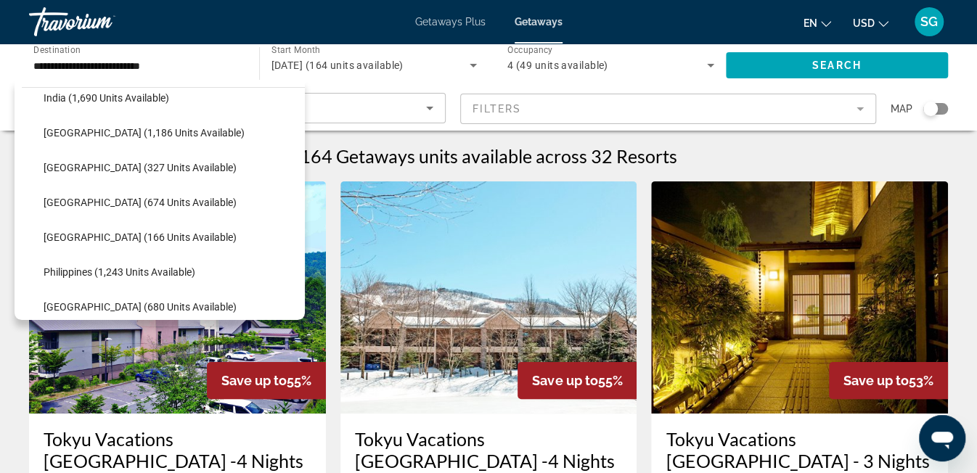
scroll to position [505, 0]
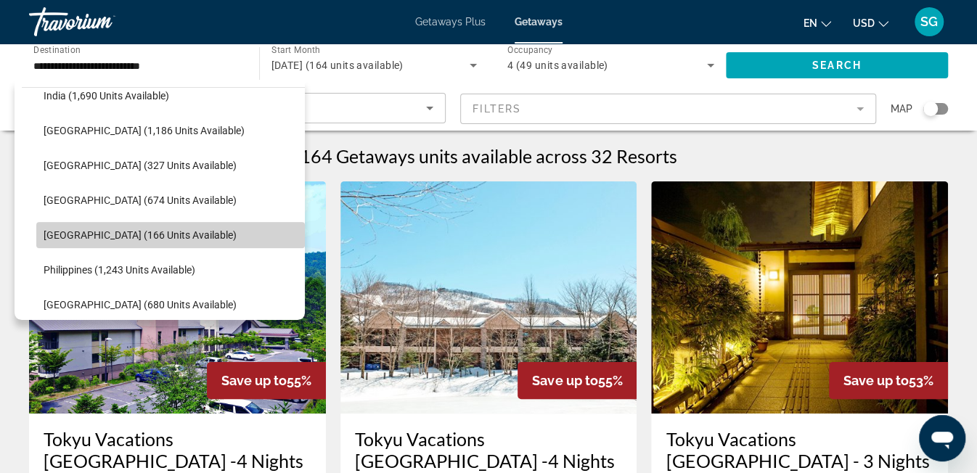
click at [171, 224] on span "Search widget" at bounding box center [170, 235] width 269 height 35
type input "**********"
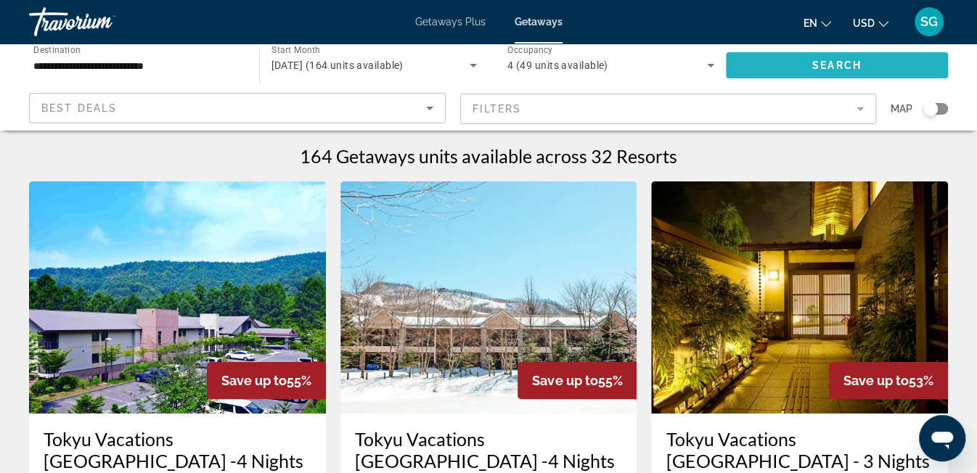
click at [791, 60] on span "Search widget" at bounding box center [837, 65] width 223 height 35
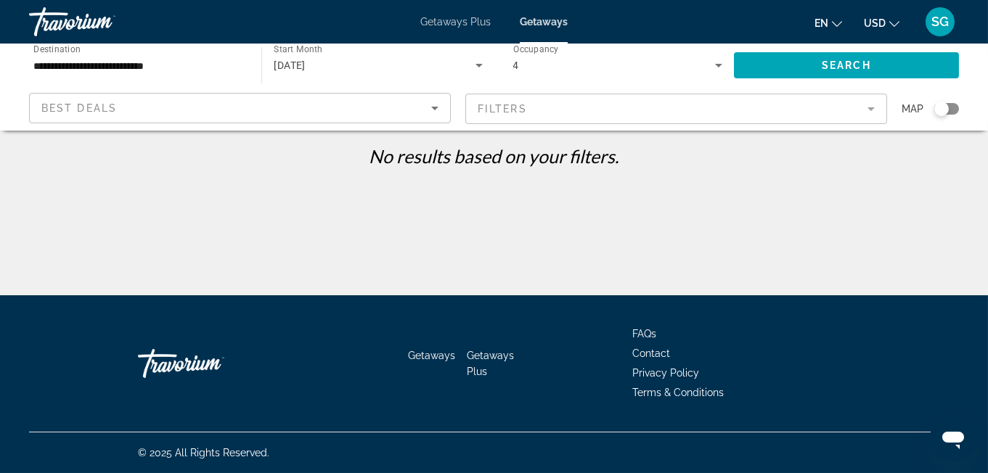
click at [407, 72] on div "[DATE]" at bounding box center [374, 65] width 201 height 17
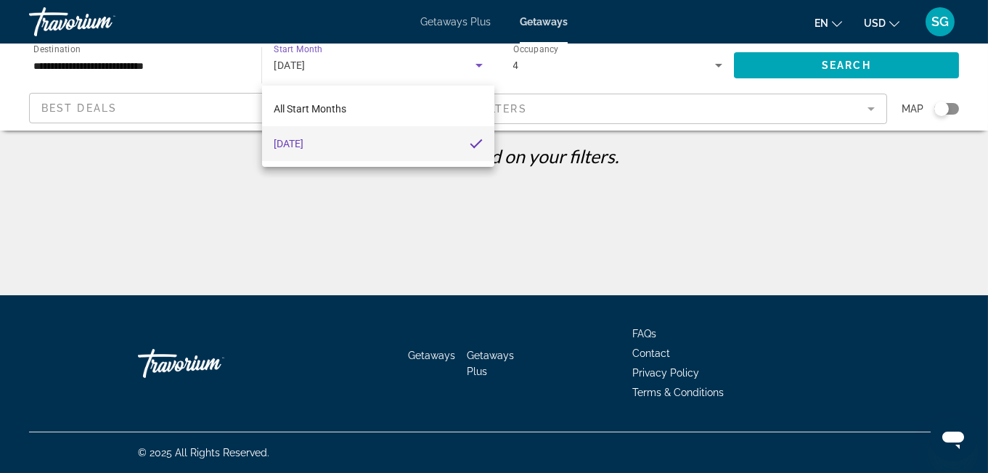
click at [407, 72] on div "[DATE]" at bounding box center [374, 65] width 201 height 17
click at [360, 100] on mat-option "All Start Months" at bounding box center [378, 108] width 232 height 35
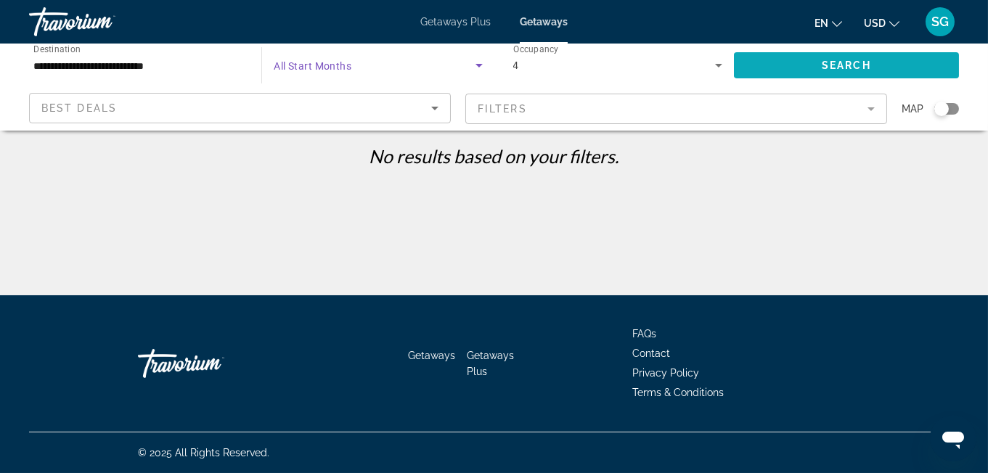
click at [792, 55] on span "Search widget" at bounding box center [846, 65] width 225 height 35
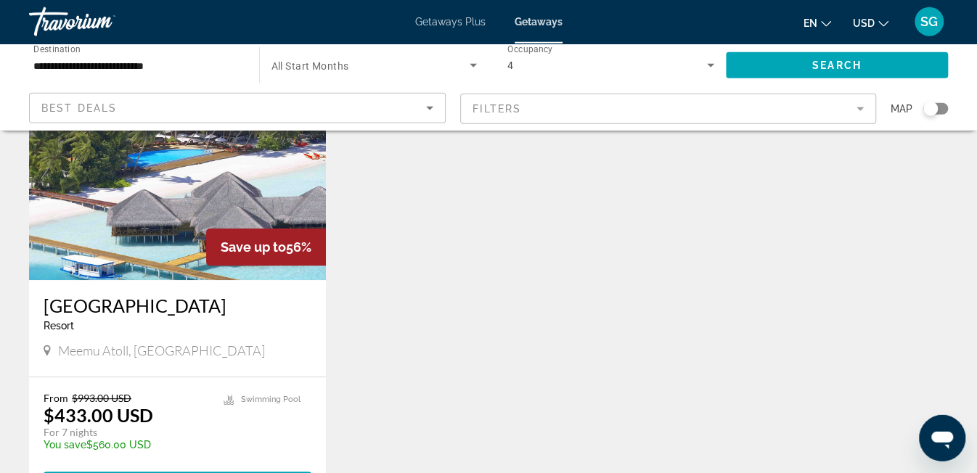
scroll to position [134, 0]
click at [125, 315] on h3 "[GEOGRAPHIC_DATA]" at bounding box center [178, 305] width 268 height 22
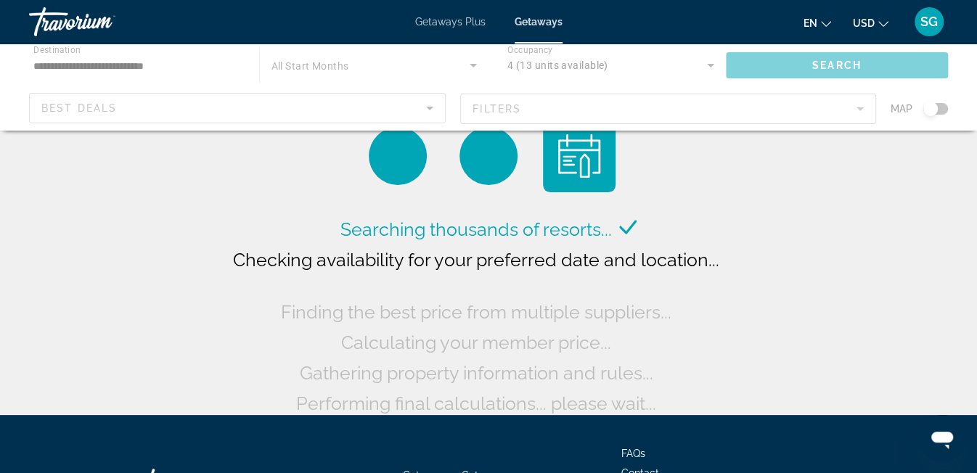
click at [558, 65] on div "Main content" at bounding box center [488, 87] width 977 height 87
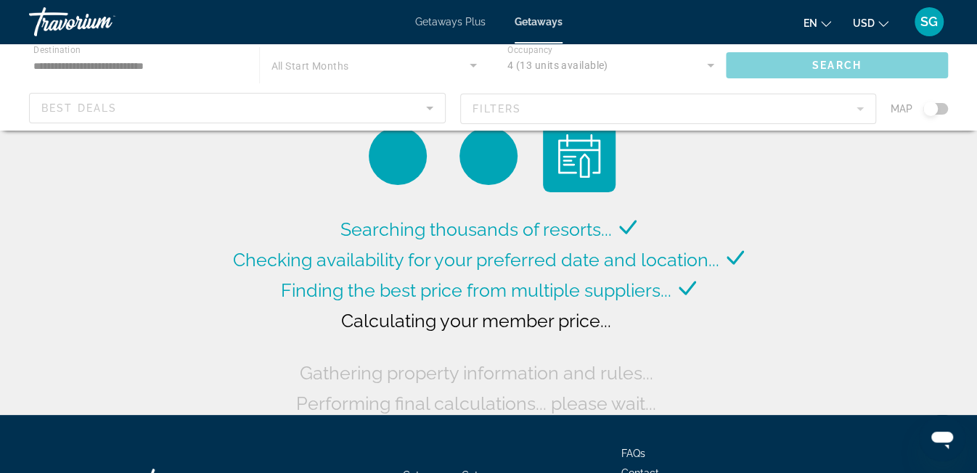
click at [674, 68] on div "Main content" at bounding box center [488, 87] width 977 height 87
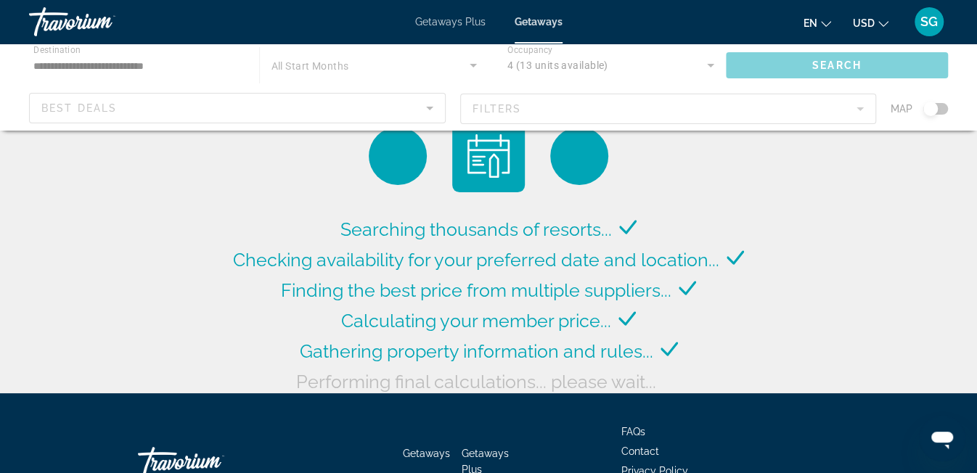
click at [654, 67] on div "Main content" at bounding box center [488, 87] width 977 height 87
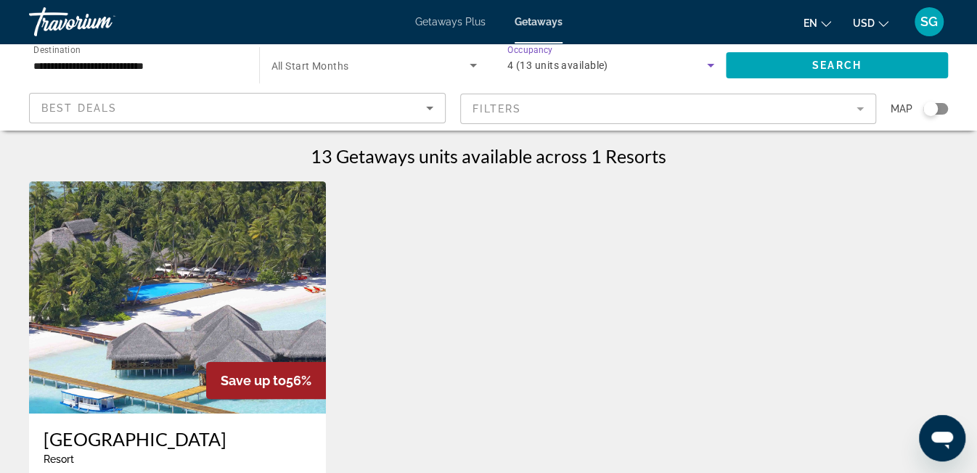
click at [538, 61] on span "4 (13 units available)" at bounding box center [557, 66] width 101 height 12
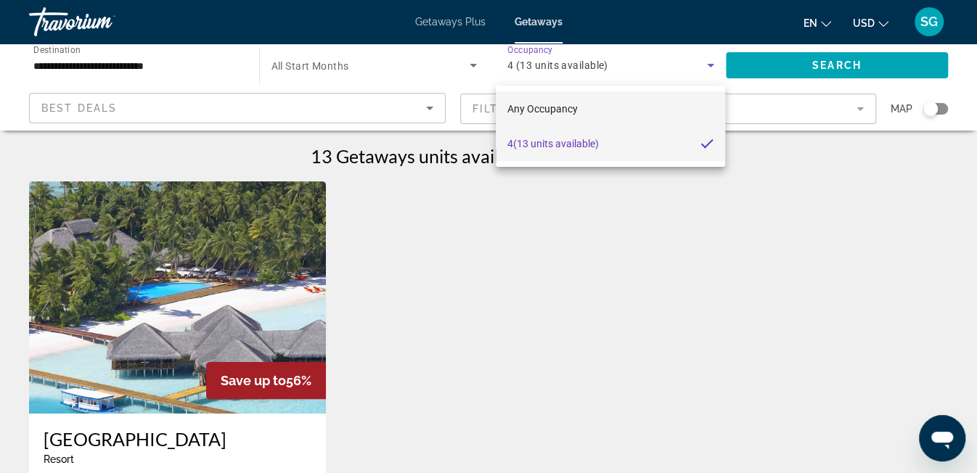
click at [527, 107] on span "Any Occupancy" at bounding box center [542, 109] width 70 height 12
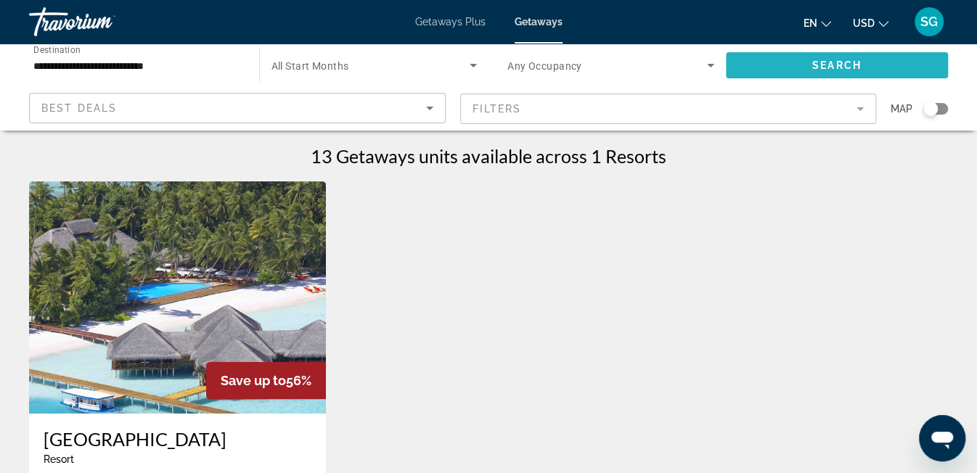
click at [766, 68] on span "Search widget" at bounding box center [837, 65] width 223 height 35
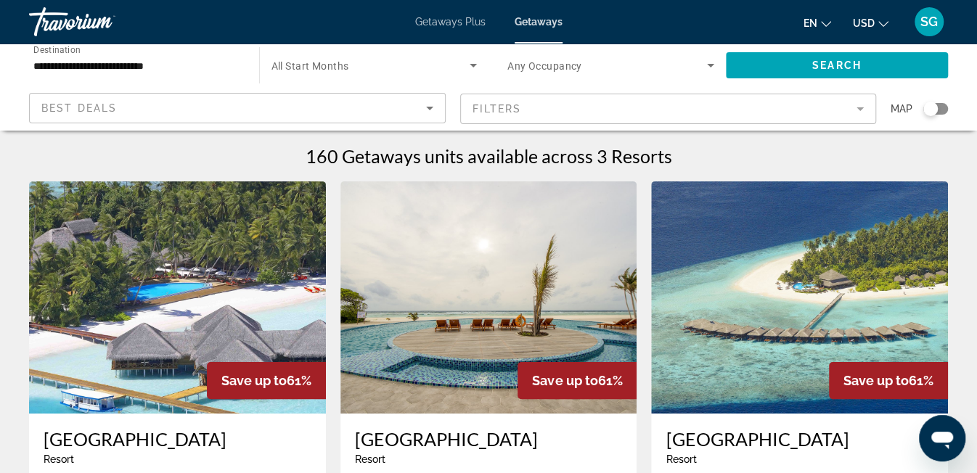
click at [573, 63] on span "Any Occupancy" at bounding box center [544, 66] width 75 height 12
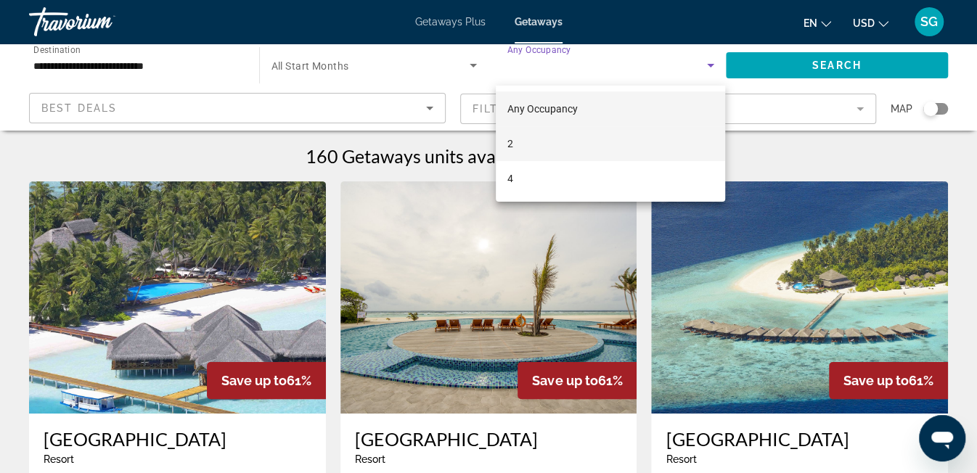
click at [542, 138] on mat-option "2" at bounding box center [610, 143] width 229 height 35
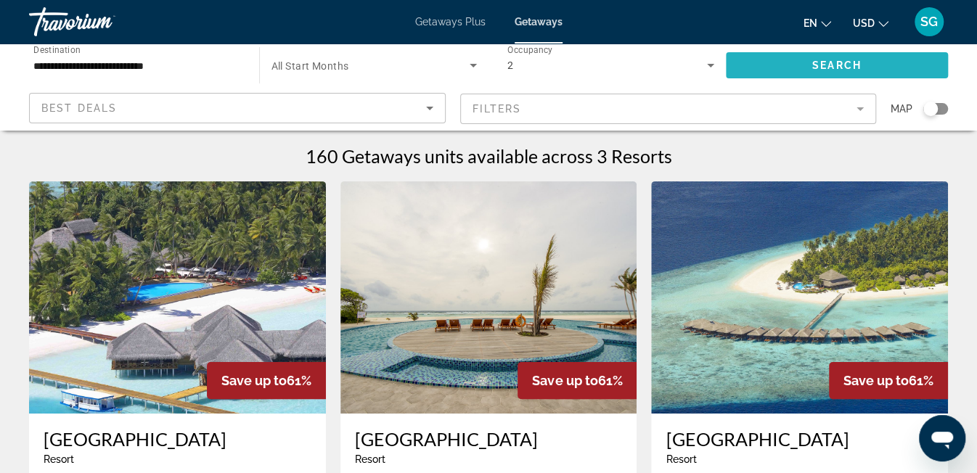
click at [836, 65] on span "Search" at bounding box center [836, 66] width 49 height 12
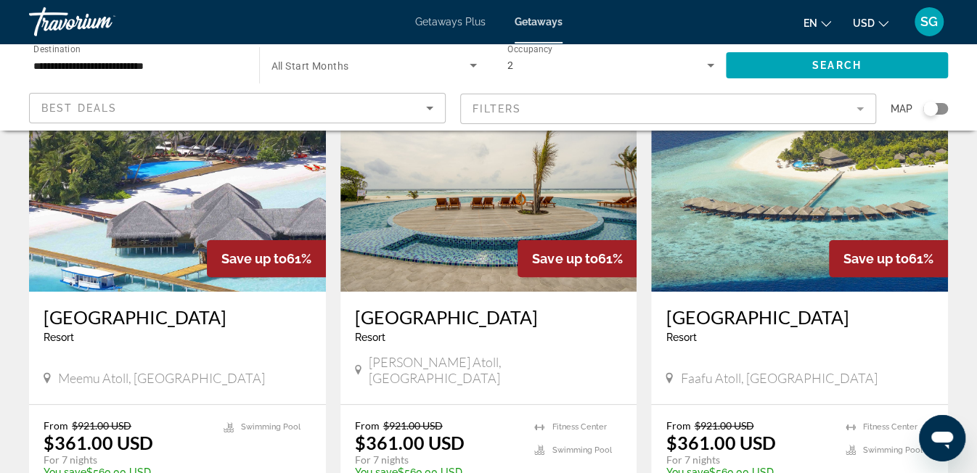
scroll to position [99, 0]
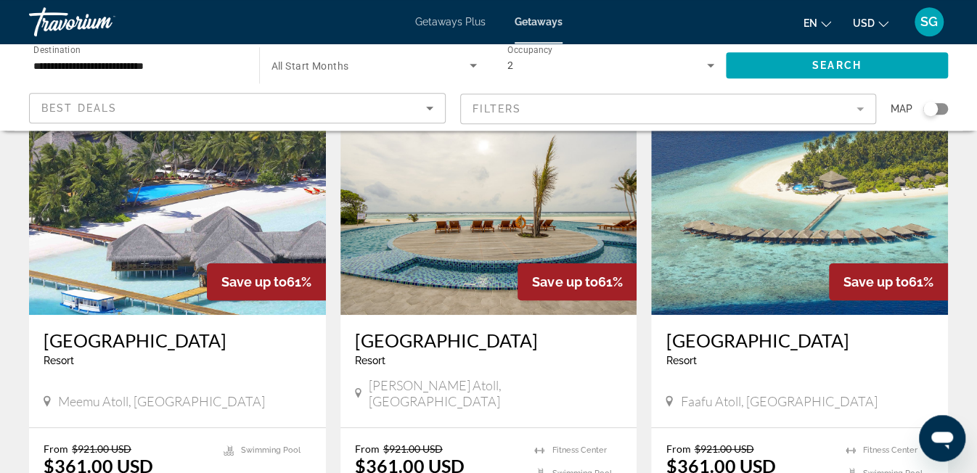
click at [726, 348] on h3 "[GEOGRAPHIC_DATA]" at bounding box center [800, 341] width 268 height 22
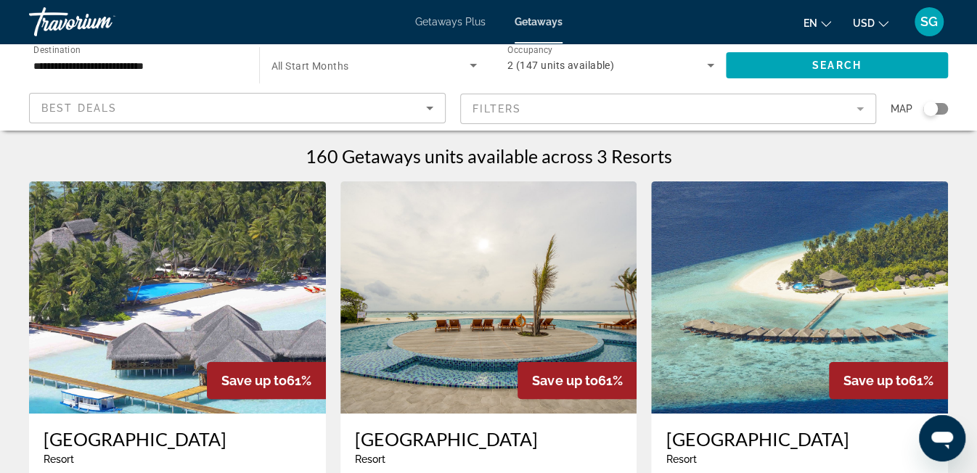
click at [388, 443] on h3 "[GEOGRAPHIC_DATA]" at bounding box center [489, 439] width 268 height 22
